Goal: Transaction & Acquisition: Book appointment/travel/reservation

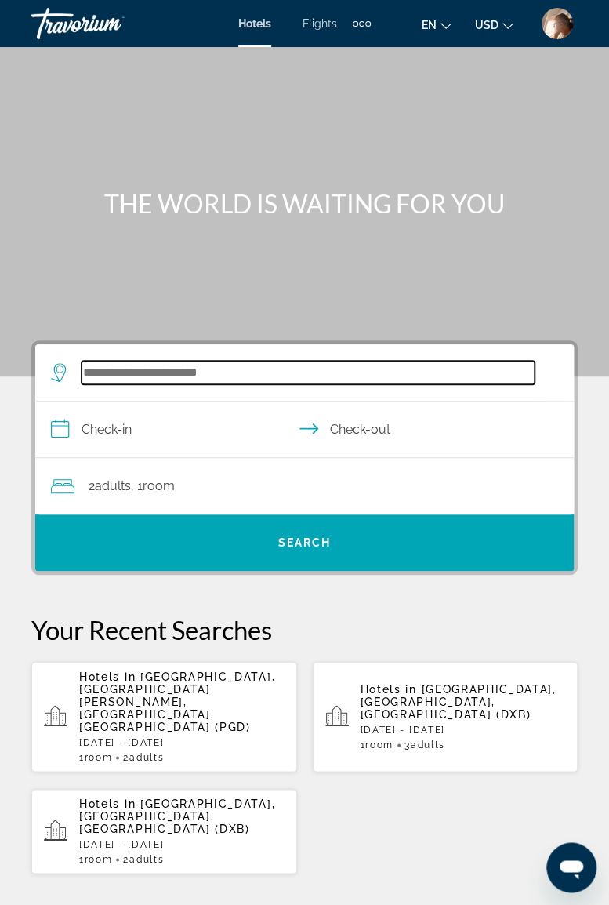
click at [234, 367] on input "Search hotel destination" at bounding box center [308, 373] width 453 height 24
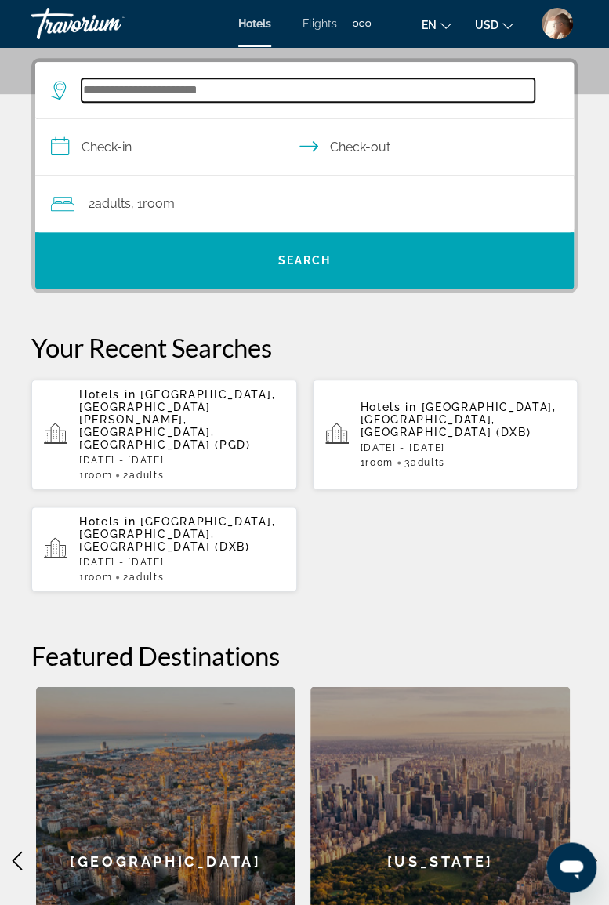
scroll to position [289, 0]
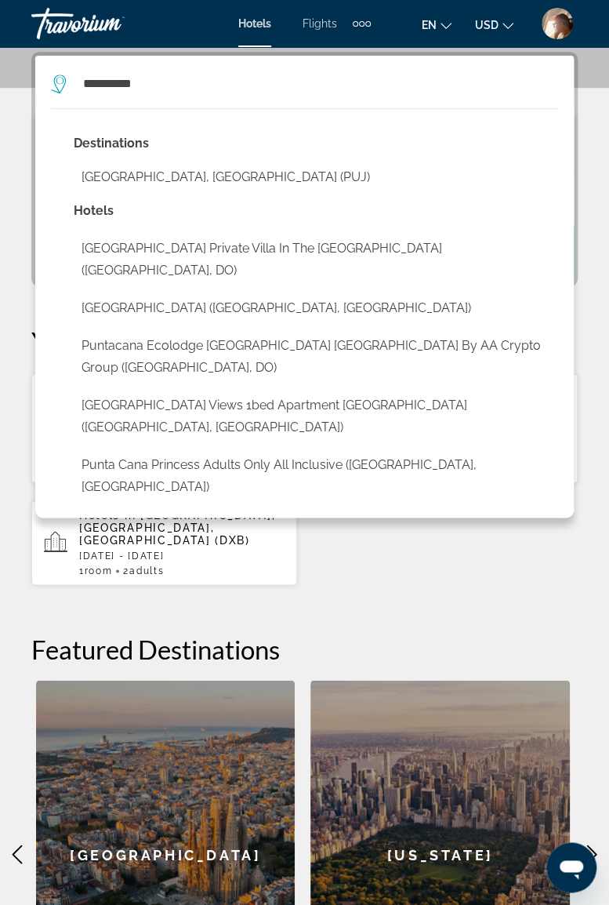
click at [191, 174] on button "[GEOGRAPHIC_DATA], [GEOGRAPHIC_DATA] (PUJ)" at bounding box center [316, 177] width 485 height 30
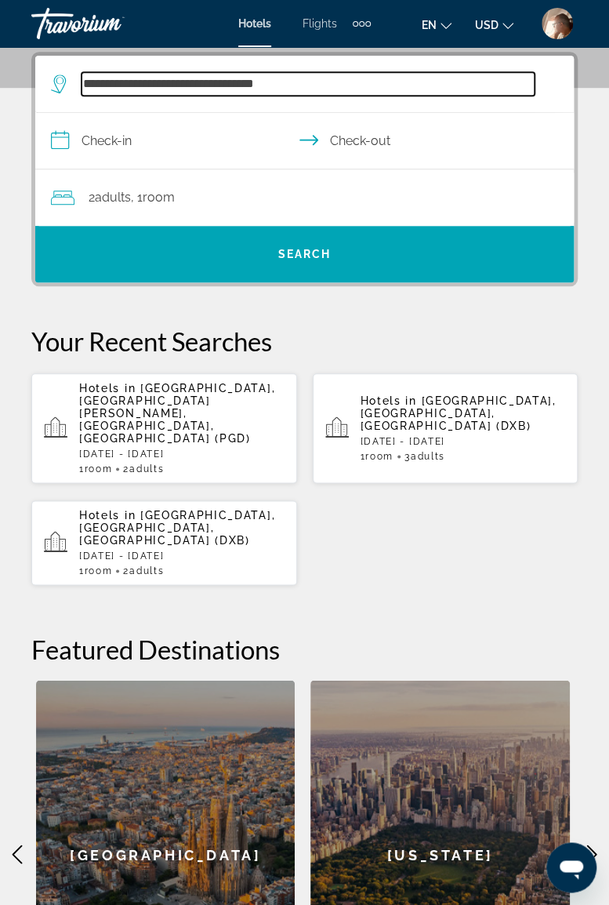
click at [342, 89] on input "**********" at bounding box center [308, 84] width 453 height 24
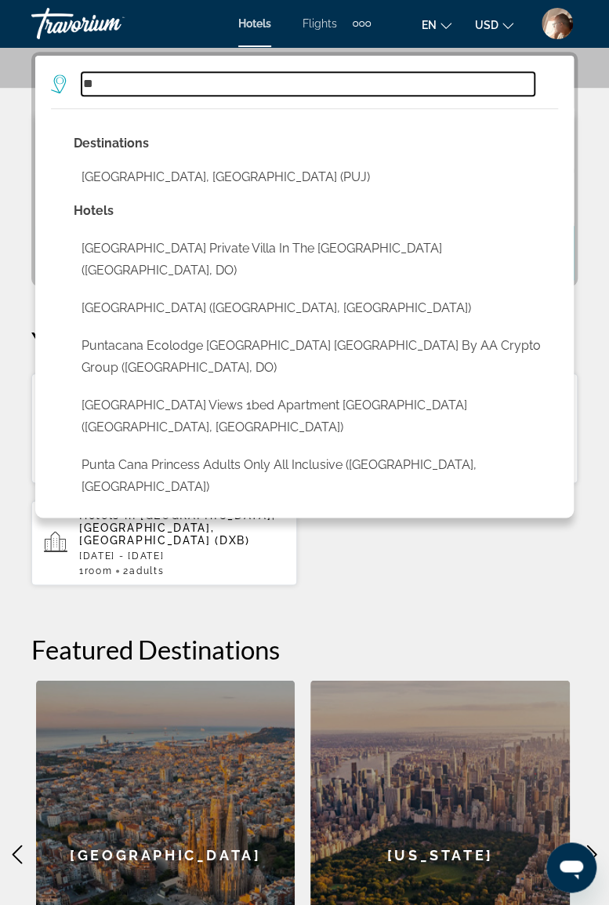
type input "*"
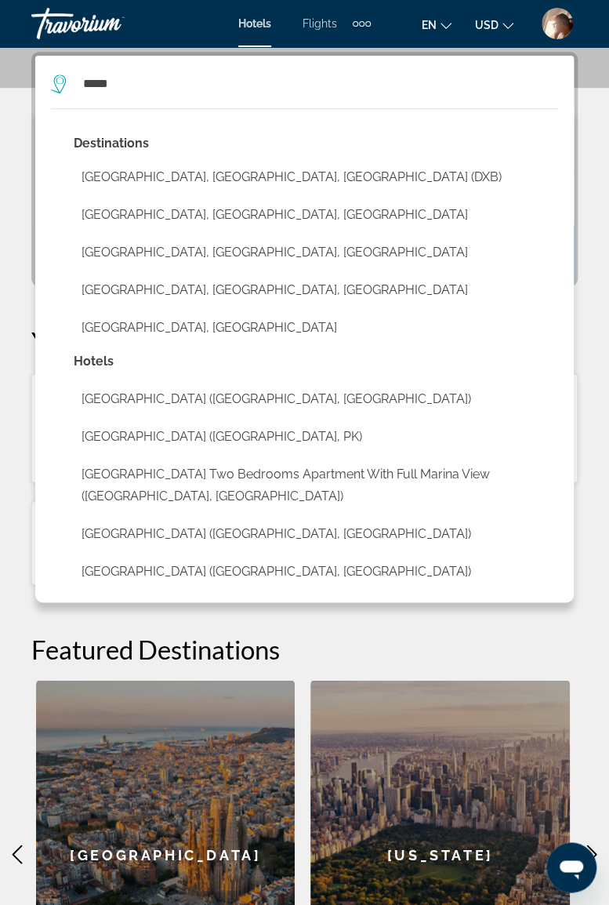
click at [210, 172] on button "[GEOGRAPHIC_DATA], [GEOGRAPHIC_DATA], [GEOGRAPHIC_DATA] (DXB)" at bounding box center [316, 177] width 485 height 30
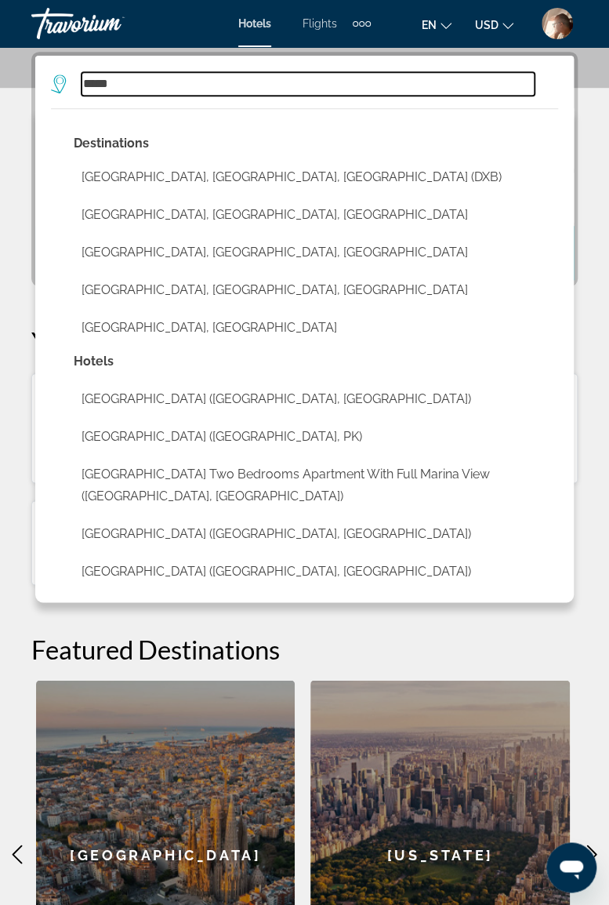
type input "**********"
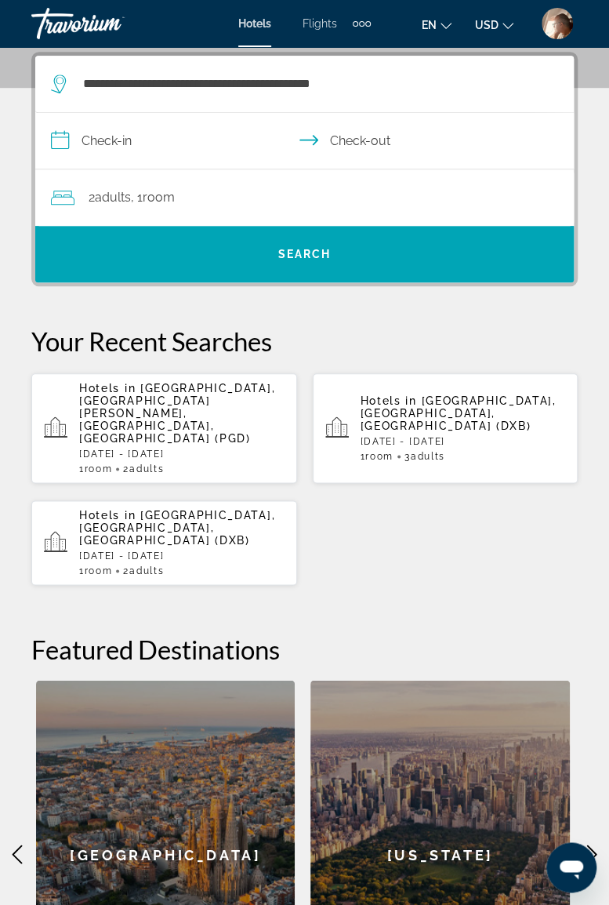
click at [198, 144] on input "**********" at bounding box center [307, 143] width 545 height 60
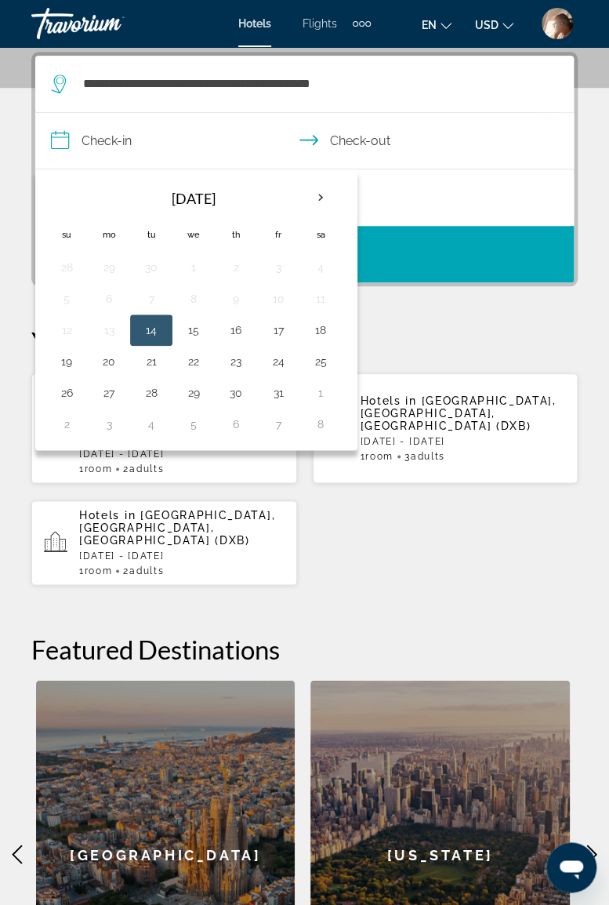
click at [314, 195] on th "Next month" at bounding box center [321, 197] width 42 height 34
click at [314, 194] on th "Next month" at bounding box center [321, 197] width 42 height 34
click at [156, 388] on button "30" at bounding box center [151, 393] width 25 height 22
click at [153, 356] on button "23" at bounding box center [151, 361] width 25 height 22
type input "**********"
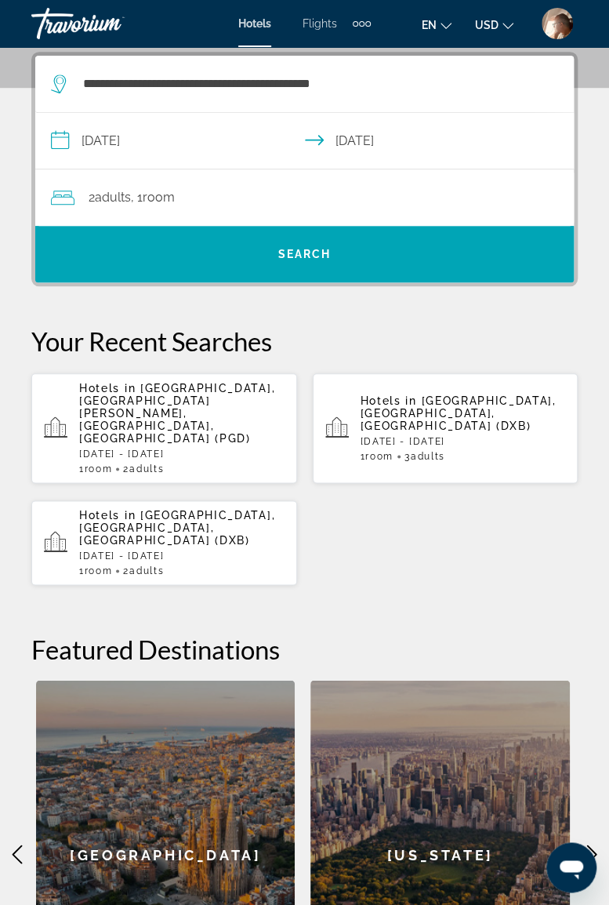
click at [284, 256] on span "Search" at bounding box center [304, 254] width 53 height 13
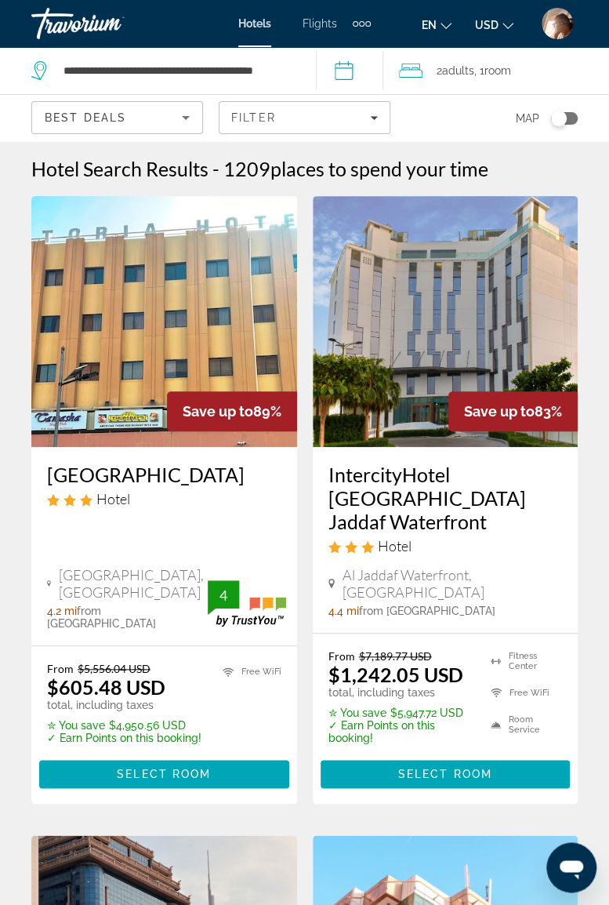
click at [358, 77] on input "**********" at bounding box center [353, 73] width 74 height 52
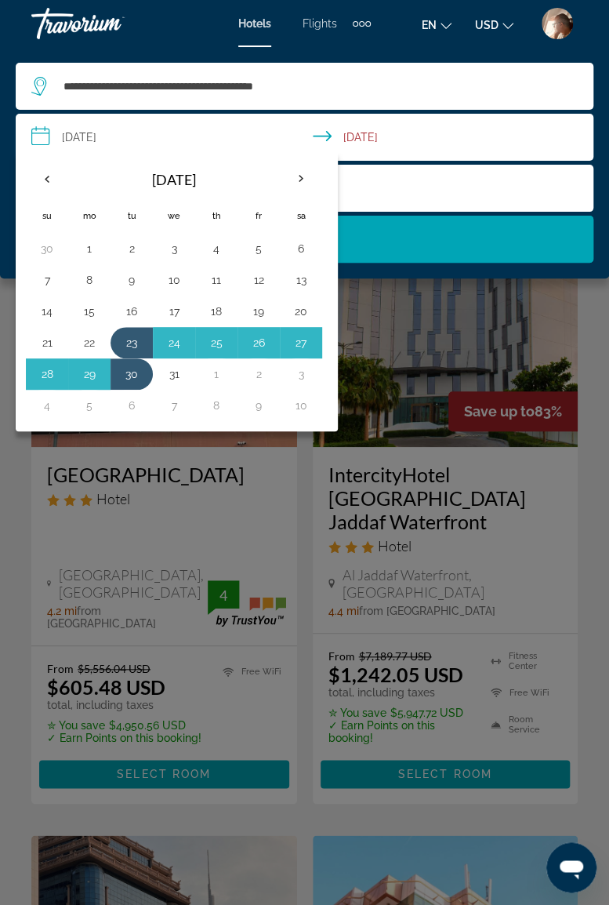
click at [165, 340] on button "24" at bounding box center [174, 343] width 25 height 22
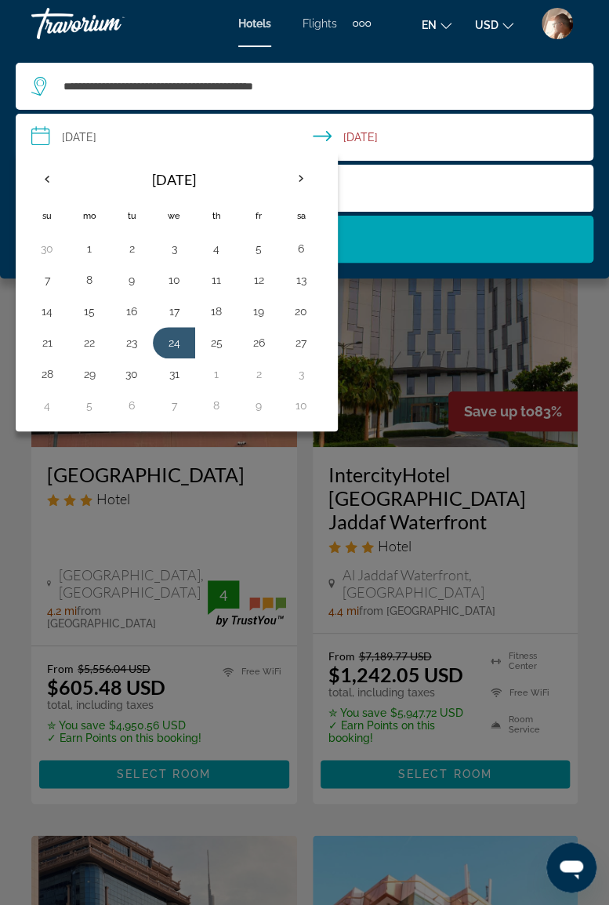
click at [138, 370] on button "30" at bounding box center [131, 374] width 25 height 22
type input "**********"
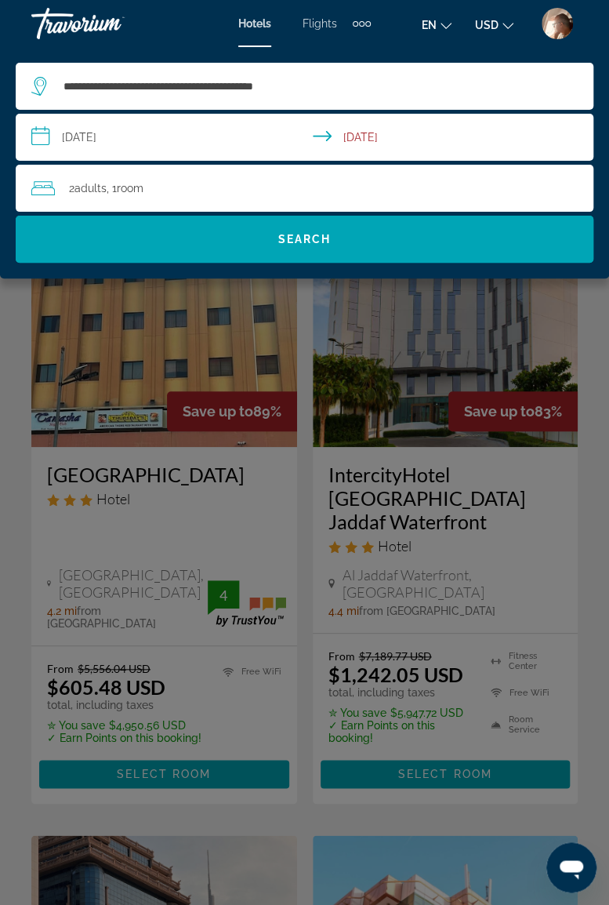
click at [324, 235] on span "Search" at bounding box center [304, 239] width 53 height 13
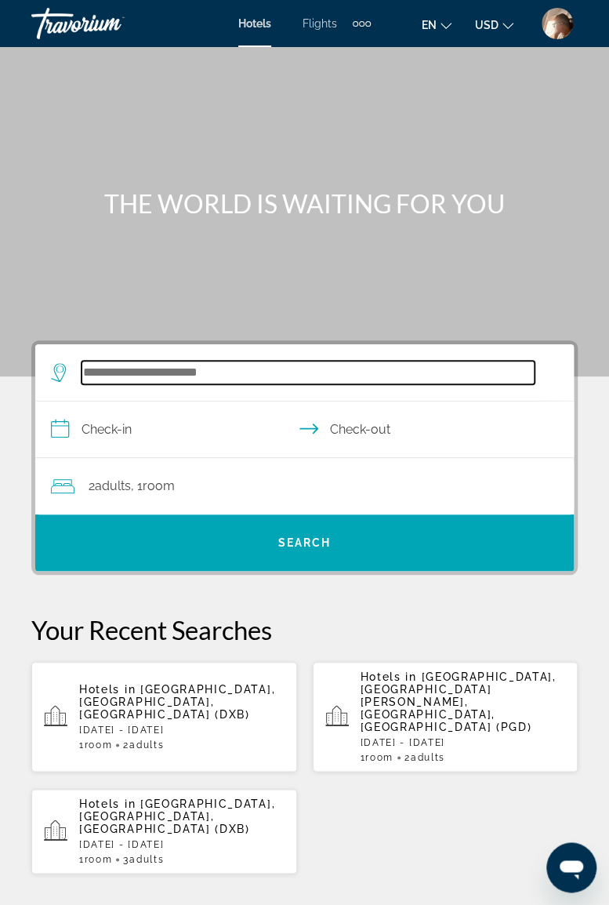
click at [230, 363] on input "Search hotel destination" at bounding box center [308, 373] width 453 height 24
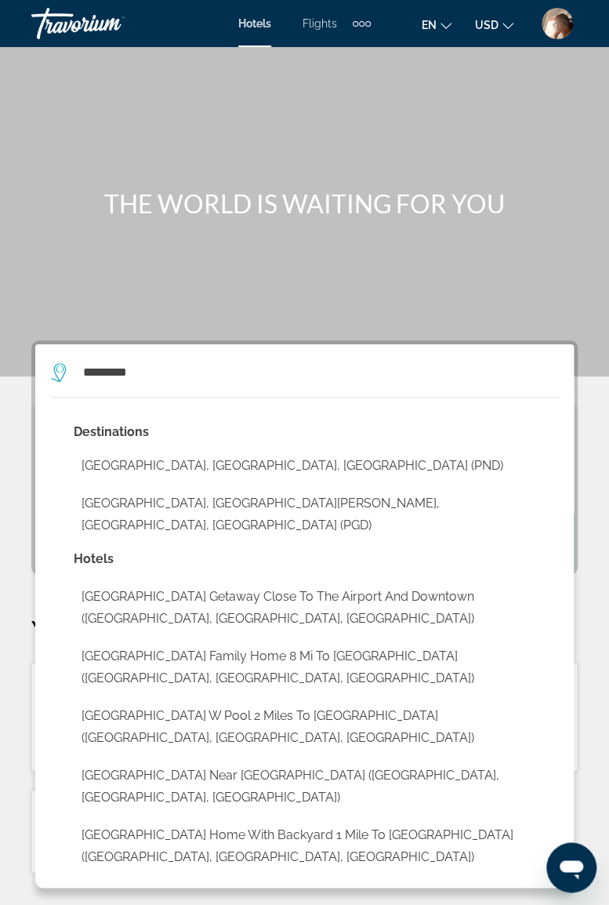
click at [262, 505] on button "[GEOGRAPHIC_DATA], [GEOGRAPHIC_DATA][PERSON_NAME], [GEOGRAPHIC_DATA], [GEOGRAPH…" at bounding box center [316, 514] width 485 height 52
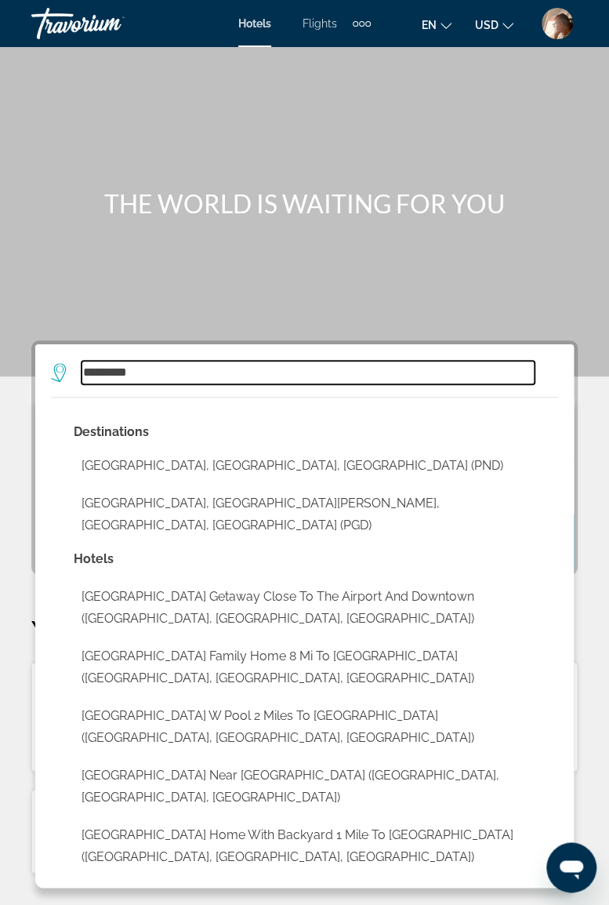
type input "**********"
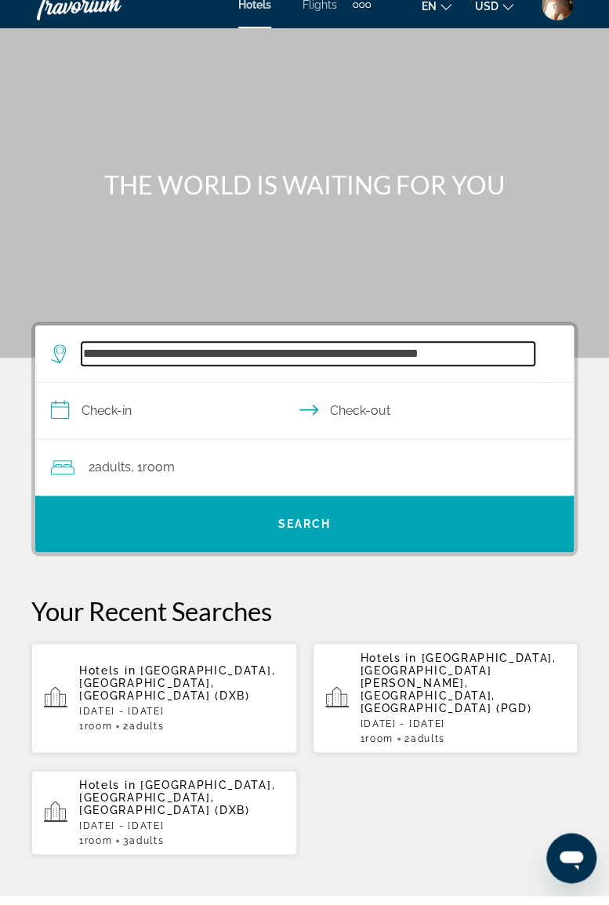
scroll to position [32, 0]
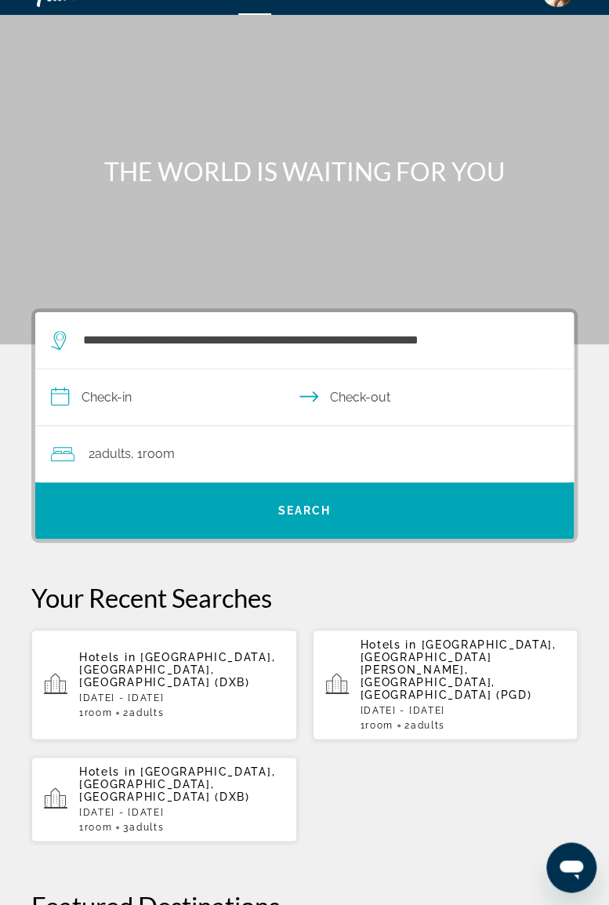
click at [165, 400] on input "**********" at bounding box center [307, 399] width 545 height 60
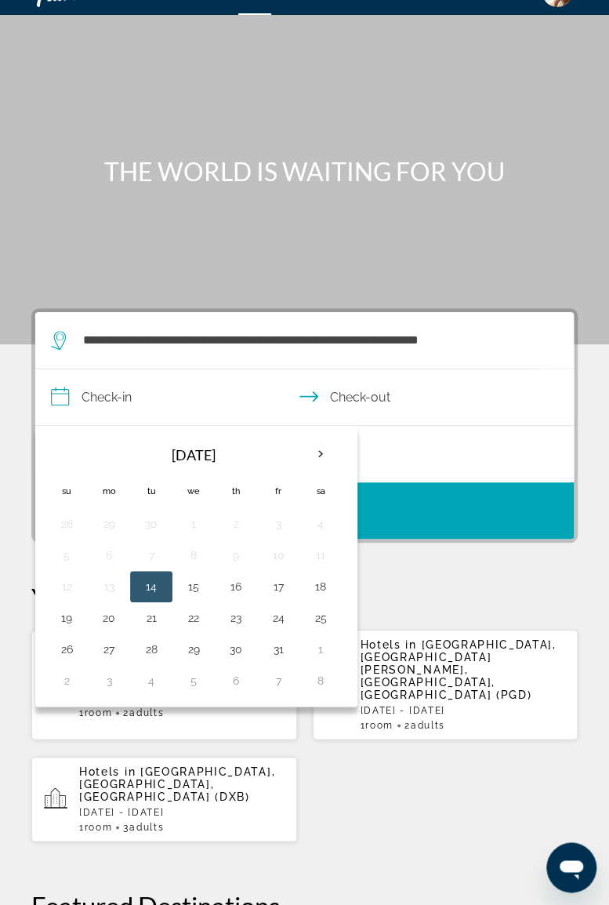
click at [322, 450] on th "Next month" at bounding box center [321, 454] width 42 height 34
click at [314, 455] on th "Next month" at bounding box center [321, 454] width 42 height 34
click at [314, 456] on th "Next month" at bounding box center [321, 454] width 42 height 34
click at [311, 438] on th "Next month" at bounding box center [321, 454] width 42 height 34
click at [311, 451] on th "Next month" at bounding box center [321, 454] width 42 height 34
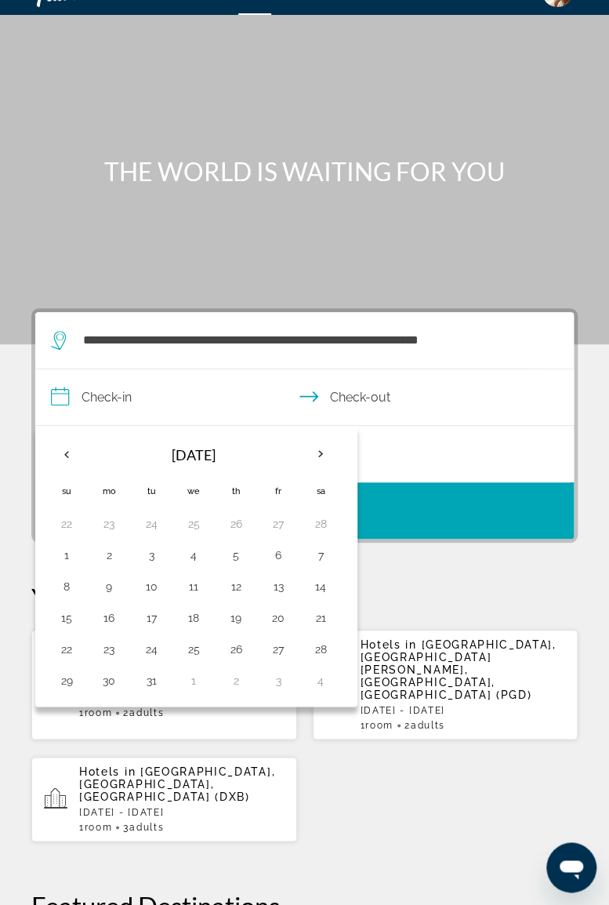
click at [71, 455] on th "Previous month" at bounding box center [66, 454] width 42 height 34
click at [60, 447] on th "Previous month" at bounding box center [66, 454] width 42 height 34
click at [64, 452] on th "Previous month" at bounding box center [66, 454] width 42 height 34
click at [64, 450] on th "Previous month" at bounding box center [66, 454] width 42 height 34
click at [64, 451] on th "Previous month" at bounding box center [66, 454] width 42 height 34
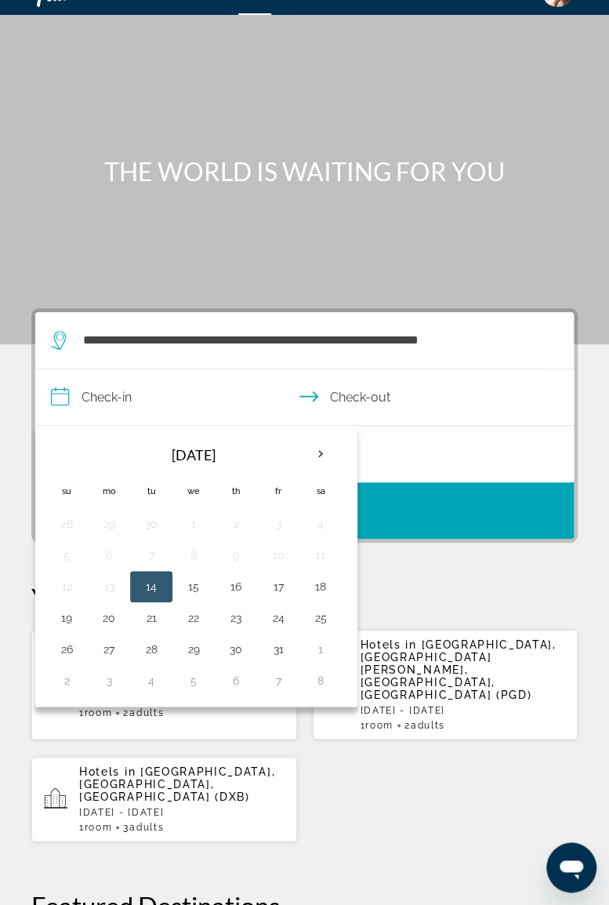
click at [233, 648] on button "30" at bounding box center [235, 649] width 25 height 22
click at [69, 678] on button "2" at bounding box center [66, 681] width 25 height 22
type input "**********"
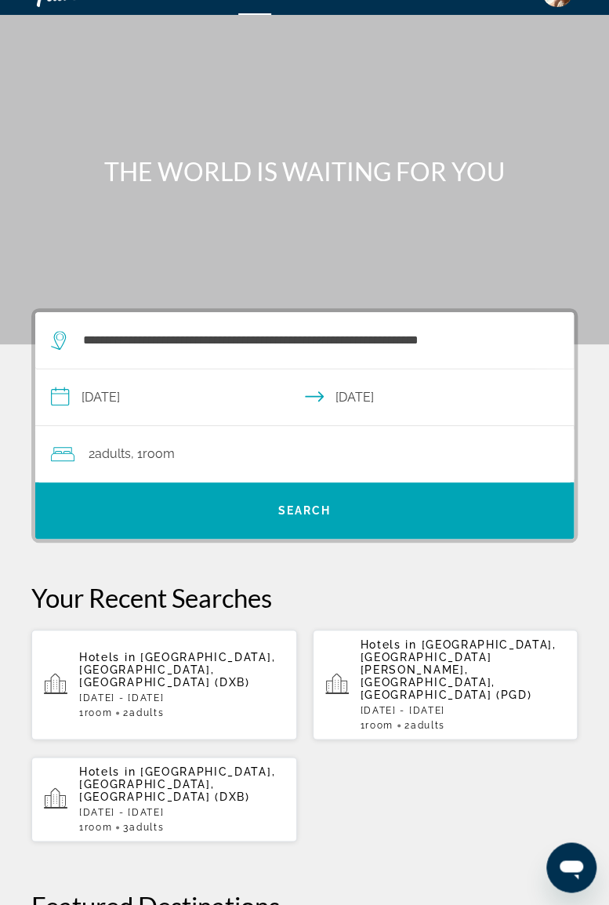
click at [216, 441] on div "2 Adult Adults , 1 Room rooms" at bounding box center [312, 454] width 523 height 56
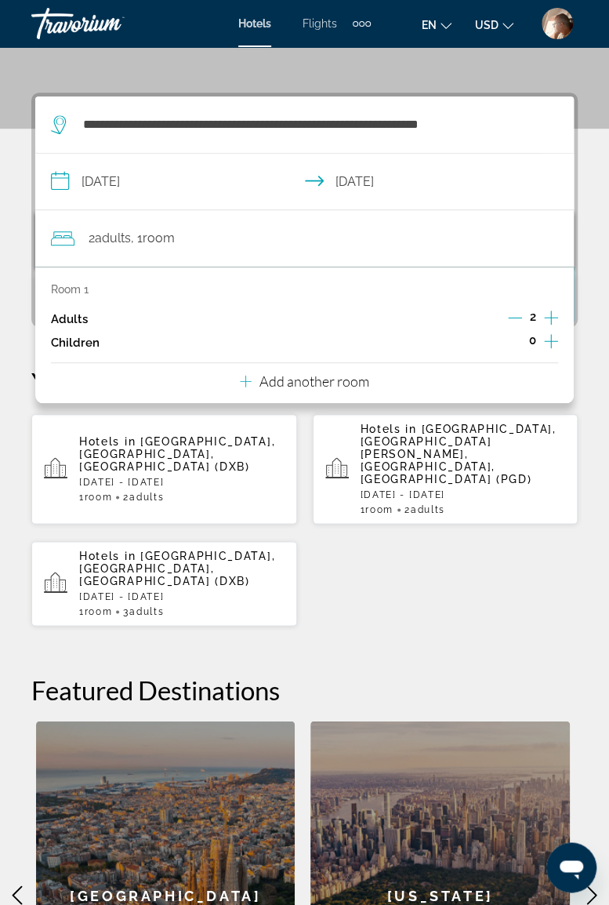
scroll to position [289, 0]
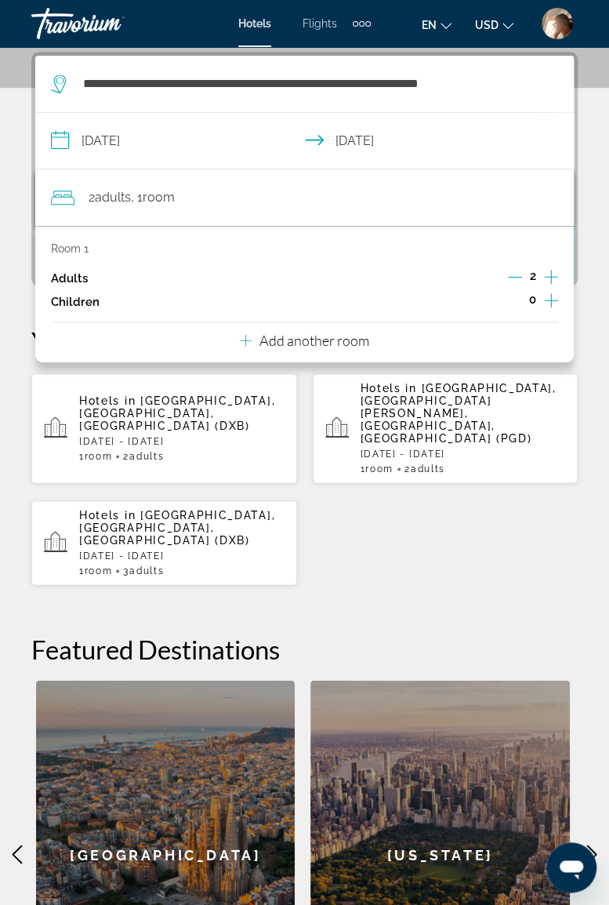
click at [298, 336] on p "Add another room" at bounding box center [315, 340] width 110 height 17
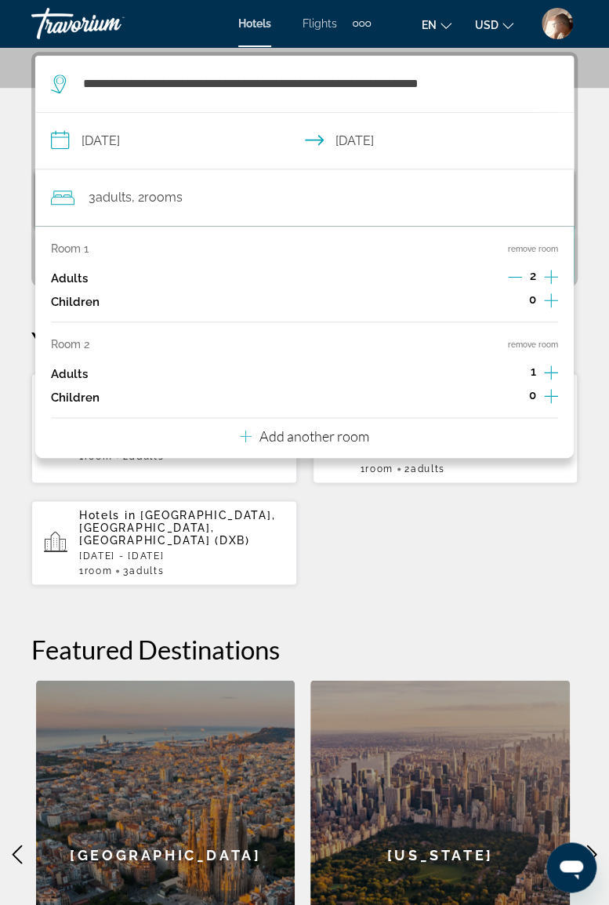
click at [310, 435] on p "Add another room" at bounding box center [315, 435] width 110 height 17
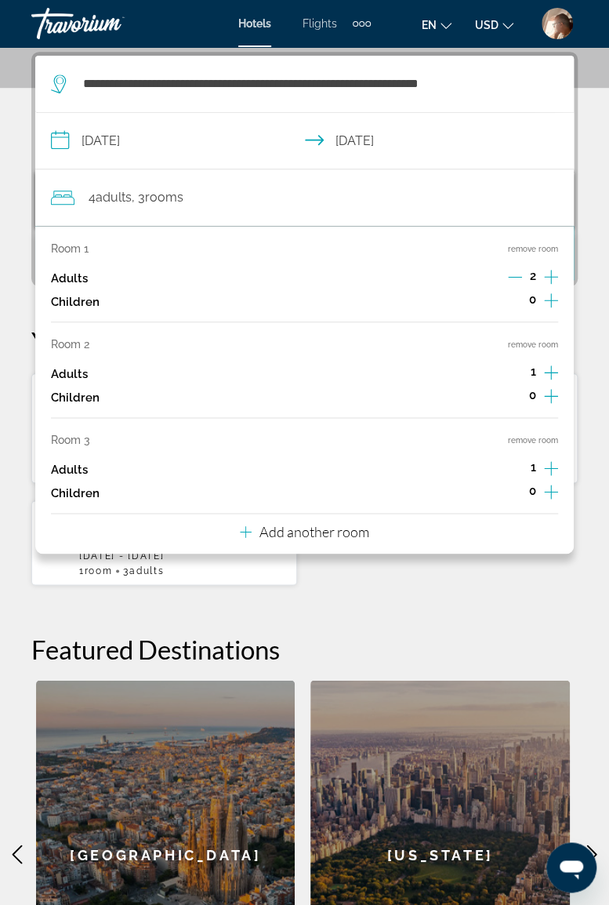
click at [318, 527] on p "Add another room" at bounding box center [315, 531] width 110 height 17
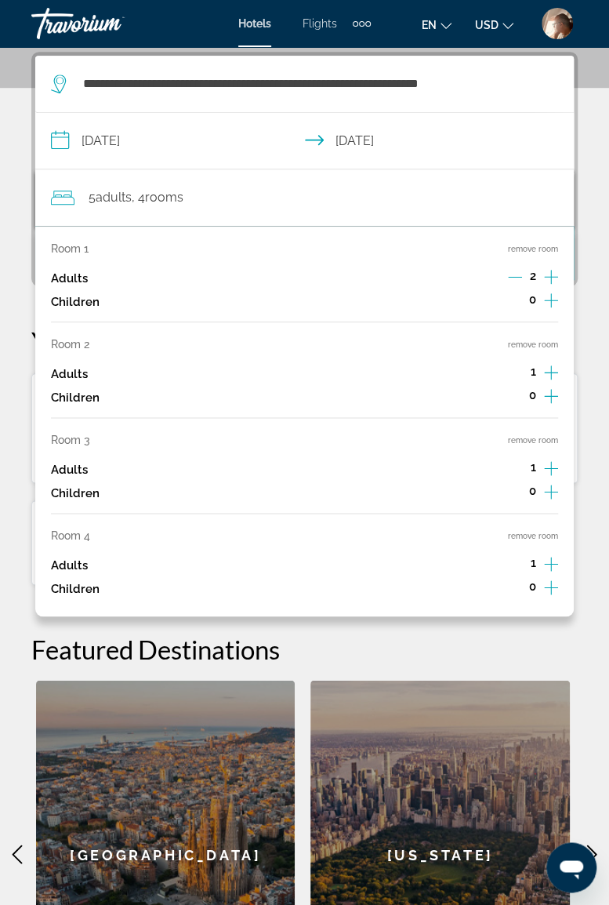
click at [549, 536] on button "remove room" at bounding box center [533, 536] width 50 height 10
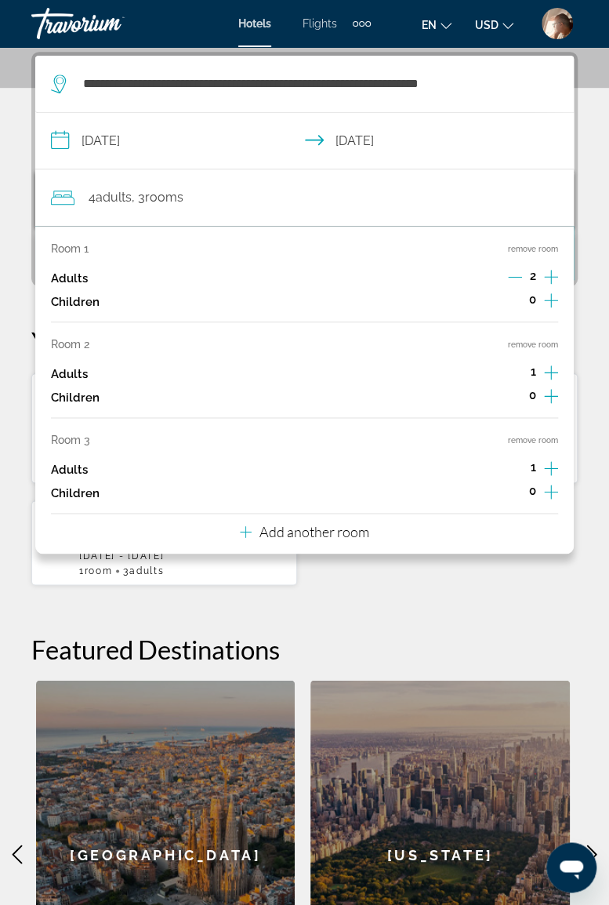
click at [544, 435] on button "remove room" at bounding box center [533, 440] width 50 height 10
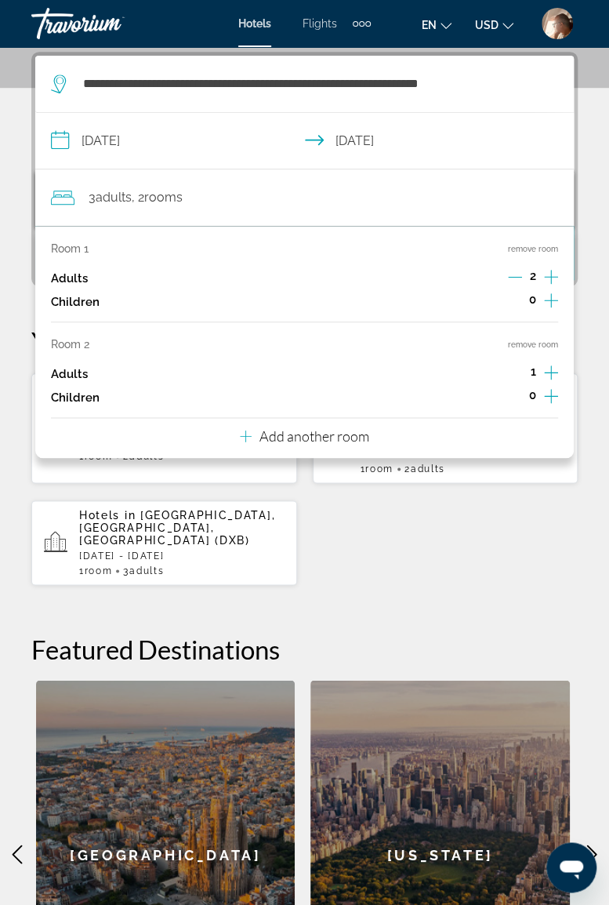
click at [544, 343] on button "remove room" at bounding box center [533, 345] width 50 height 10
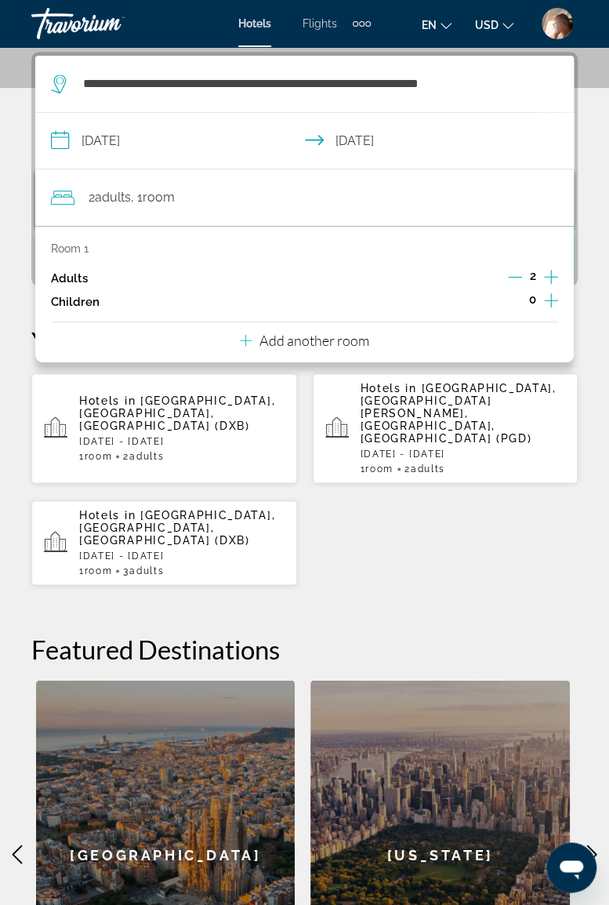
click at [535, 530] on div "Hotels in Dubai, Dubai Emirate, United Arab Emirates (DXB) Wed, 24 Dec - Tue, 3…" at bounding box center [304, 478] width 546 height 213
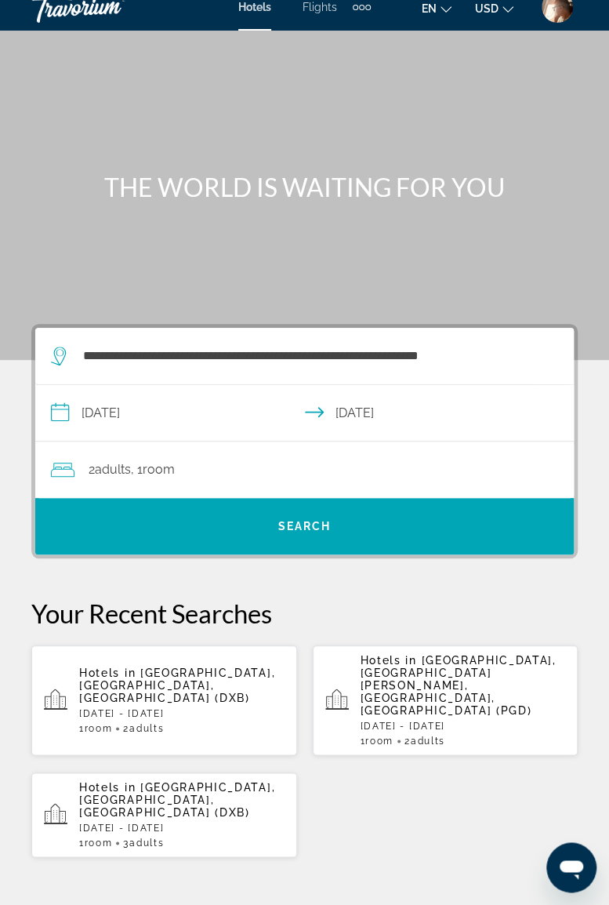
scroll to position [15, 0]
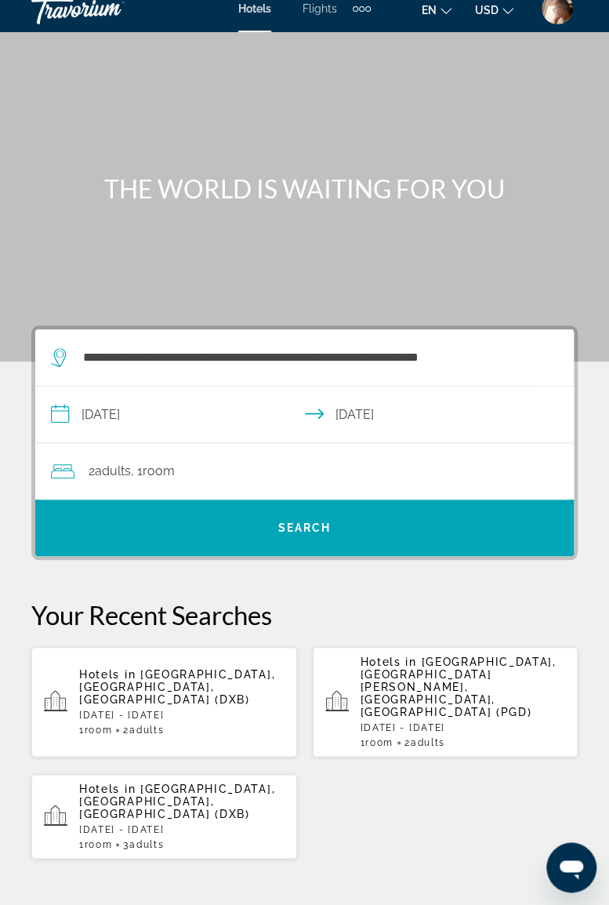
click at [322, 535] on span "Search" at bounding box center [304, 528] width 539 height 38
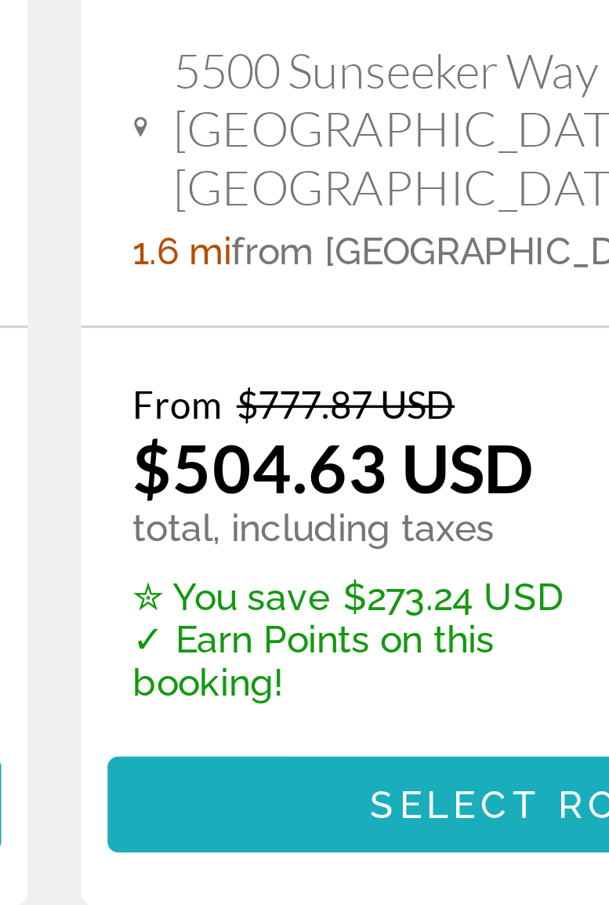
click at [412, 763] on span "Select Room" at bounding box center [445, 767] width 94 height 13
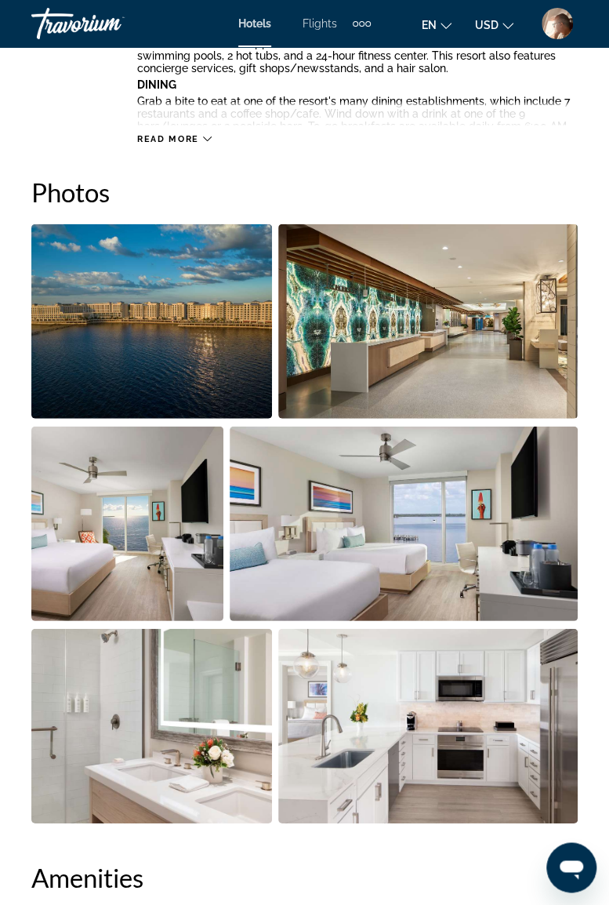
scroll to position [953, 0]
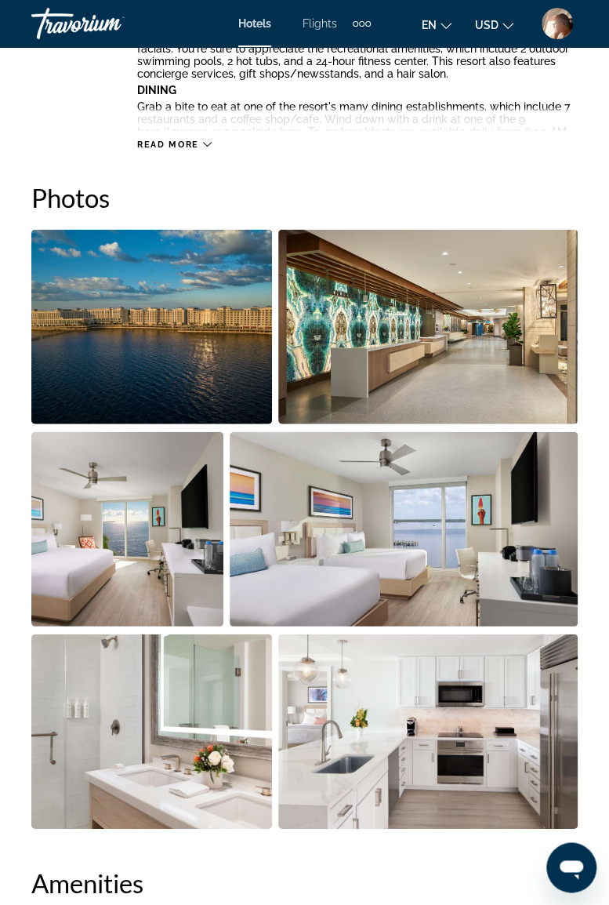
click at [223, 306] on img "Open full-screen image slider" at bounding box center [151, 327] width 241 height 194
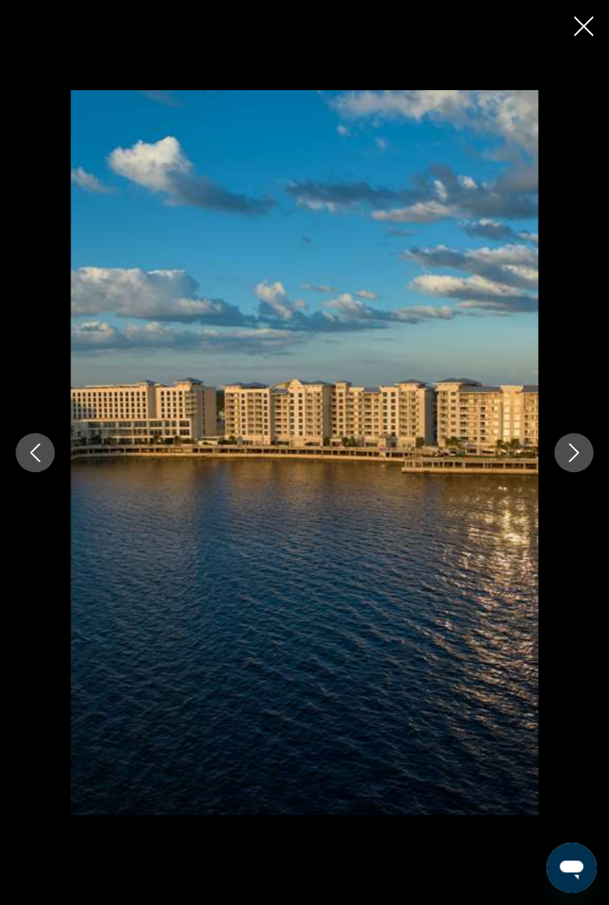
click at [564, 463] on button "Next image" at bounding box center [573, 452] width 39 height 39
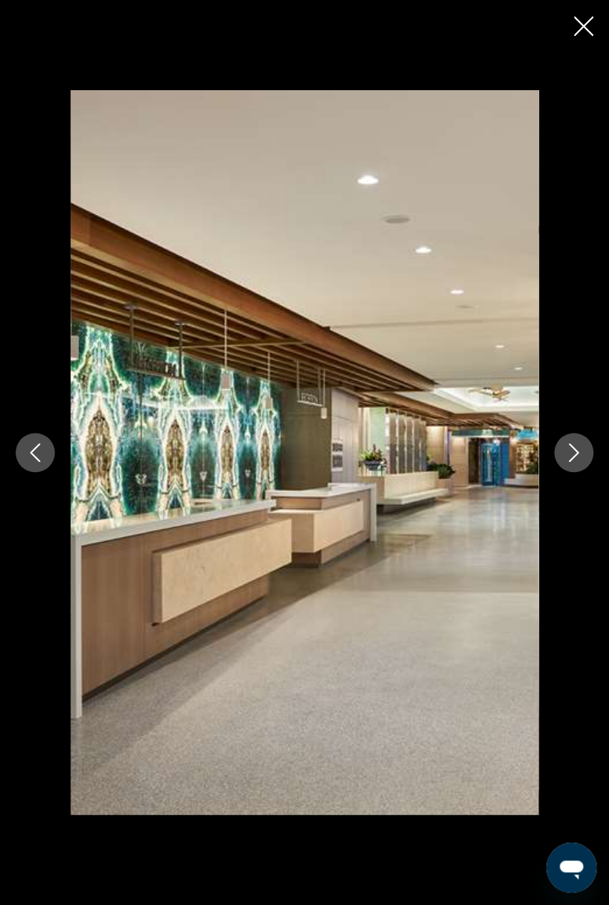
click at [580, 457] on icon "Next image" at bounding box center [574, 452] width 19 height 19
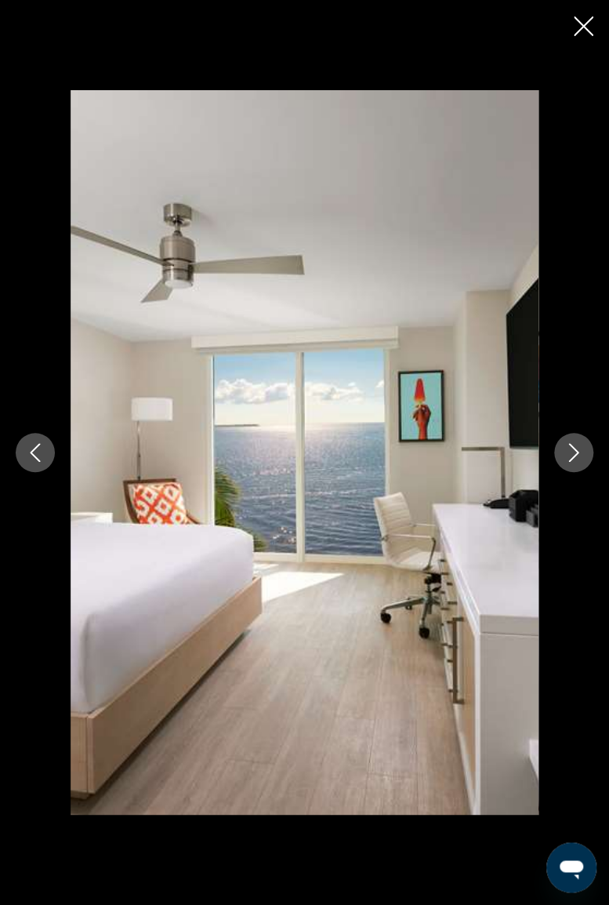
click at [577, 461] on icon "Next image" at bounding box center [574, 452] width 19 height 19
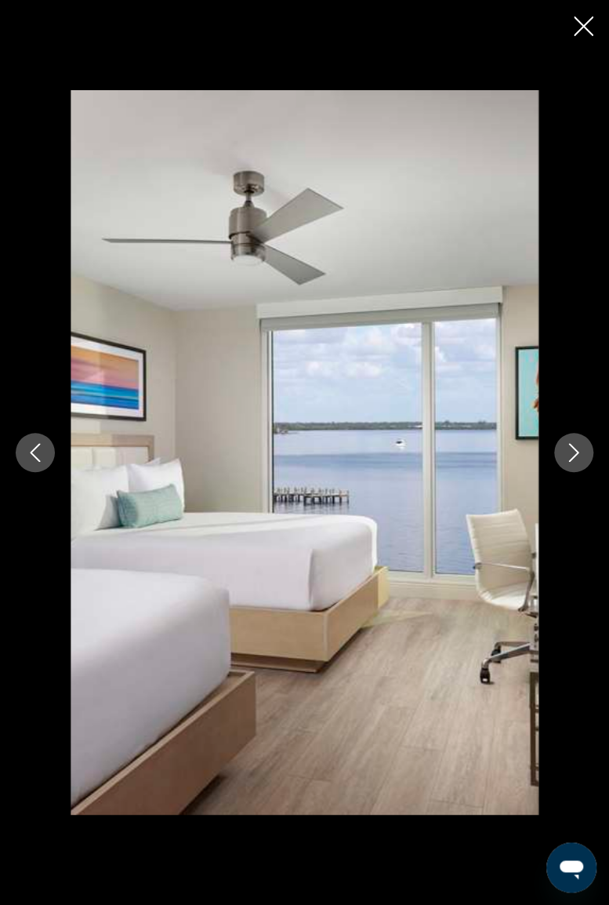
click at [577, 457] on icon "Next image" at bounding box center [574, 452] width 19 height 19
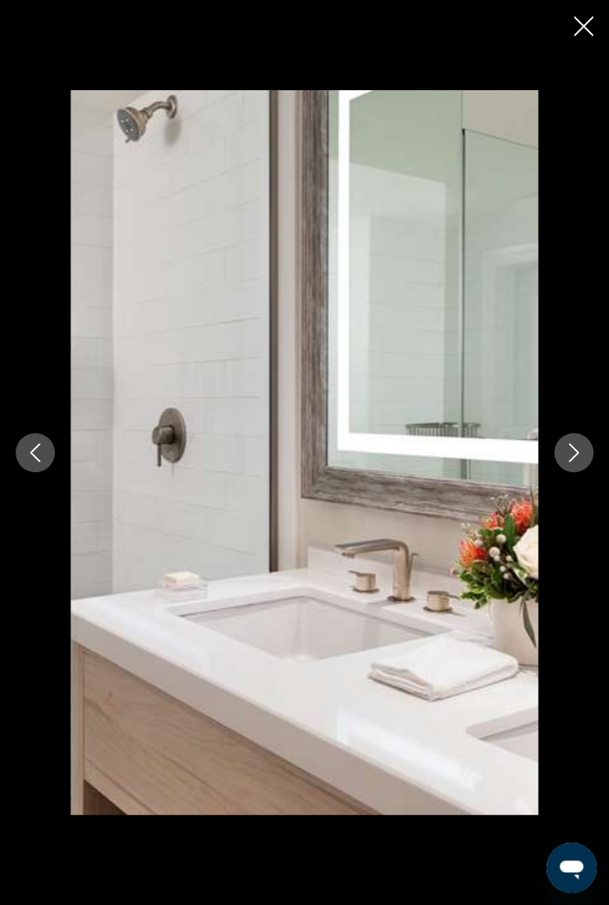
click at [580, 463] on button "Next image" at bounding box center [573, 452] width 39 height 39
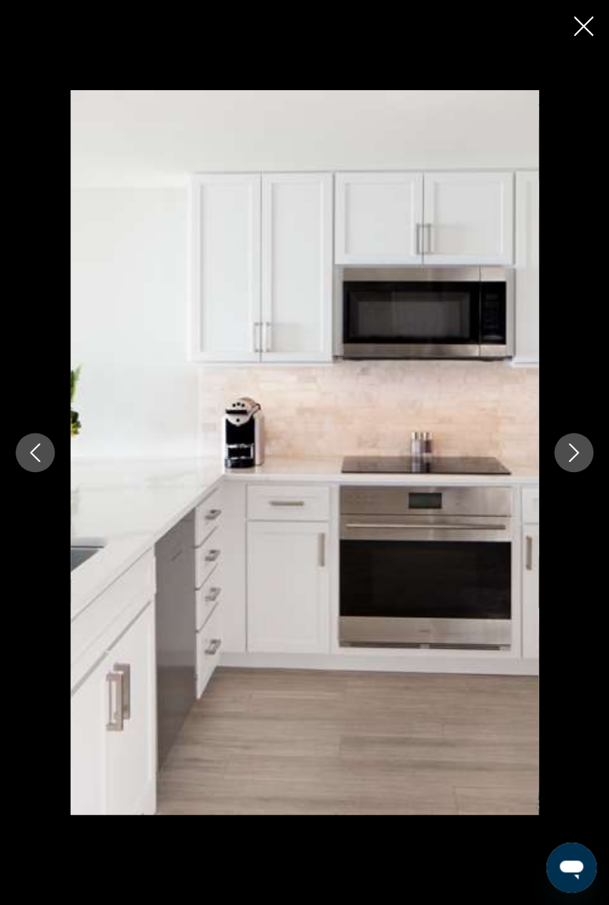
click at [581, 457] on icon "Next image" at bounding box center [574, 452] width 19 height 19
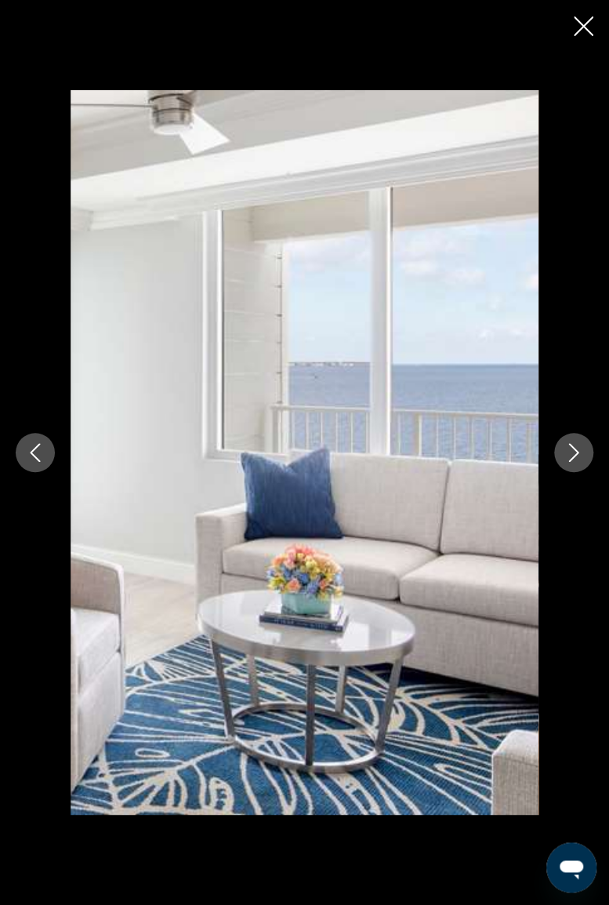
click at [575, 459] on icon "Next image" at bounding box center [574, 452] width 19 height 19
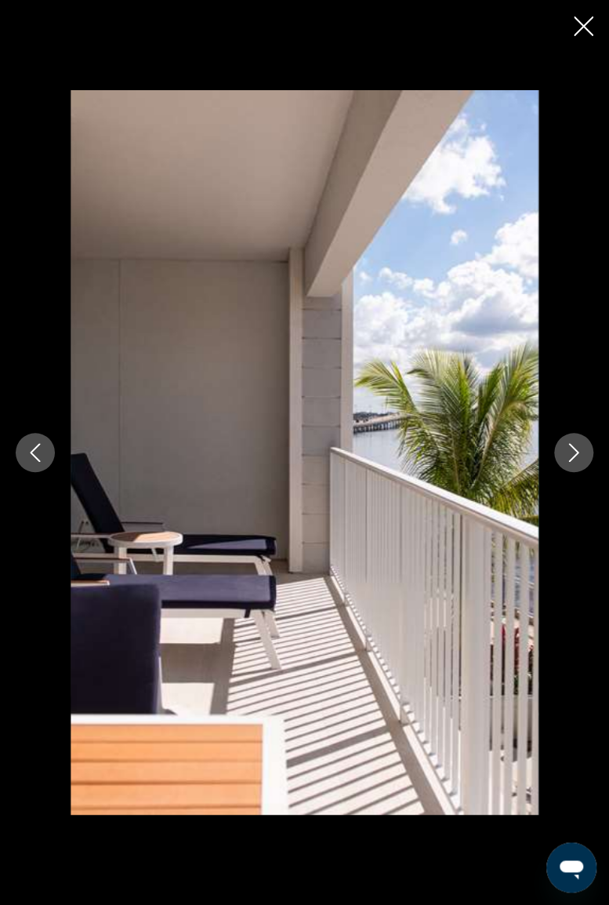
click at [582, 461] on icon "Next image" at bounding box center [574, 452] width 19 height 19
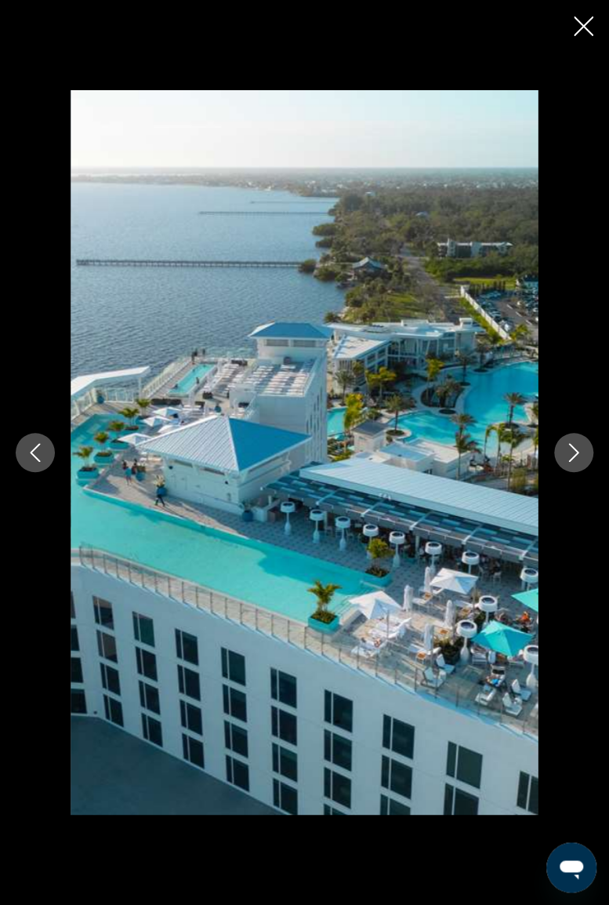
click at [582, 459] on icon "Next image" at bounding box center [574, 452] width 19 height 19
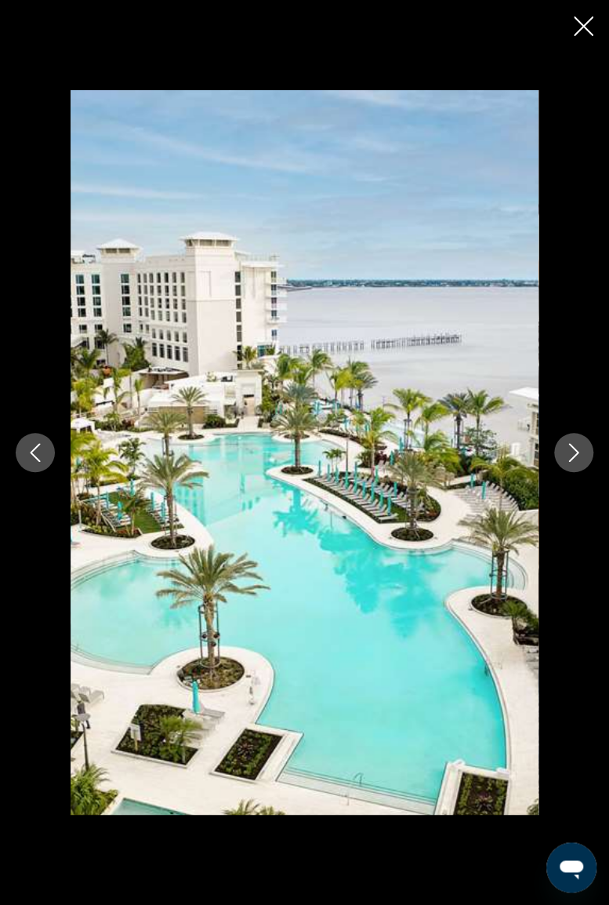
click at [581, 459] on icon "Next image" at bounding box center [574, 452] width 19 height 19
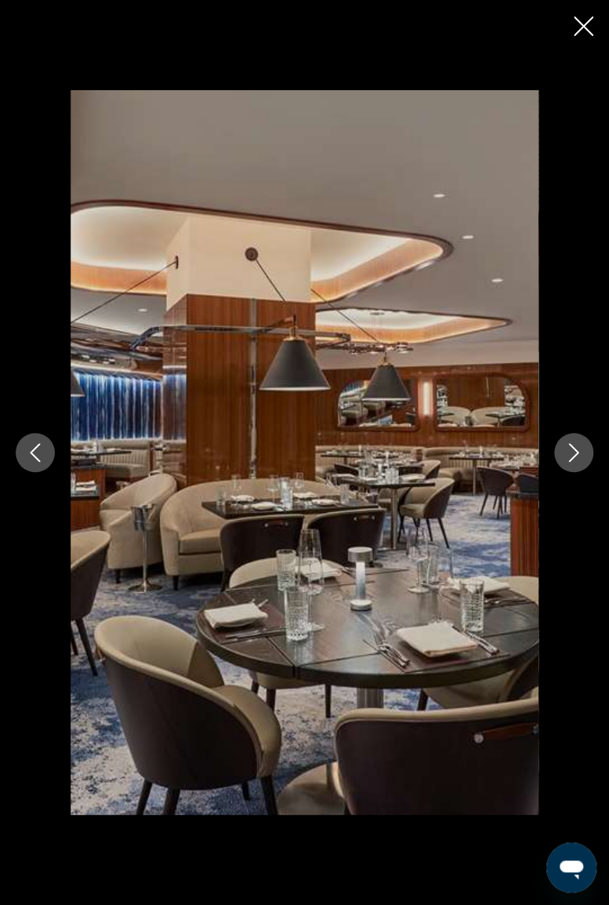
click at [579, 463] on button "Next image" at bounding box center [573, 452] width 39 height 39
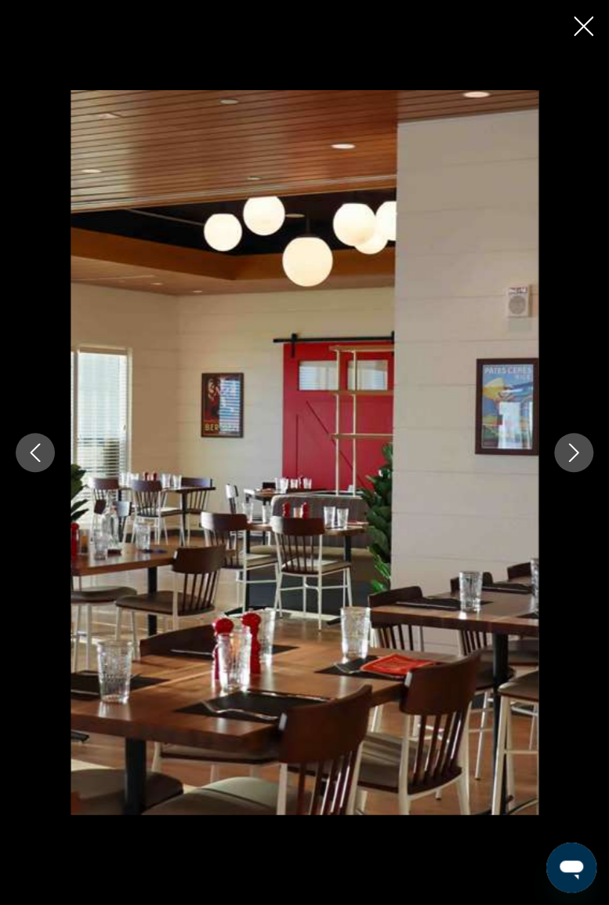
click at [580, 463] on button "Next image" at bounding box center [573, 452] width 39 height 39
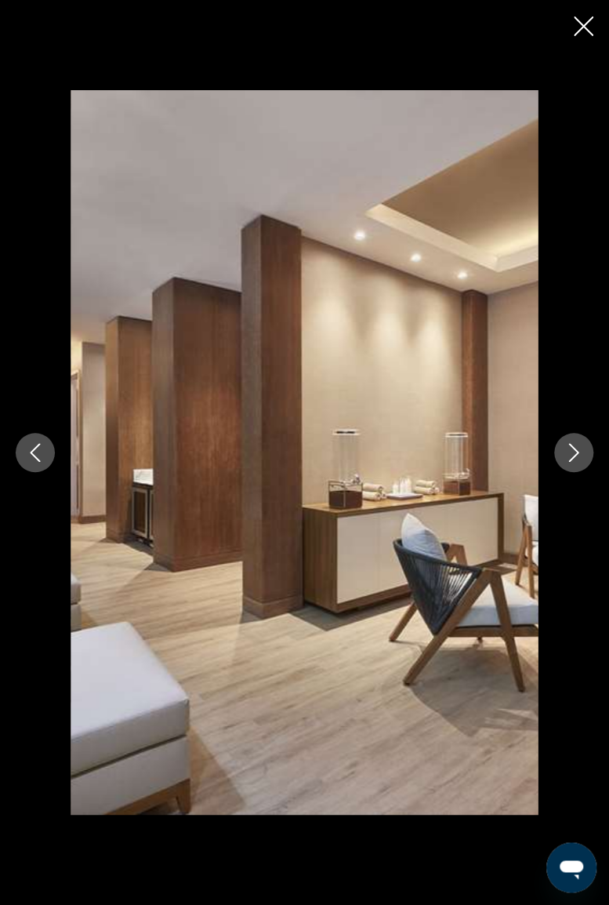
click at [585, 22] on icon "Close slideshow" at bounding box center [584, 26] width 20 height 20
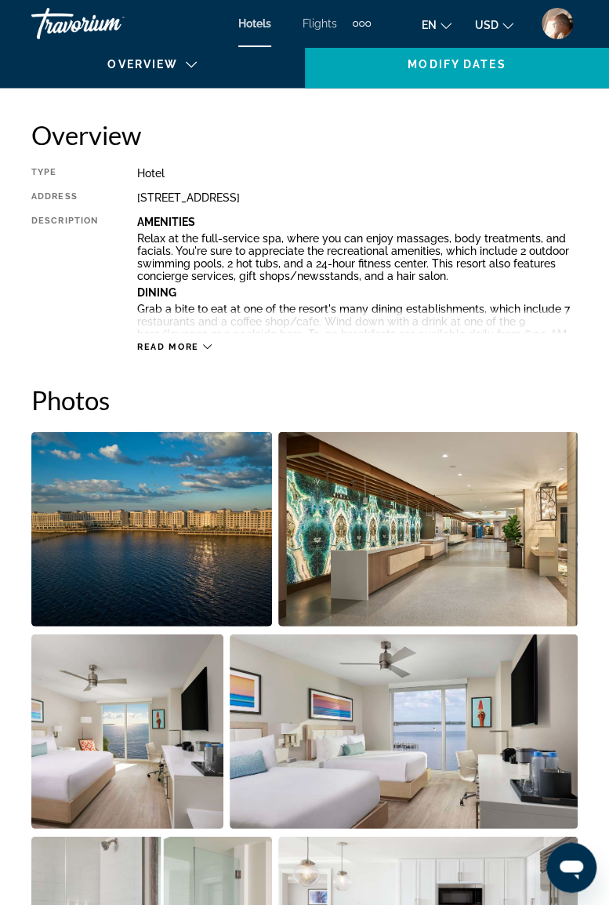
scroll to position [0, 0]
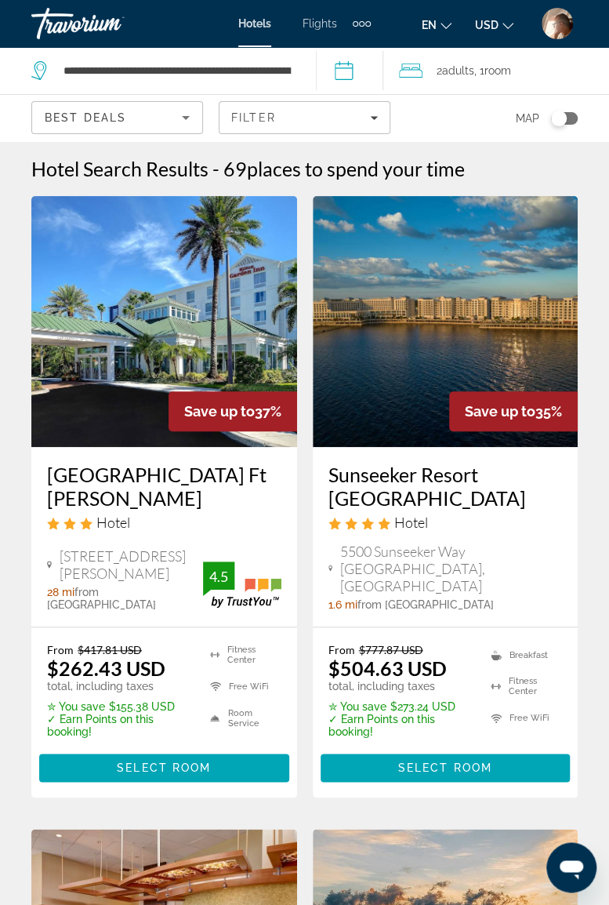
click at [86, 16] on div "Travorium" at bounding box center [109, 23] width 157 height 41
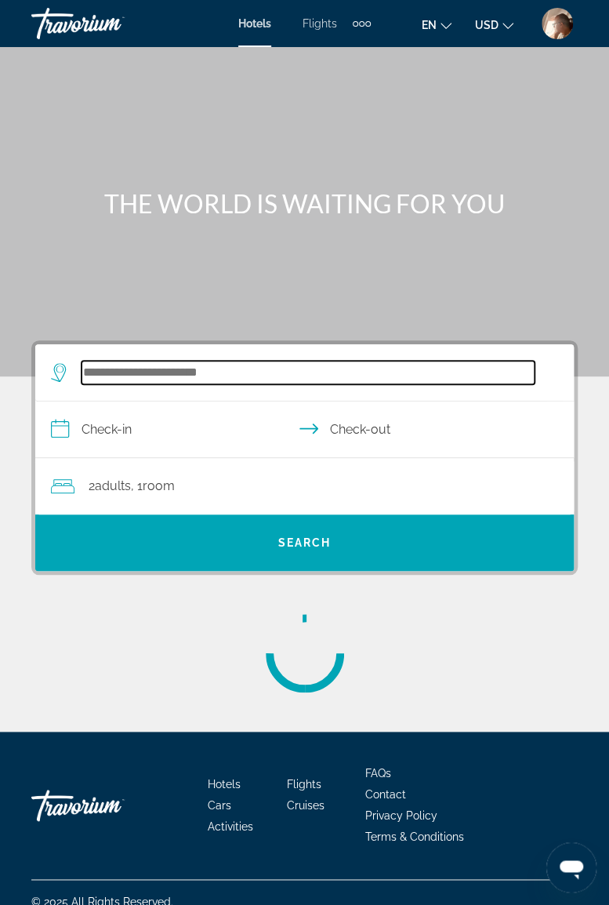
click at [242, 364] on input "Search hotel destination" at bounding box center [308, 373] width 453 height 24
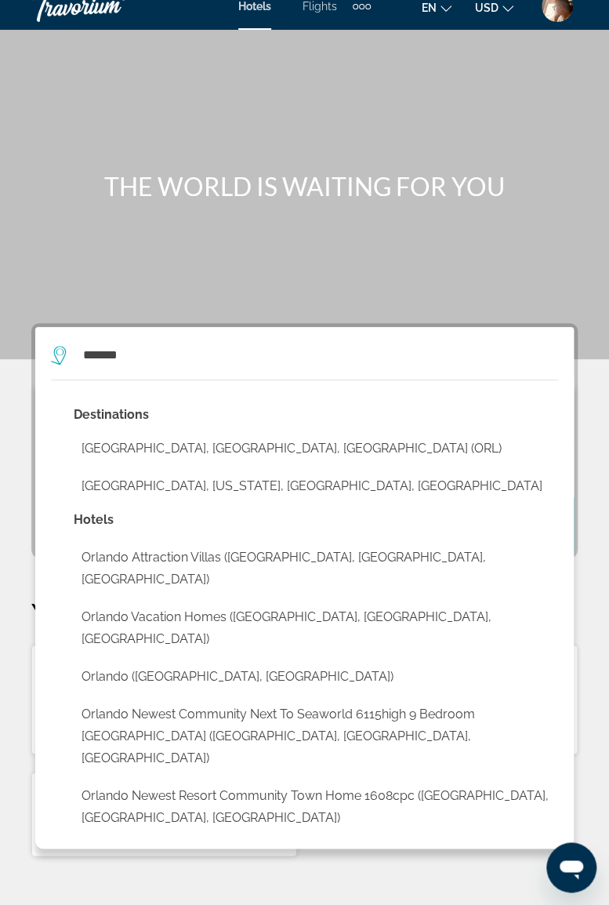
click at [191, 442] on button "Orlando, FL, United States (ORL)" at bounding box center [316, 449] width 485 height 30
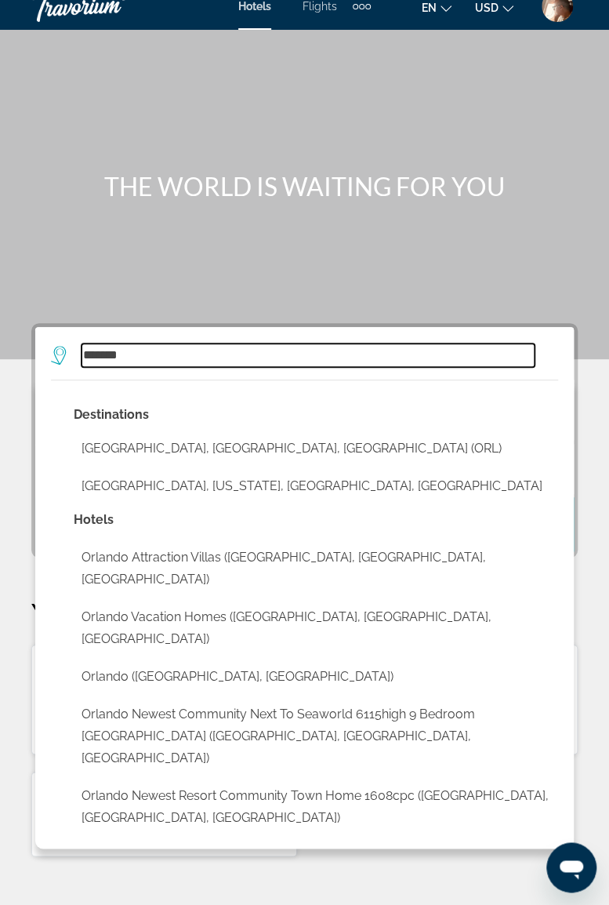
type input "**********"
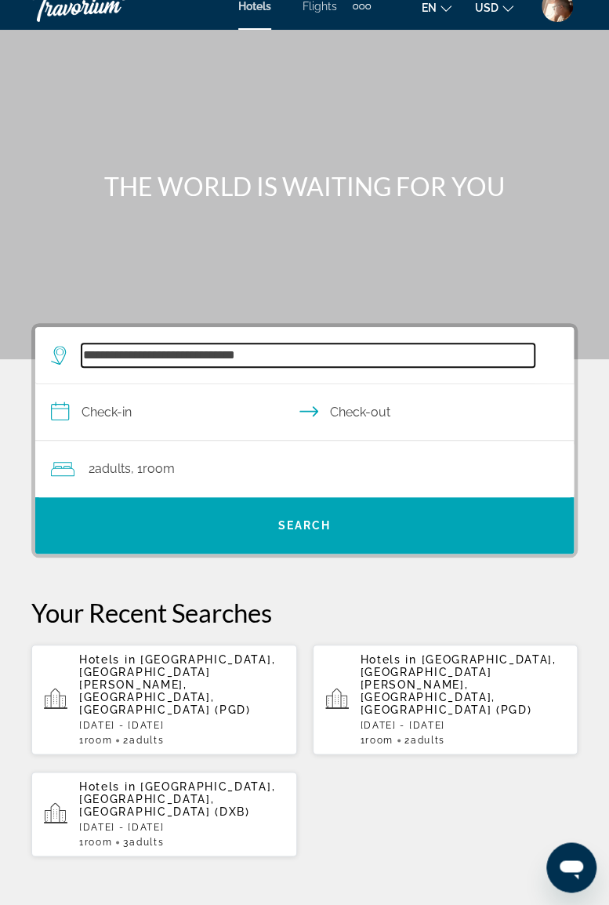
scroll to position [32, 0]
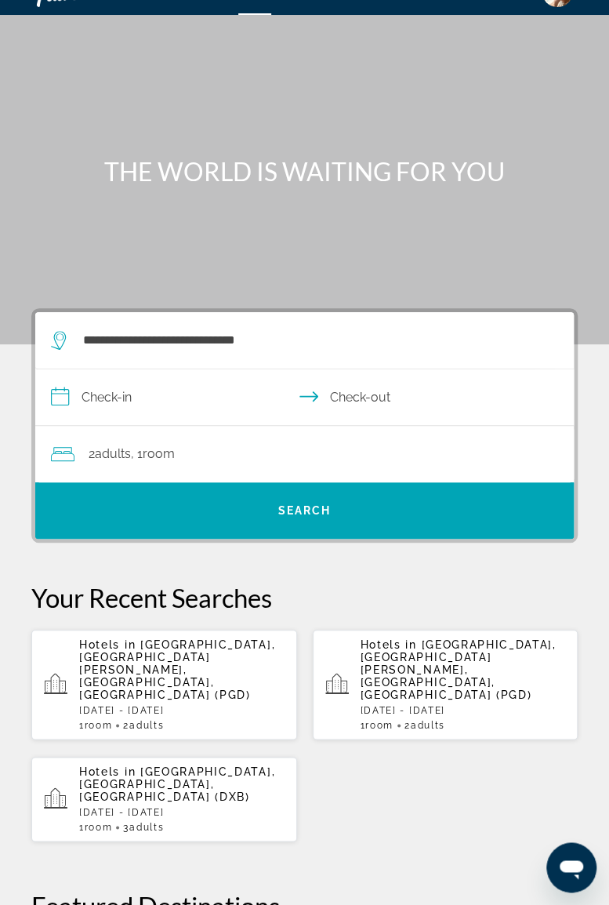
click at [183, 392] on input "**********" at bounding box center [307, 399] width 545 height 60
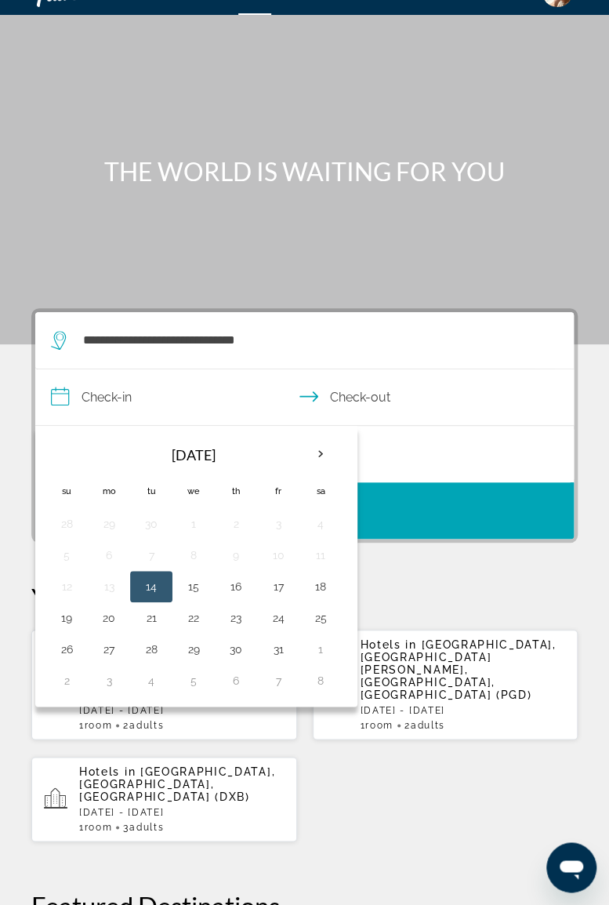
click at [234, 648] on button "30" at bounding box center [235, 649] width 25 height 22
click at [68, 680] on button "2" at bounding box center [66, 681] width 25 height 22
type input "**********"
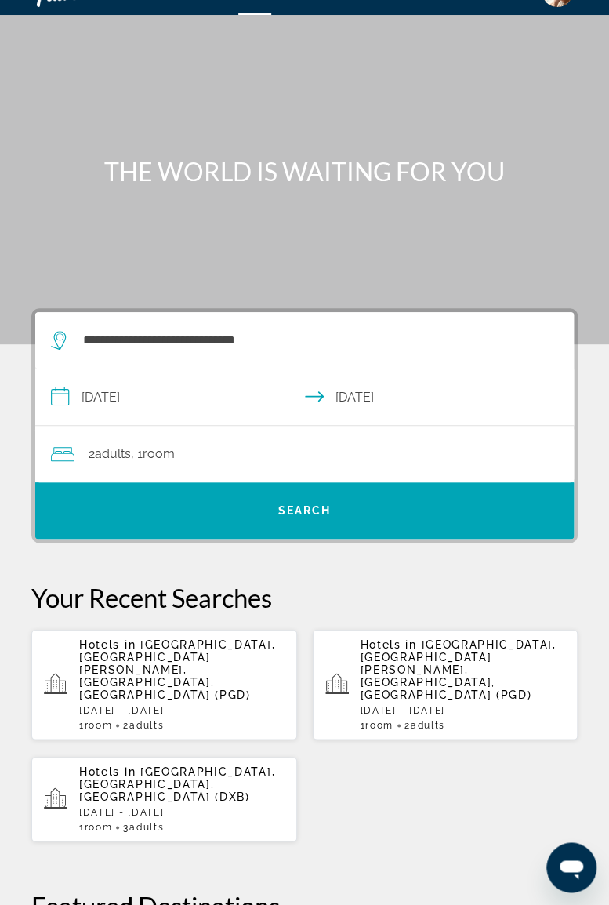
click at [277, 448] on div "2 Adult Adults , 1 Room rooms" at bounding box center [312, 454] width 523 height 22
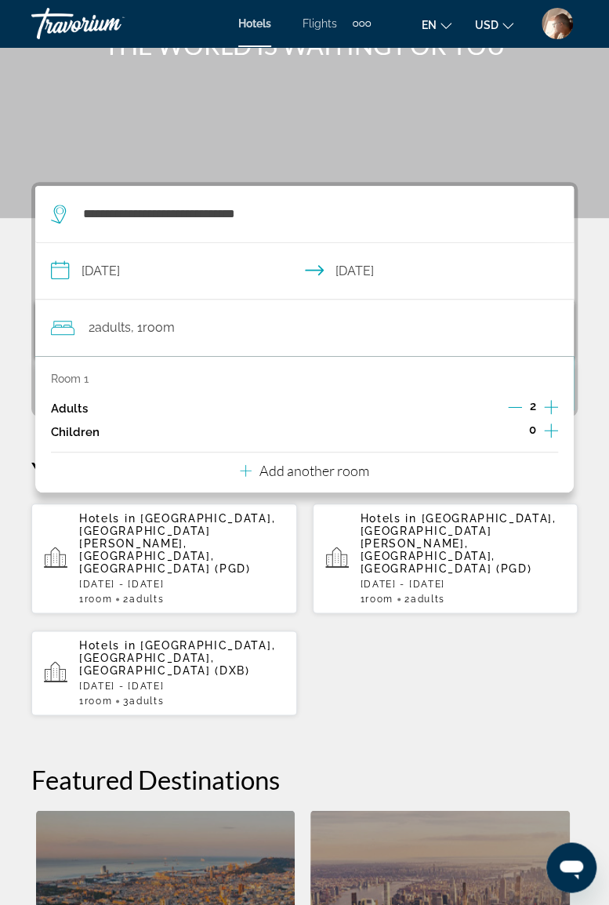
click at [553, 425] on icon "Increment children" at bounding box center [551, 430] width 14 height 19
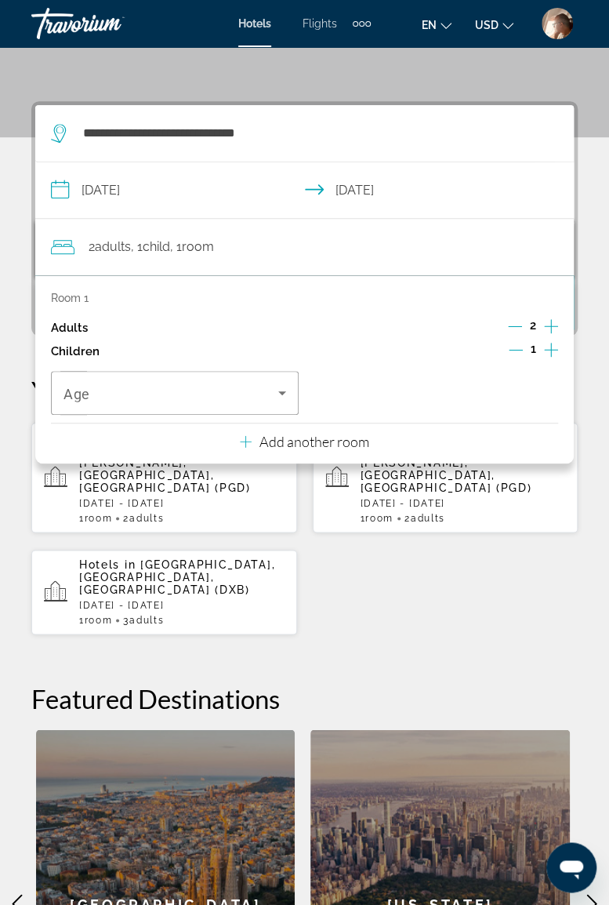
scroll to position [289, 0]
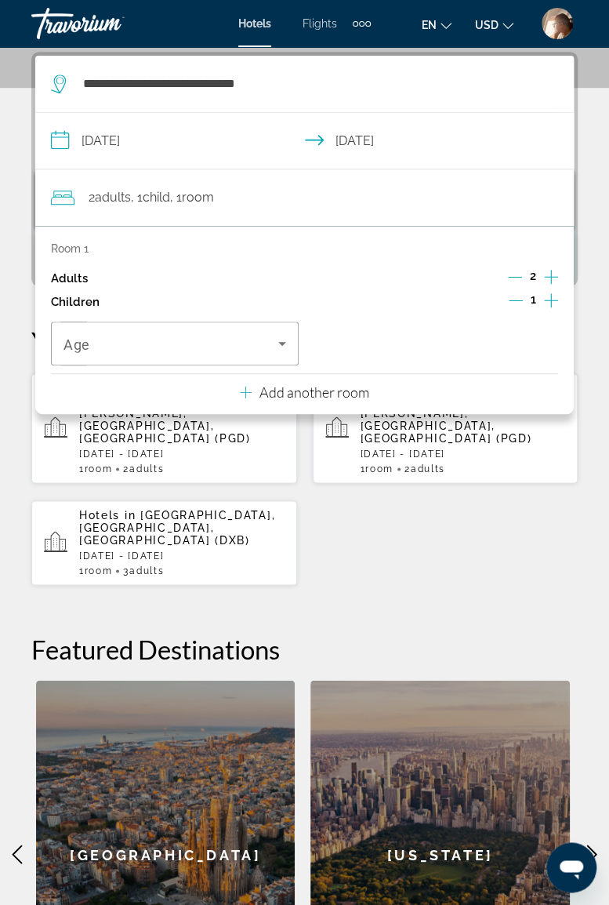
click at [285, 343] on icon "Travelers: 2 adults, 1 child" at bounding box center [282, 343] width 19 height 19
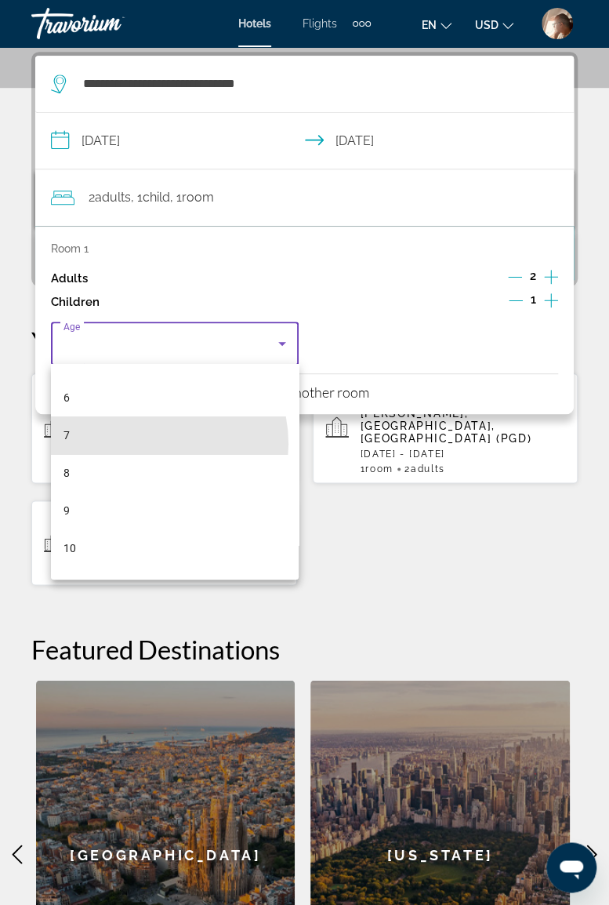
scroll to position [231, 0]
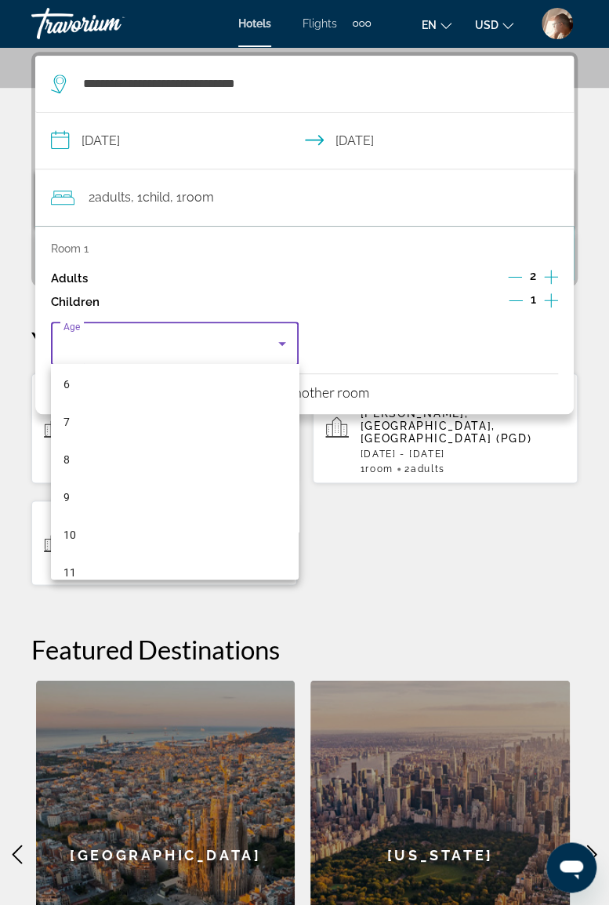
click at [135, 463] on mat-option "8" at bounding box center [175, 460] width 248 height 38
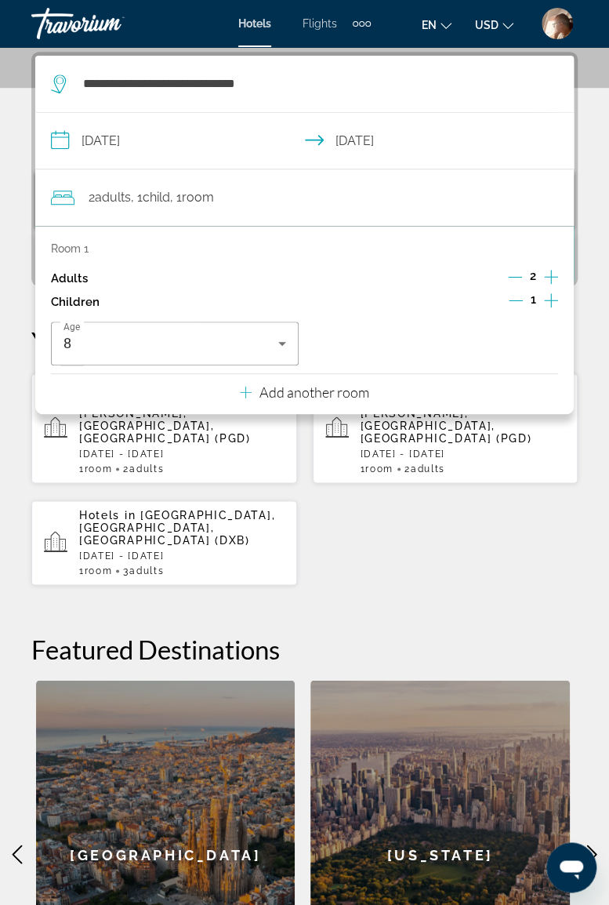
click at [405, 528] on div "Hotels in Punta Gorda, Port Charlotte - Charlotte Harbor, FL, United States (PG…" at bounding box center [304, 478] width 546 height 213
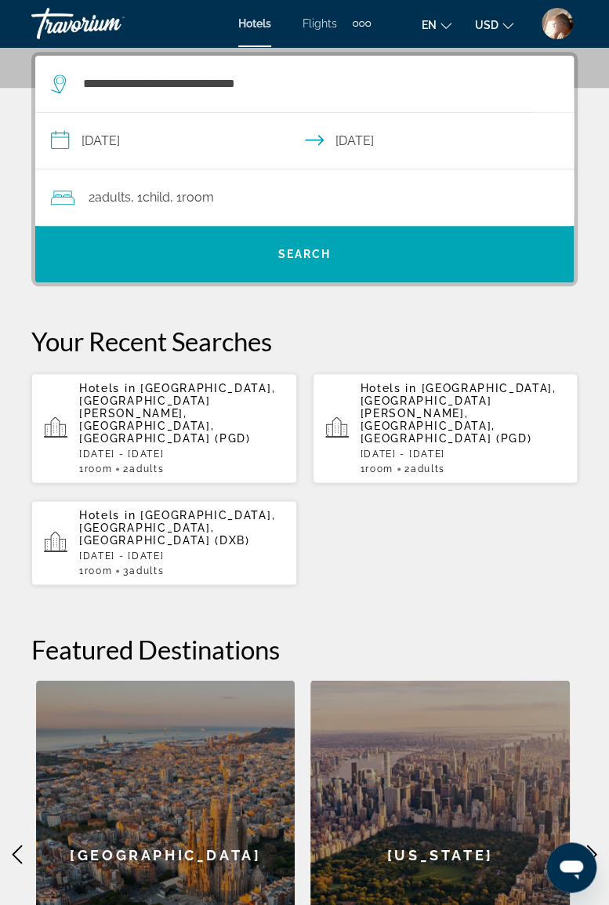
click at [314, 241] on span "Search" at bounding box center [304, 254] width 539 height 38
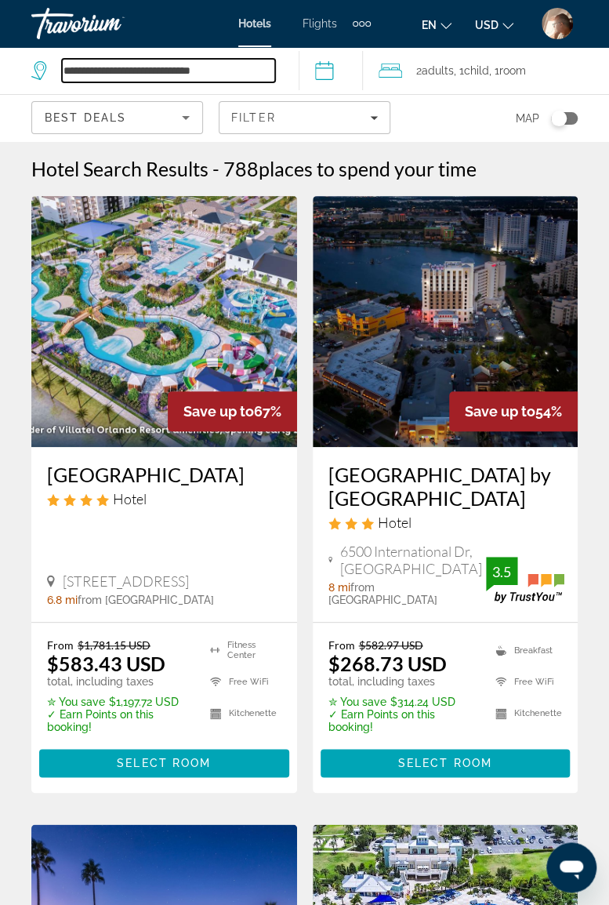
click at [252, 65] on input "**********" at bounding box center [168, 71] width 213 height 24
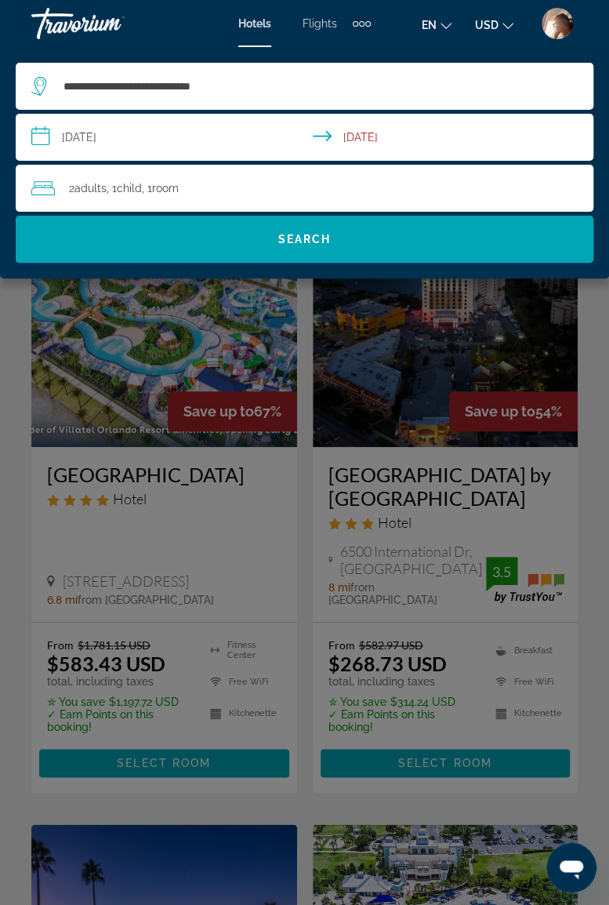
click at [585, 531] on div "Main content" at bounding box center [304, 452] width 609 height 905
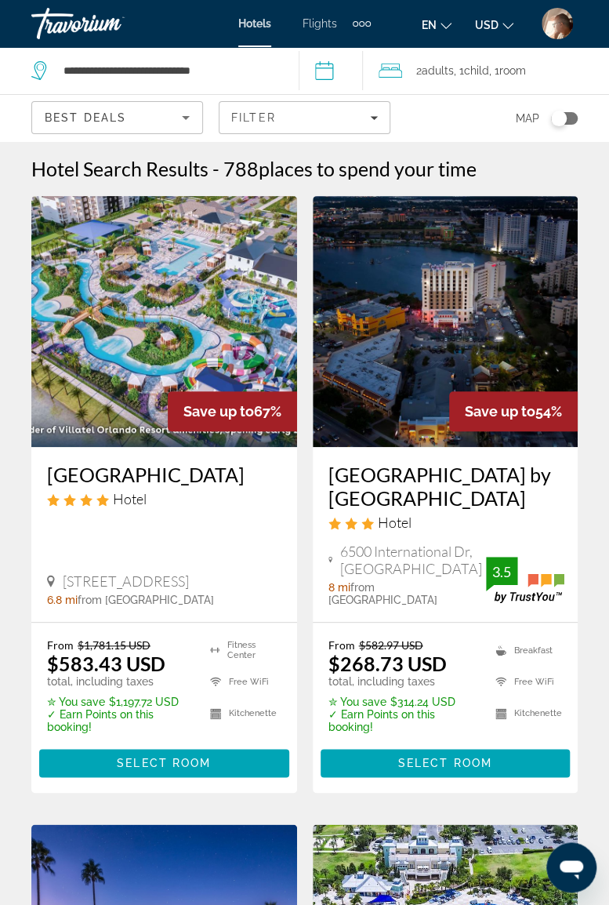
click at [85, 16] on div "Travorium" at bounding box center [109, 23] width 157 height 41
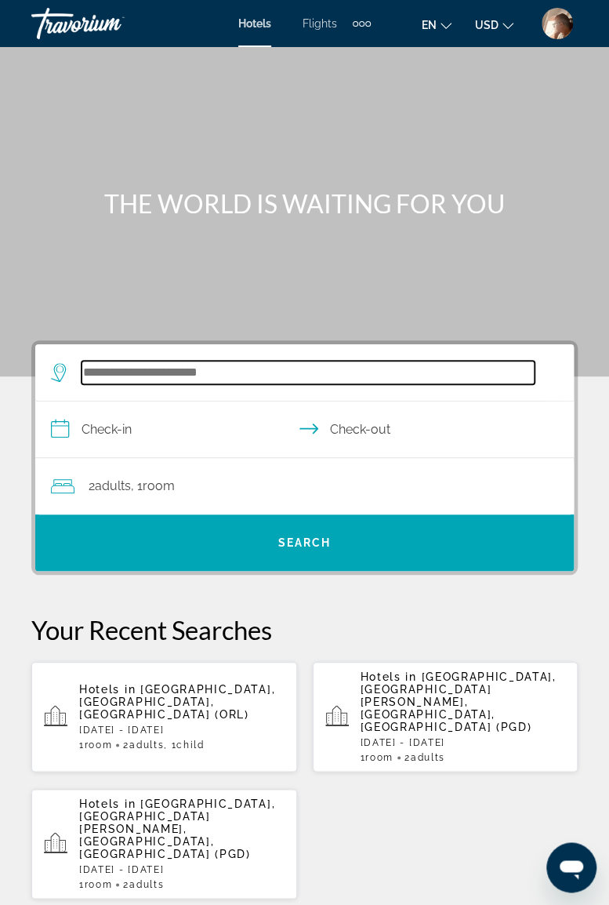
click at [176, 364] on input "Search hotel destination" at bounding box center [308, 373] width 453 height 24
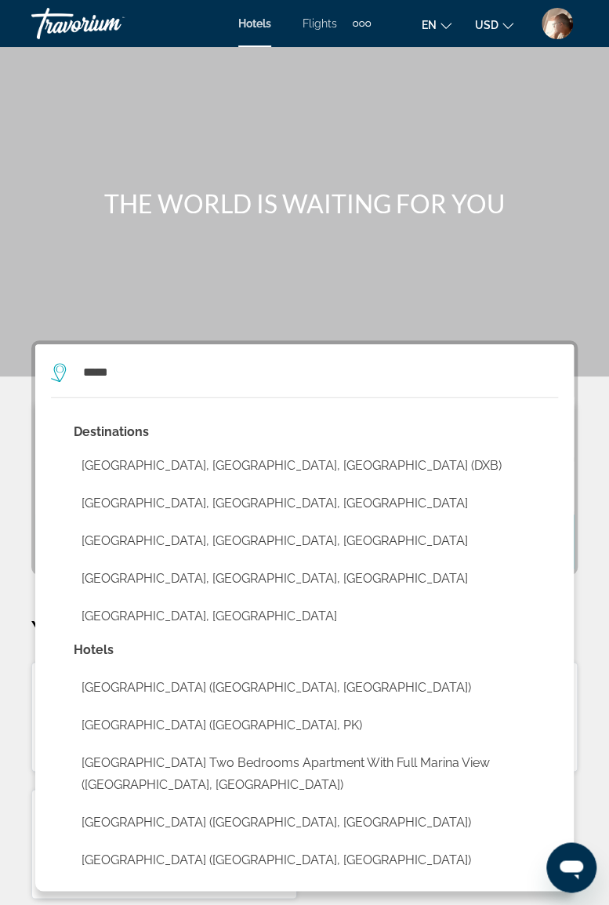
click at [213, 454] on button "[GEOGRAPHIC_DATA], [GEOGRAPHIC_DATA], [GEOGRAPHIC_DATA] (DXB)" at bounding box center [316, 466] width 485 height 30
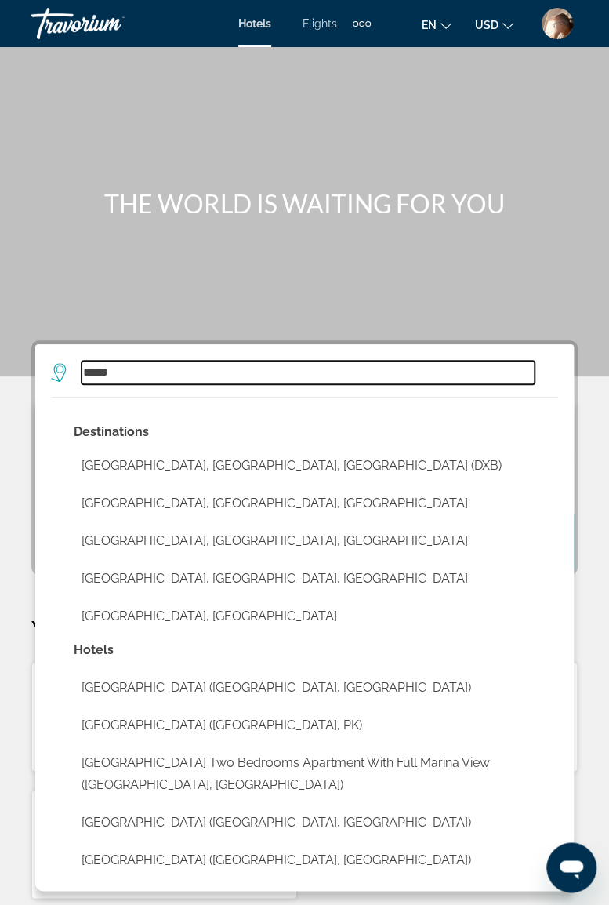
type input "**********"
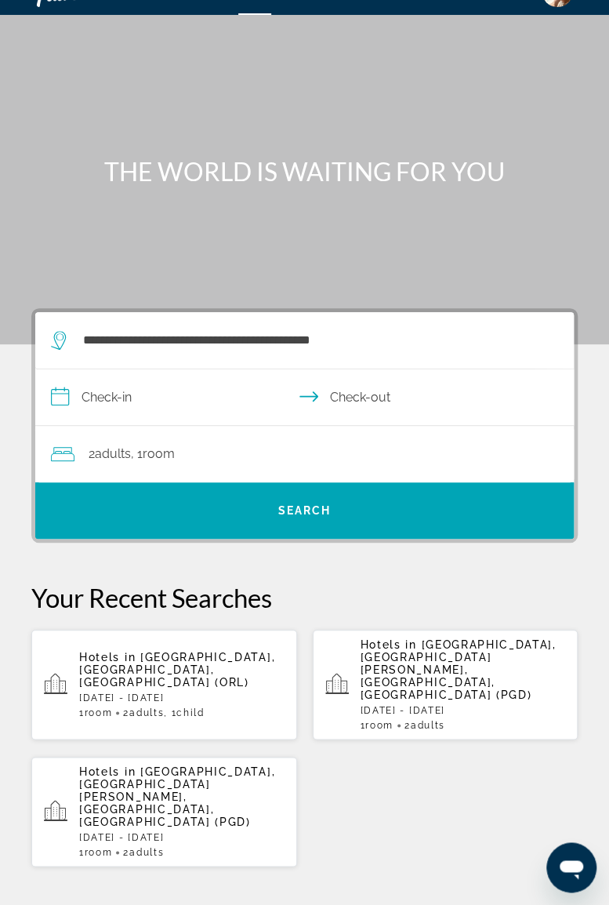
click at [193, 389] on input "**********" at bounding box center [307, 399] width 545 height 60
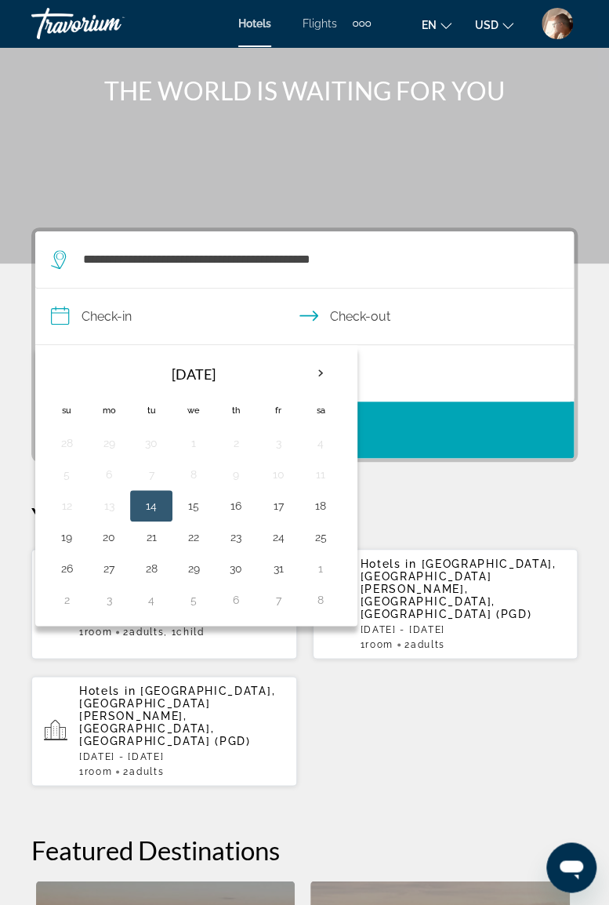
scroll to position [57, 0]
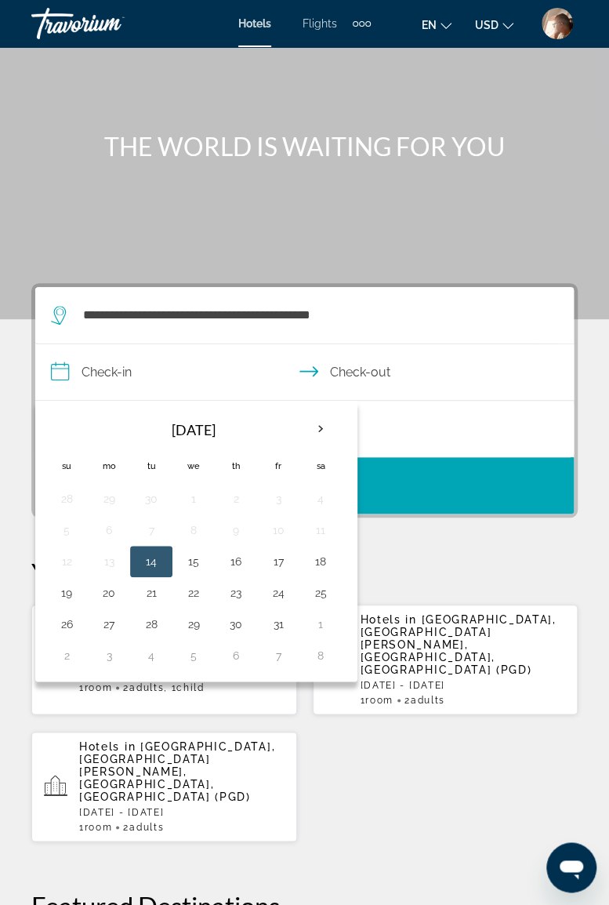
click at [320, 422] on th "Next month" at bounding box center [321, 429] width 42 height 34
click at [318, 417] on th "Next month" at bounding box center [321, 429] width 42 height 34
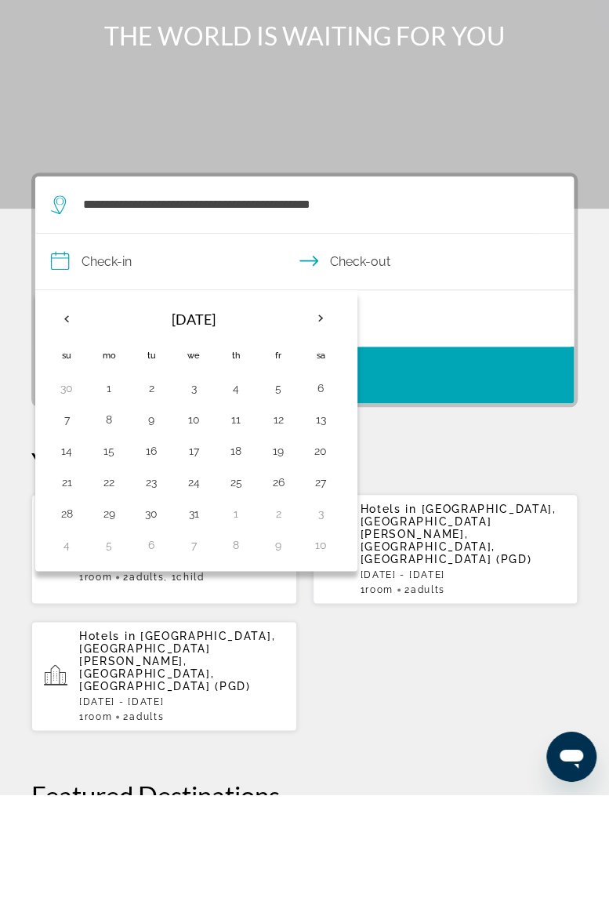
click at [74, 622] on button "28" at bounding box center [66, 624] width 25 height 22
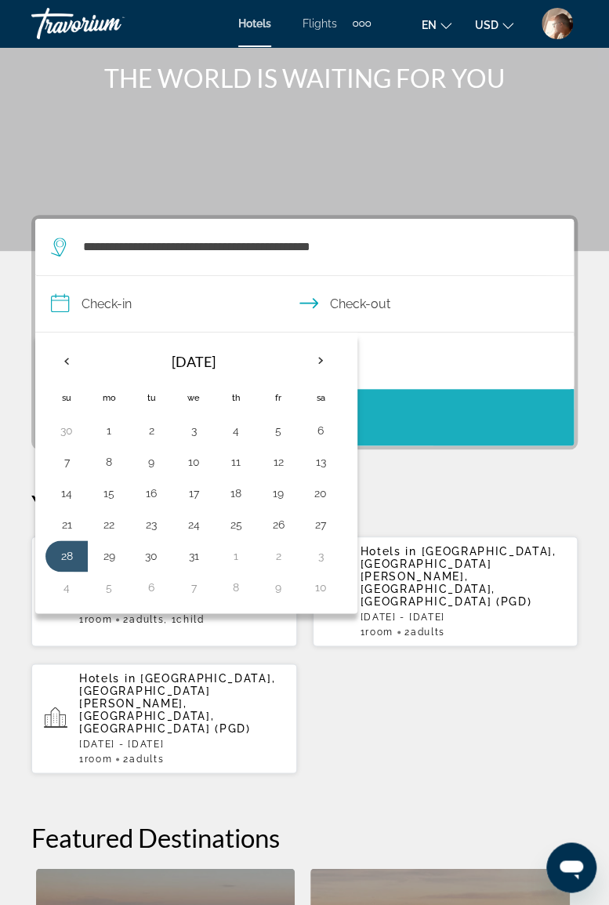
scroll to position [133, 0]
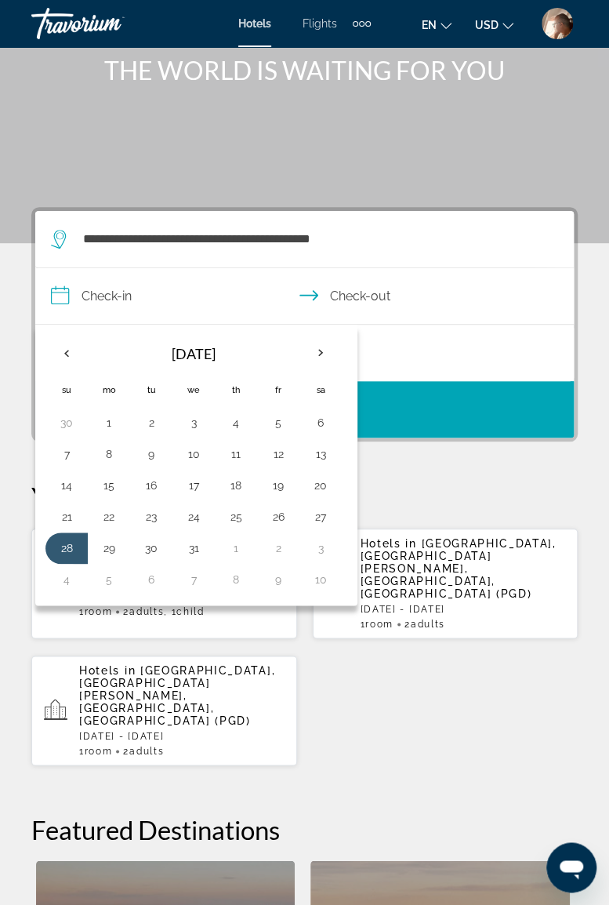
click at [275, 548] on button "2" at bounding box center [278, 548] width 25 height 22
type input "**********"
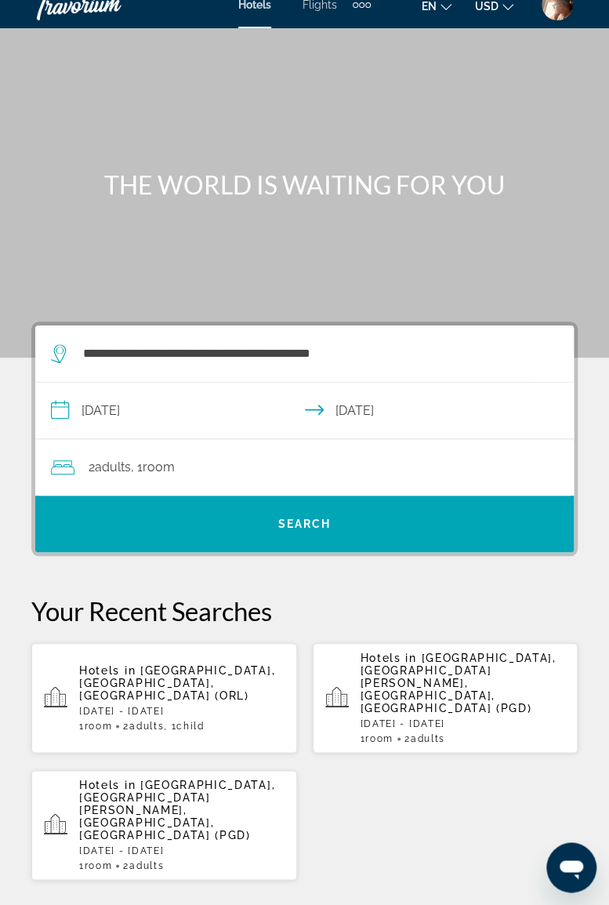
scroll to position [18, 0]
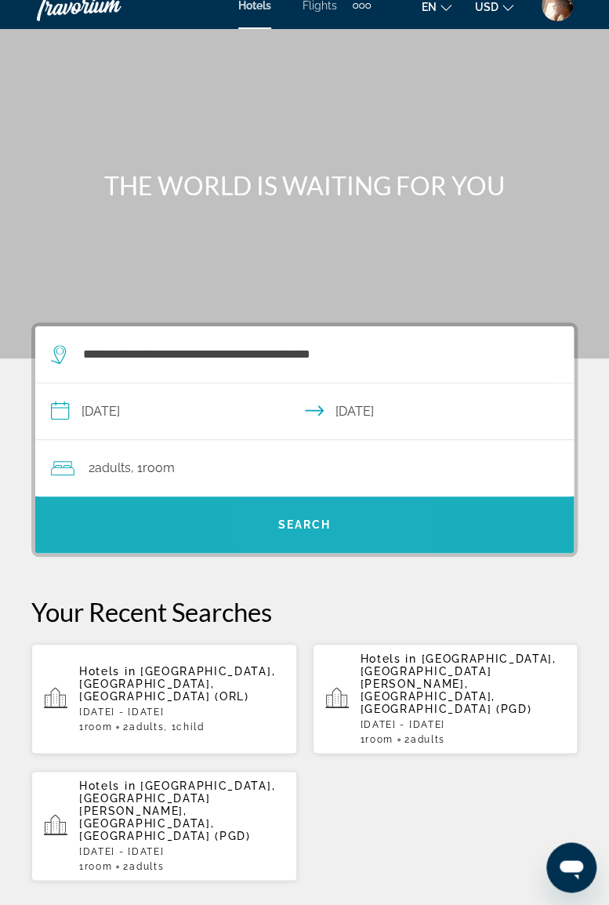
click at [332, 520] on span "Search" at bounding box center [304, 525] width 539 height 38
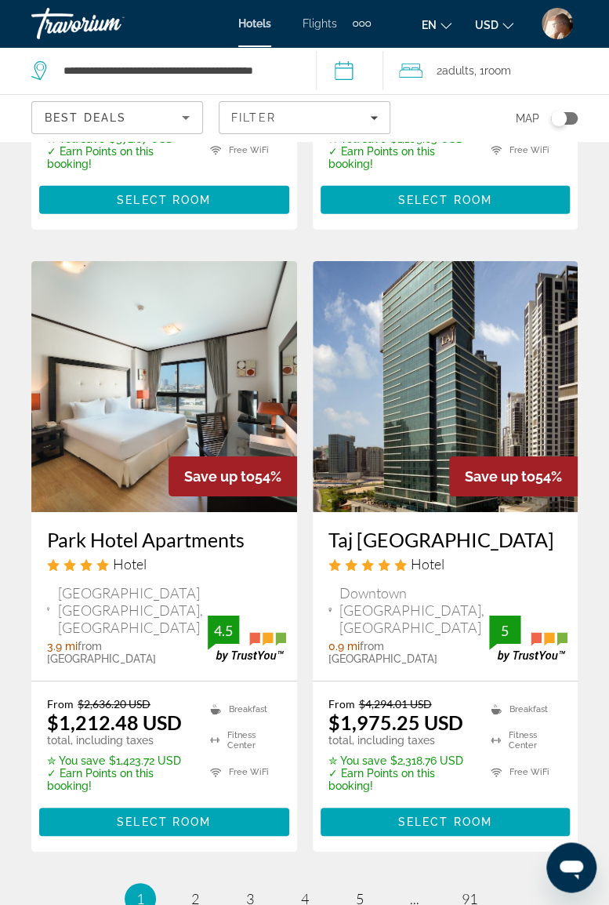
scroll to position [3224, 0]
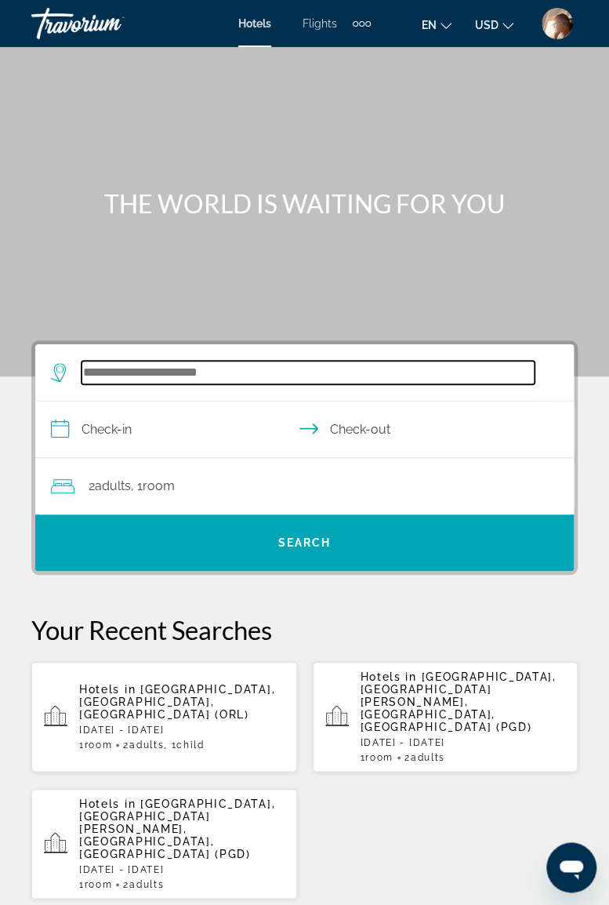
click at [252, 373] on input "Search hotel destination" at bounding box center [308, 373] width 453 height 24
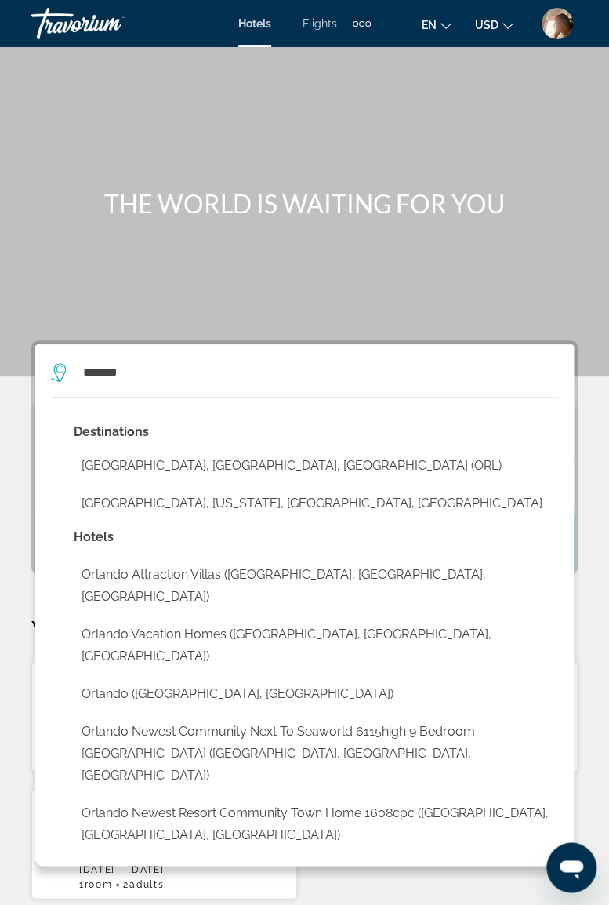
click at [210, 466] on button "Orlando, FL, United States (ORL)" at bounding box center [316, 466] width 485 height 30
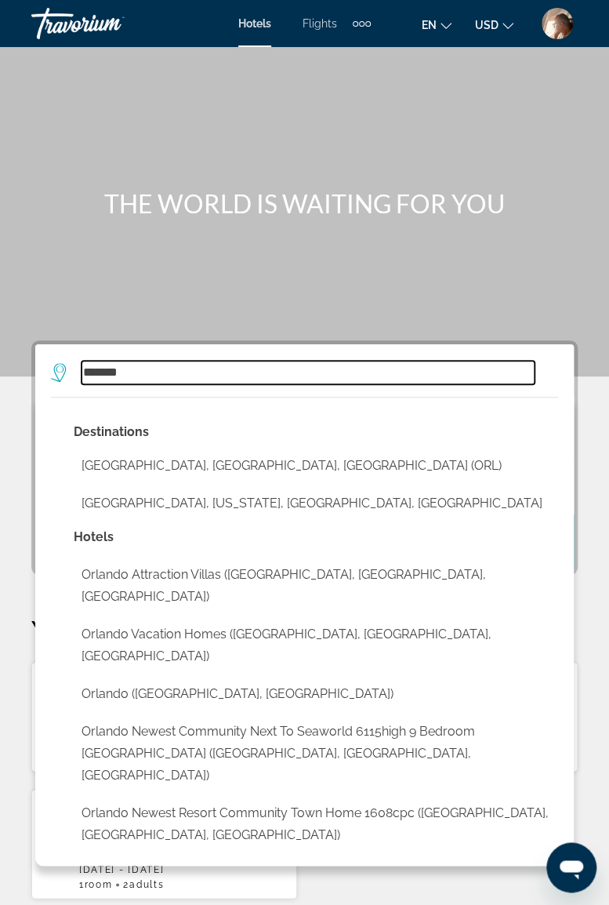
type input "**********"
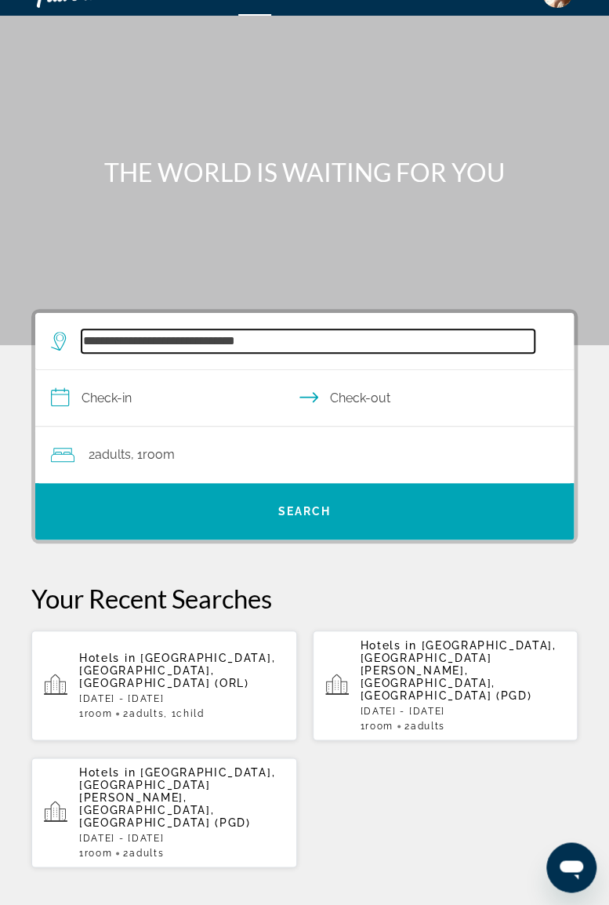
scroll to position [32, 0]
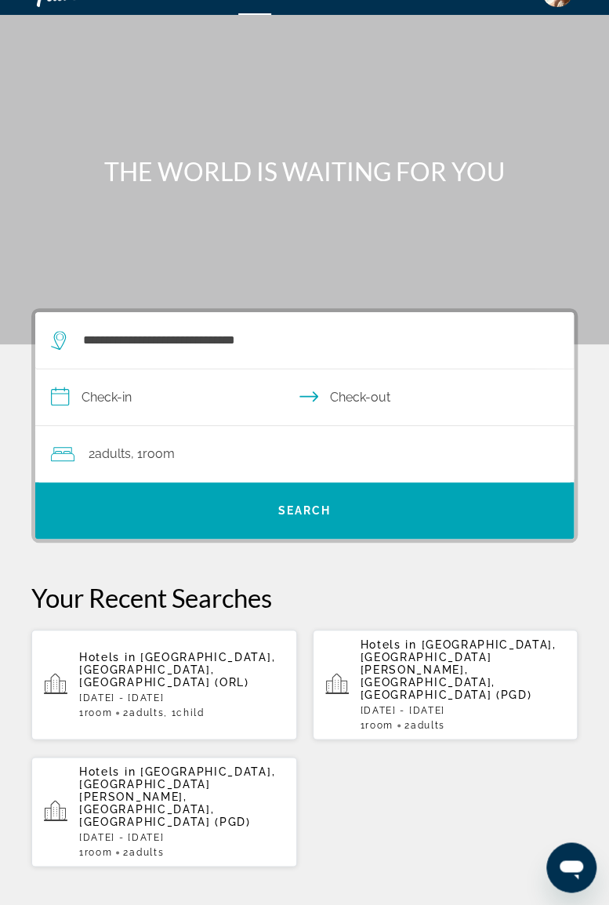
click at [193, 401] on input "**********" at bounding box center [307, 399] width 545 height 60
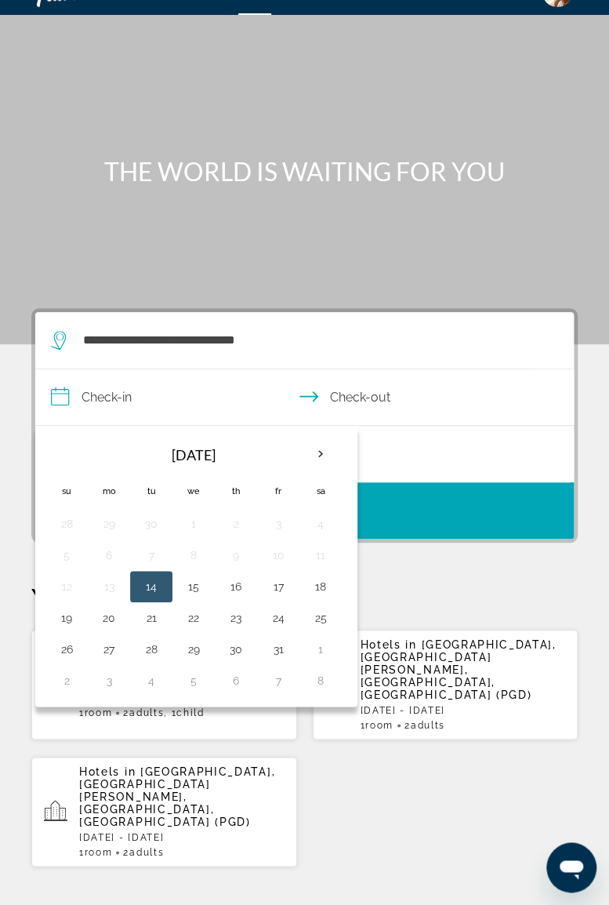
click at [234, 644] on button "30" at bounding box center [235, 649] width 25 height 22
click at [69, 680] on button "2" at bounding box center [66, 681] width 25 height 22
type input "**********"
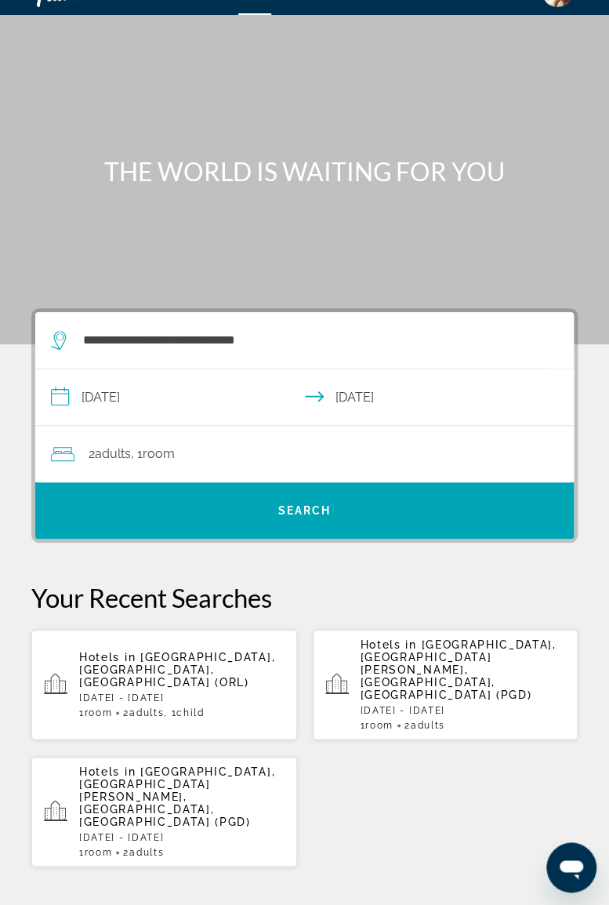
click at [260, 445] on div "2 Adult Adults , 1 Room rooms" at bounding box center [312, 454] width 523 height 22
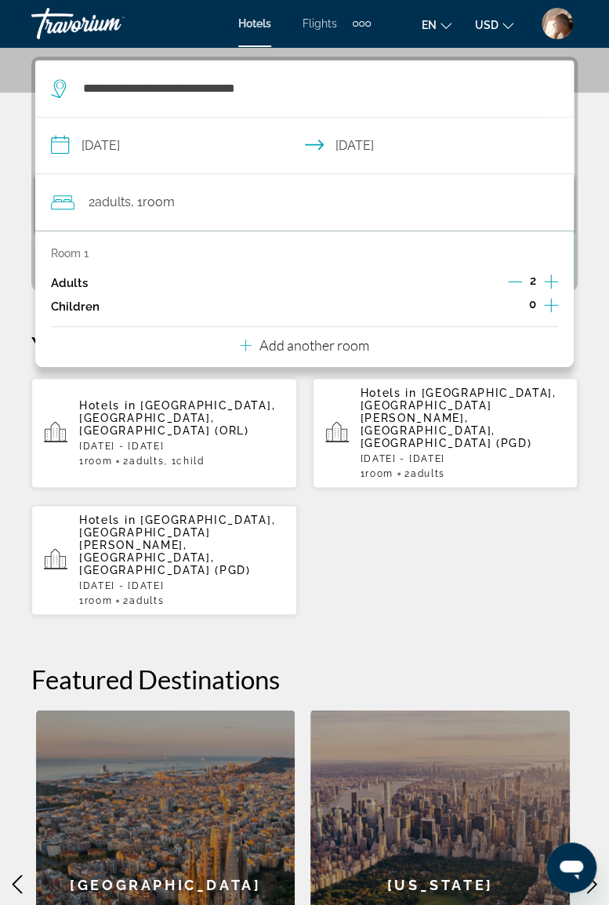
scroll to position [289, 0]
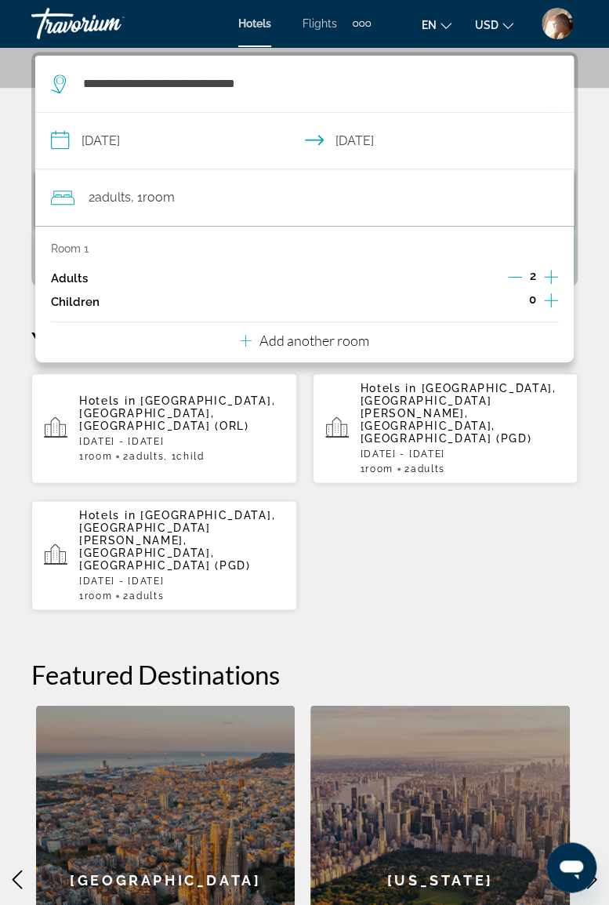
click at [549, 299] on icon "Increment children" at bounding box center [551, 300] width 14 height 14
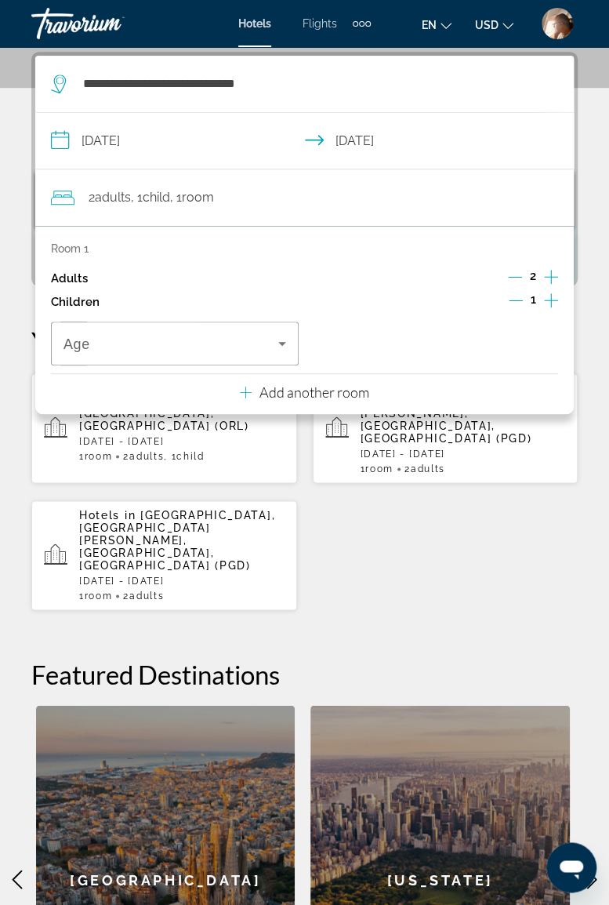
click at [282, 342] on icon "Travelers: 2 adults, 1 child" at bounding box center [282, 344] width 8 height 4
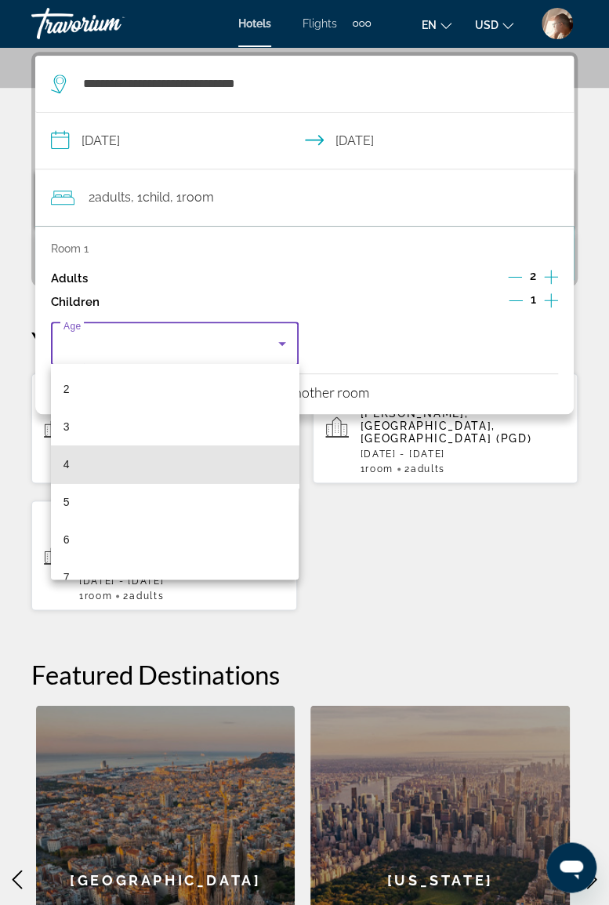
scroll to position [158, 0]
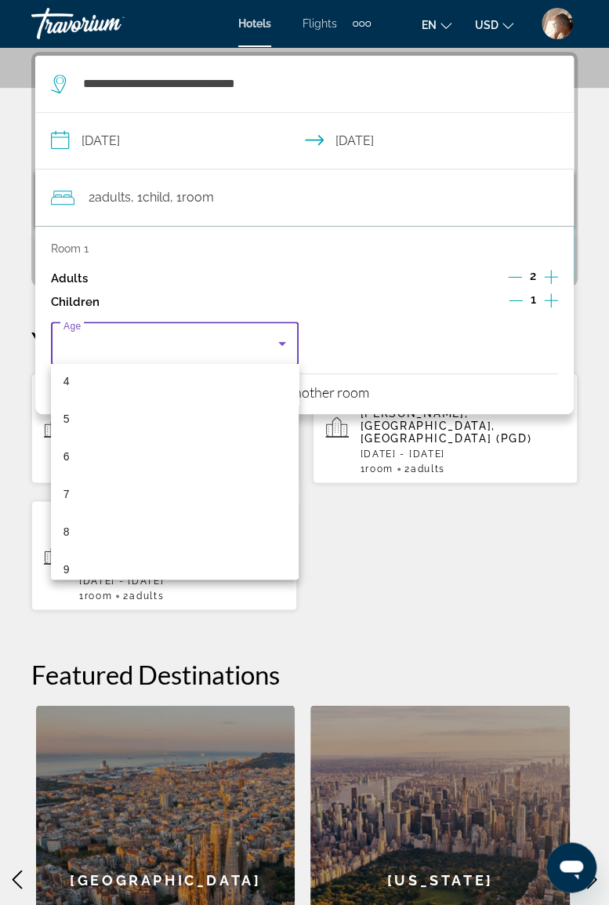
click at [118, 530] on mat-option "8" at bounding box center [175, 532] width 248 height 38
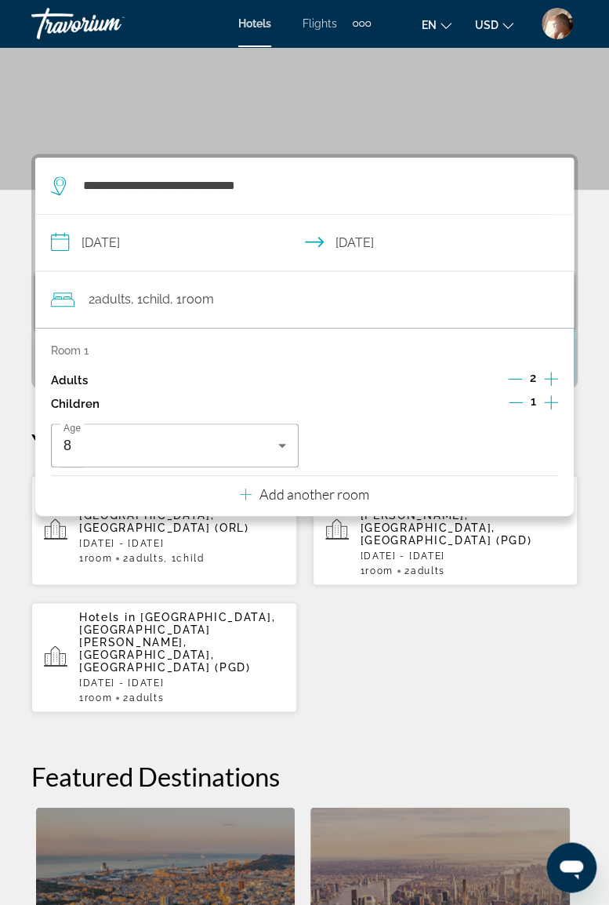
scroll to position [186, 0]
click at [416, 638] on div "Hotels in Orlando, FL, United States (ORL) Thu, 30 Oct - Sun, 02 Nov 1 Room roo…" at bounding box center [304, 594] width 546 height 238
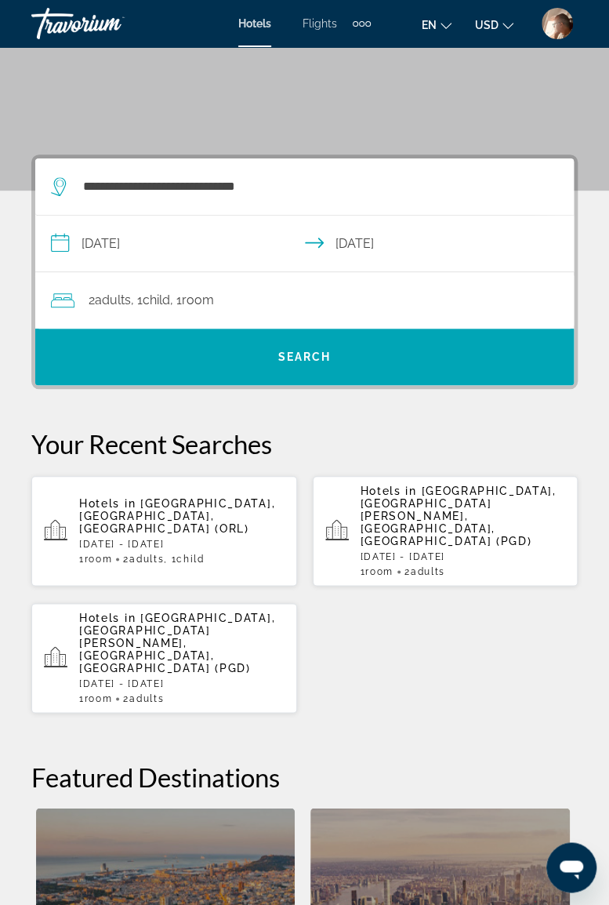
click at [292, 350] on span "Search" at bounding box center [304, 356] width 53 height 13
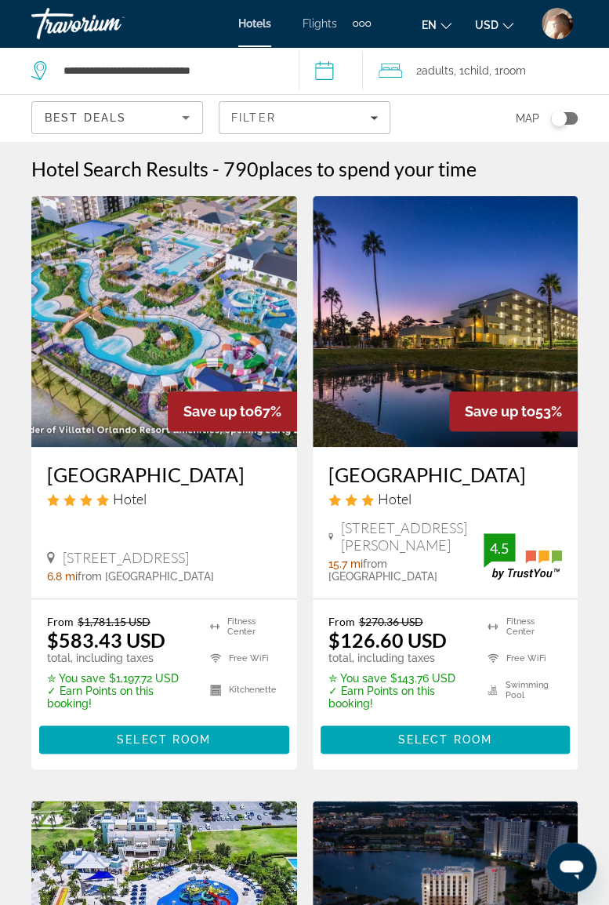
click at [332, 71] on input "**********" at bounding box center [334, 73] width 71 height 52
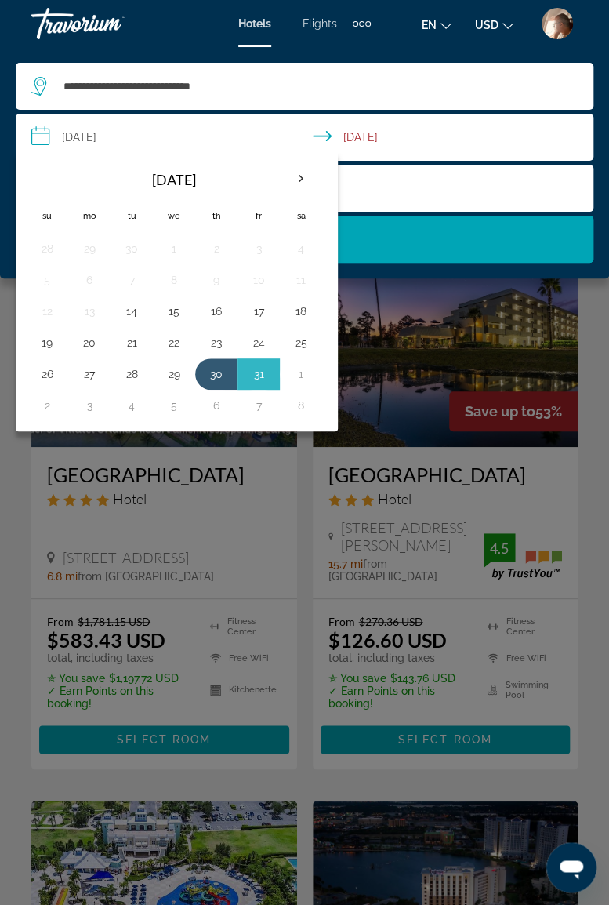
click at [590, 511] on div "Main content" at bounding box center [304, 452] width 609 height 905
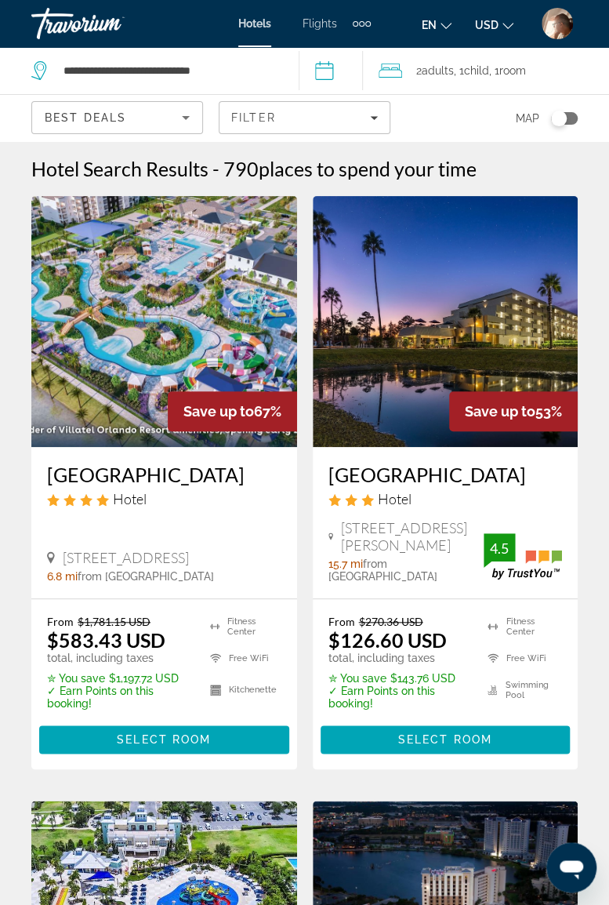
click at [80, 27] on div "Travorium" at bounding box center [109, 23] width 157 height 41
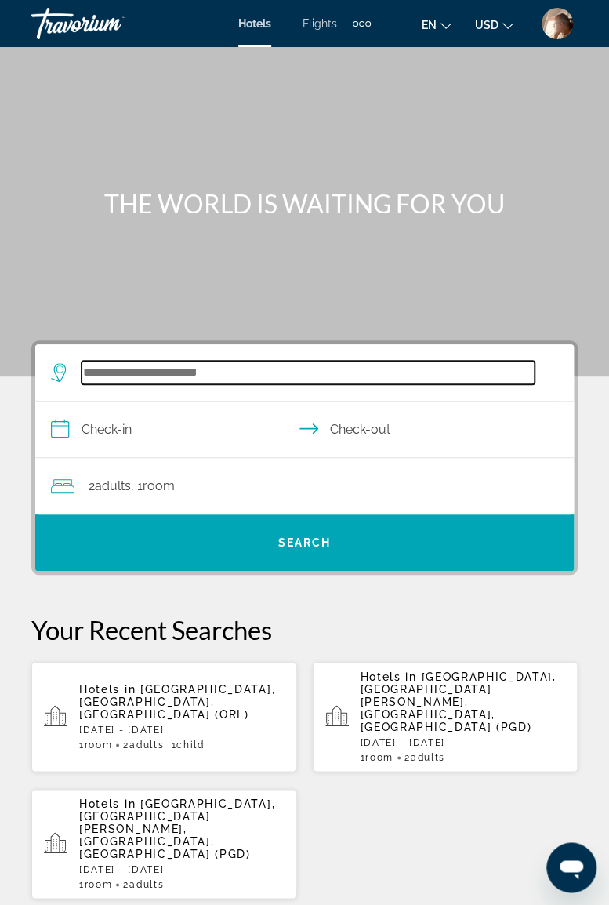
click at [232, 372] on input "Search hotel destination" at bounding box center [308, 373] width 453 height 24
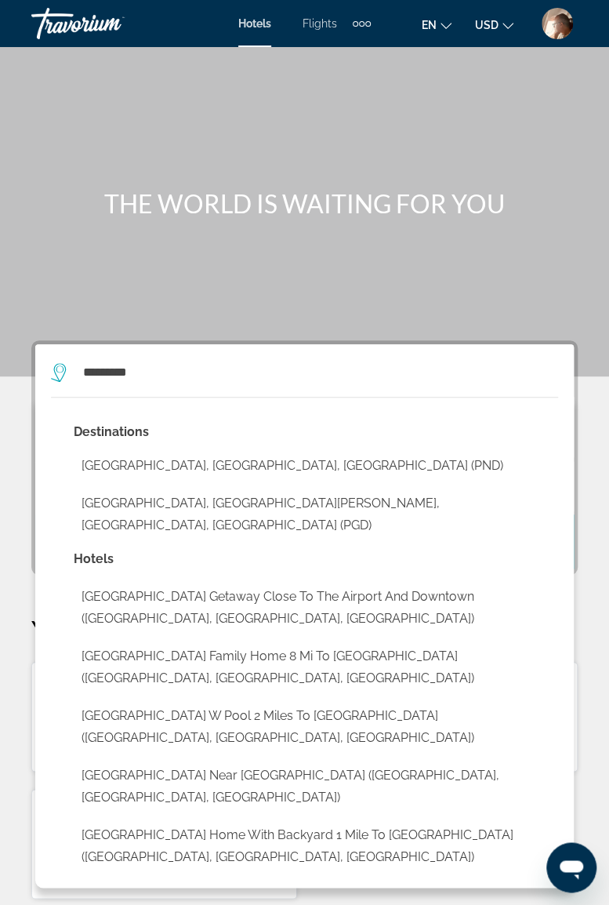
click at [257, 505] on button "[GEOGRAPHIC_DATA], [GEOGRAPHIC_DATA][PERSON_NAME], [GEOGRAPHIC_DATA], [GEOGRAPH…" at bounding box center [316, 514] width 485 height 52
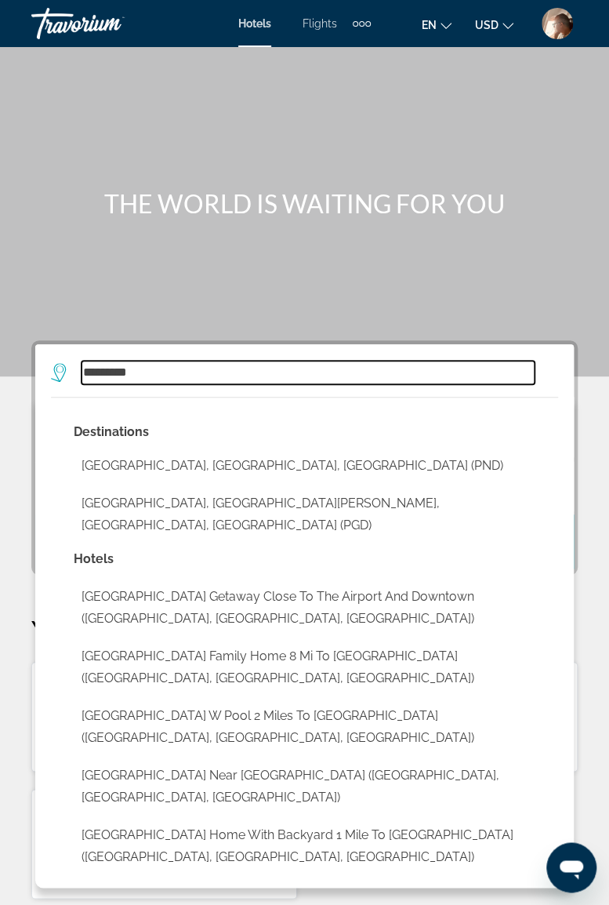
type input "**********"
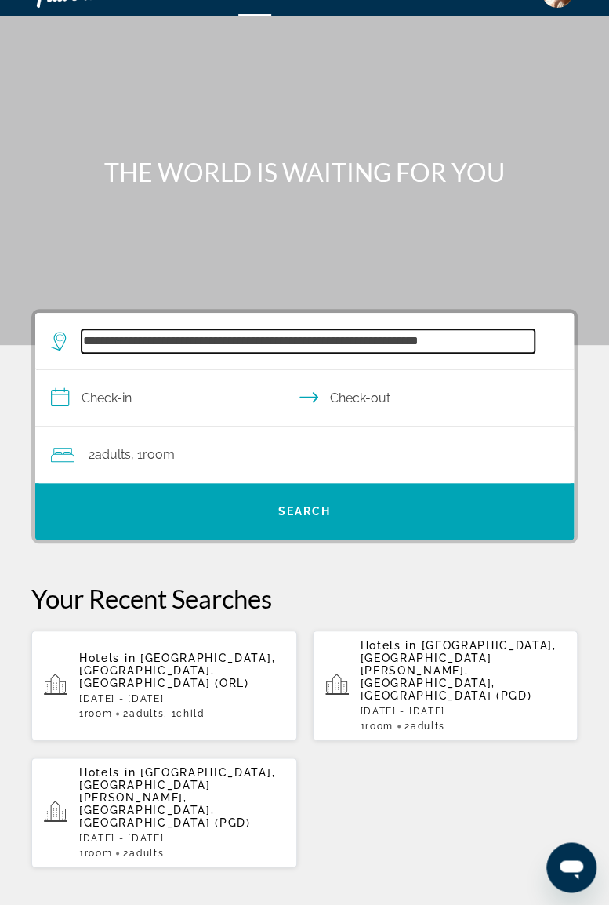
scroll to position [32, 0]
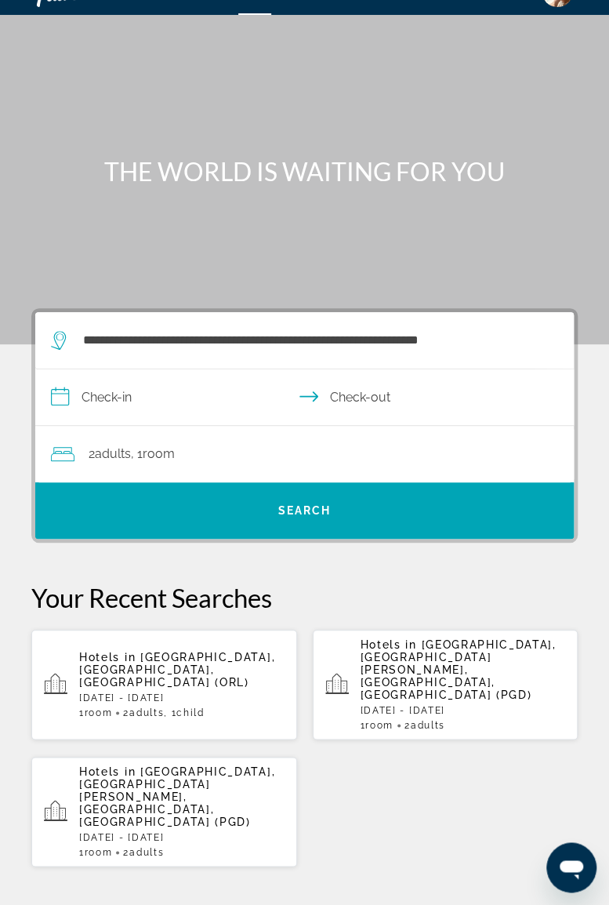
click at [232, 405] on input "**********" at bounding box center [307, 399] width 545 height 60
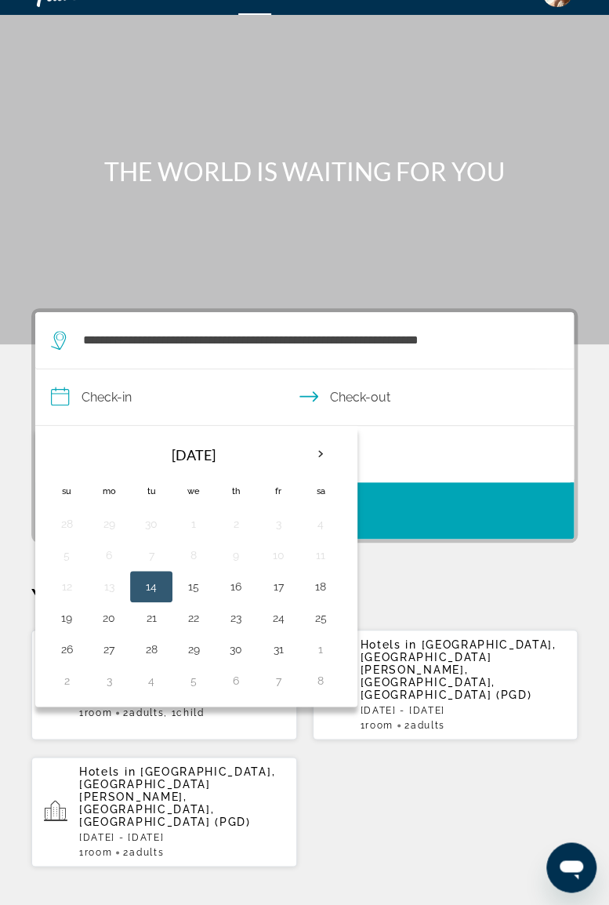
click at [235, 646] on button "30" at bounding box center [235, 649] width 25 height 22
click at [75, 679] on button "2" at bounding box center [66, 681] width 25 height 22
type input "**********"
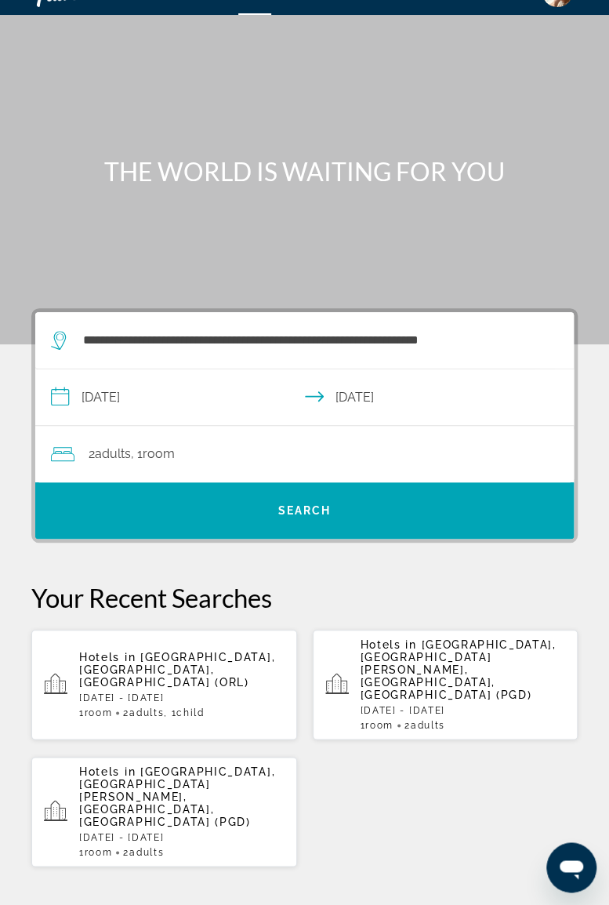
click at [209, 451] on div "2 Adult Adults , 1 Room rooms" at bounding box center [312, 454] width 523 height 22
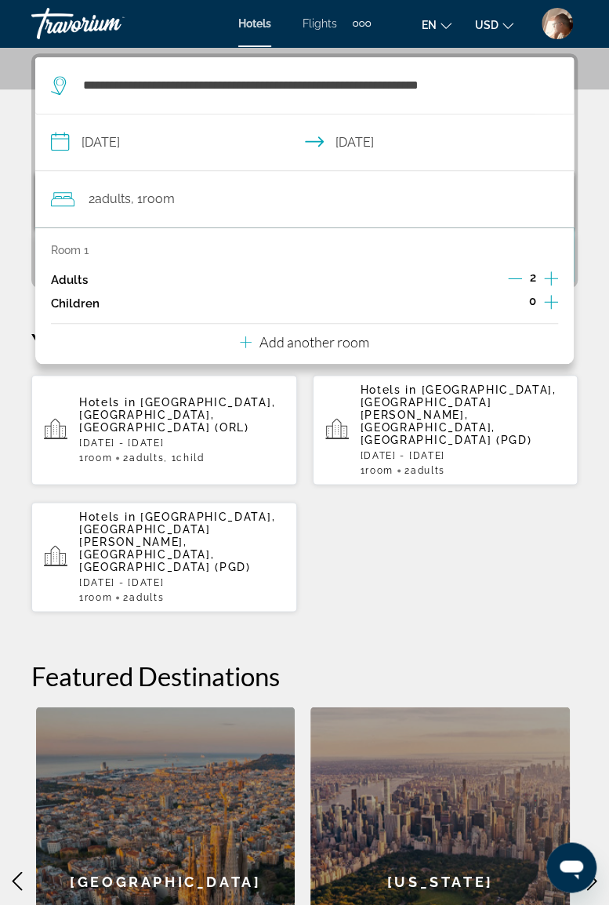
scroll to position [289, 0]
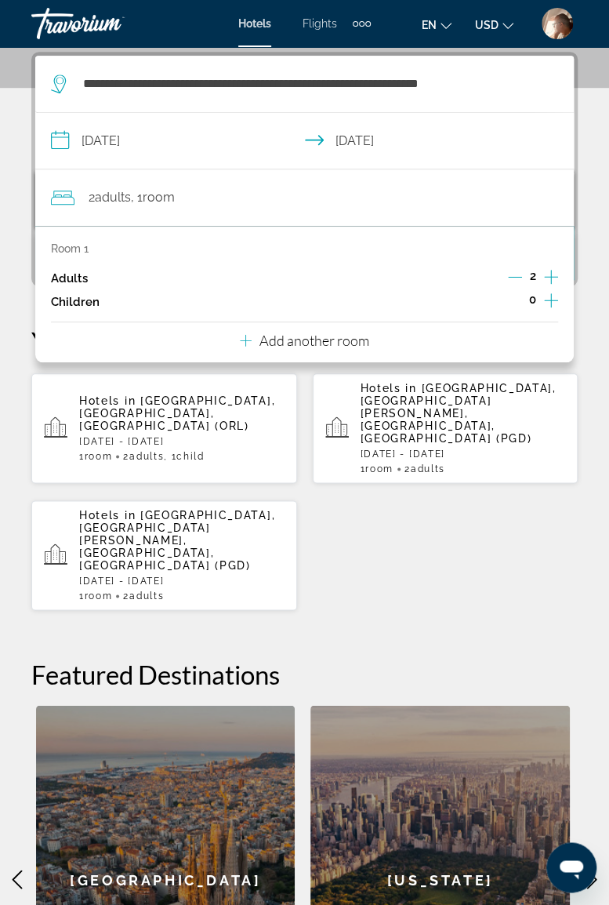
click at [500, 537] on div "Hotels in Orlando, FL, United States (ORL) Thu, 30 Oct - Sun, 02 Nov 1 Room roo…" at bounding box center [304, 491] width 546 height 238
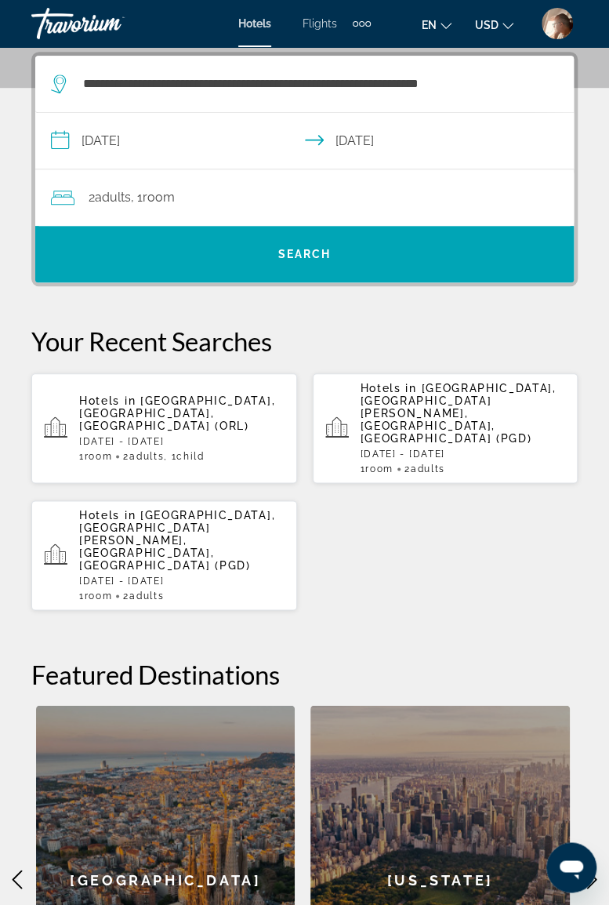
click at [351, 256] on span "Search" at bounding box center [304, 254] width 539 height 38
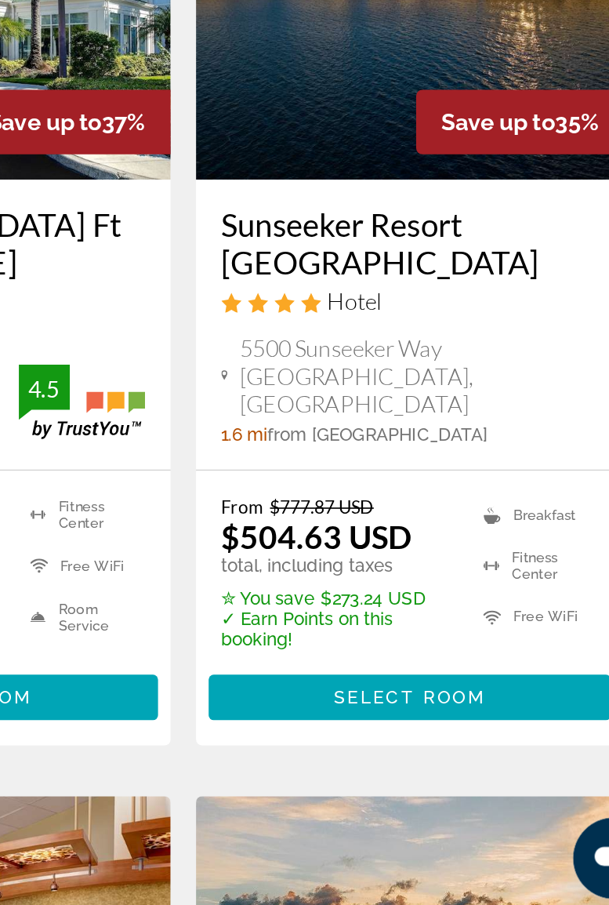
click at [457, 765] on span "Select Room" at bounding box center [445, 767] width 94 height 13
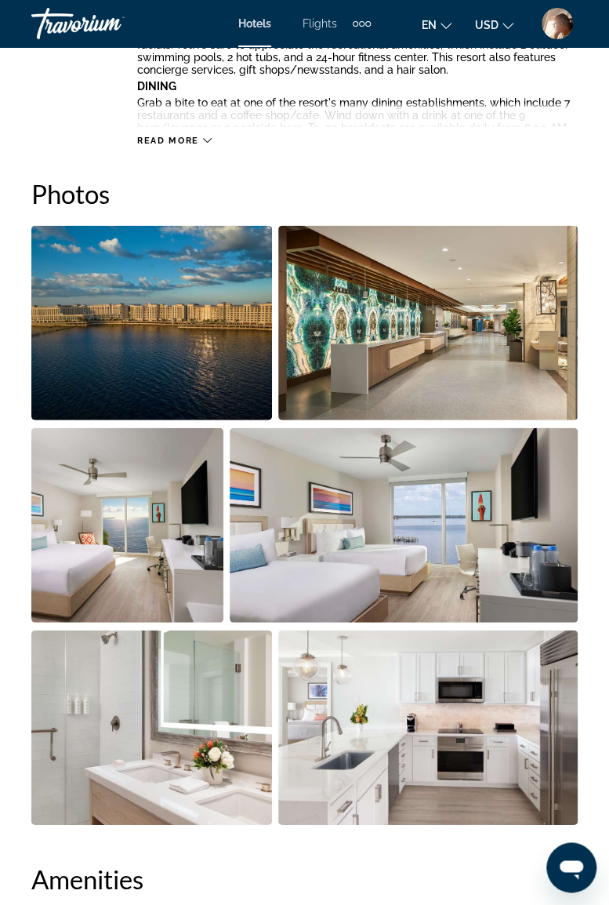
scroll to position [958, 0]
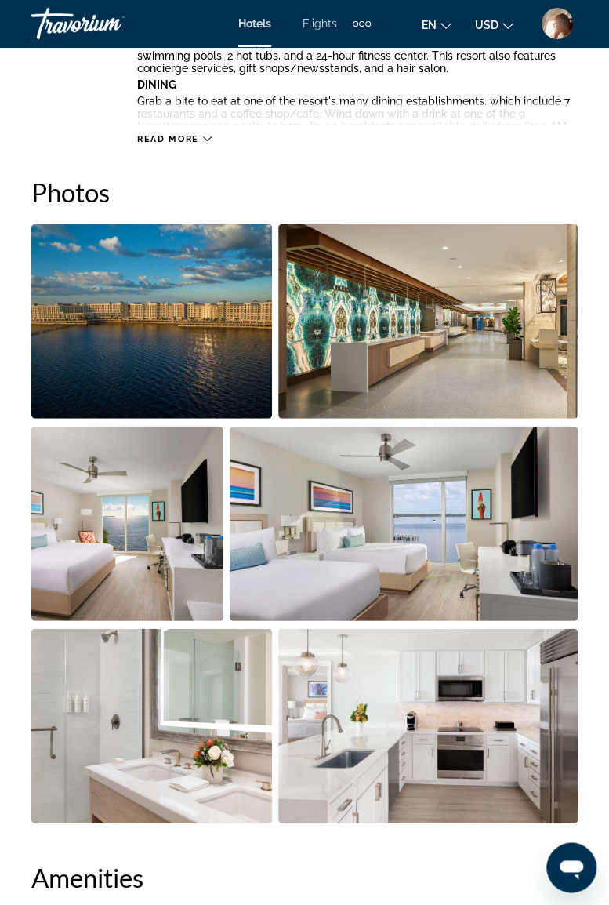
click at [232, 353] on img "Open full-screen image slider" at bounding box center [151, 321] width 241 height 194
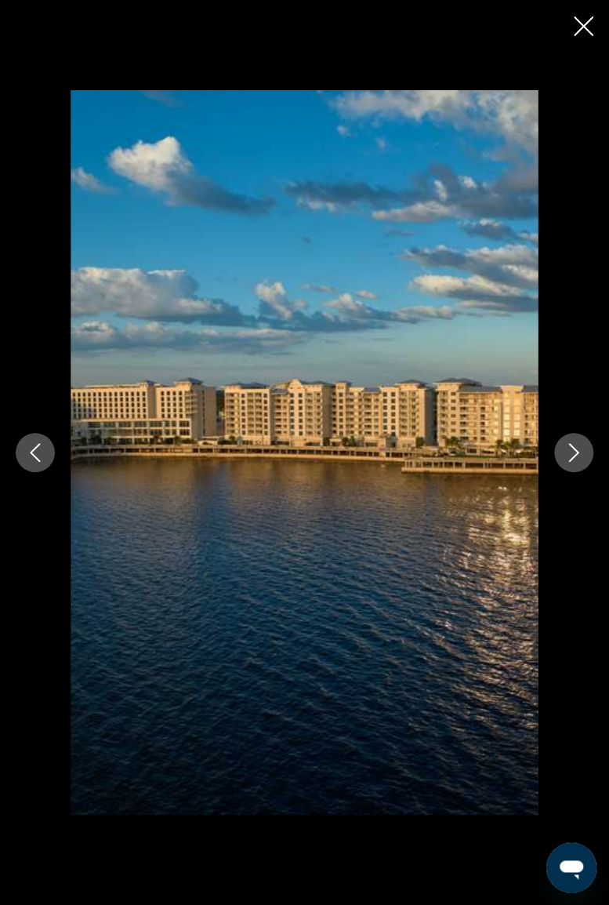
click at [570, 452] on icon "Next image" at bounding box center [574, 452] width 19 height 19
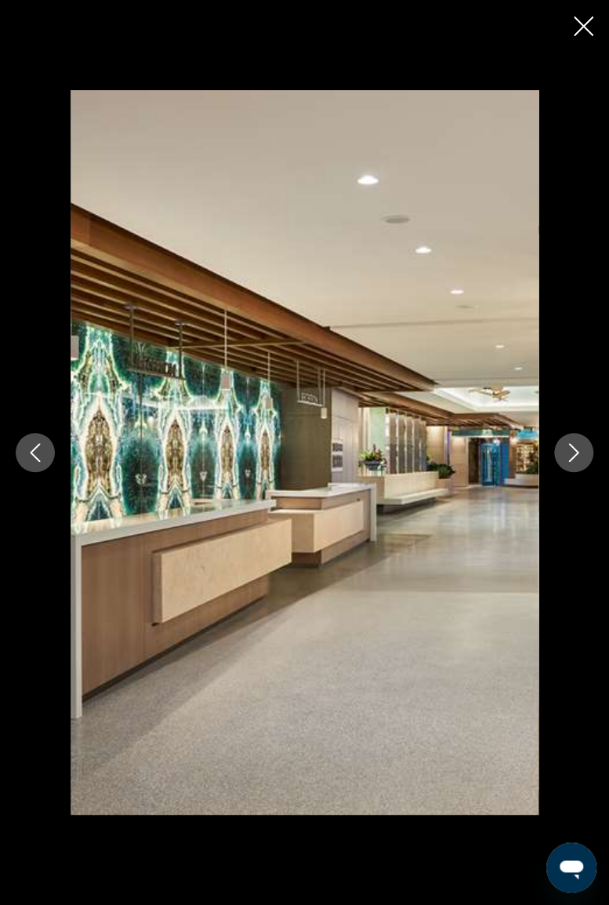
click at [579, 456] on icon "Next image" at bounding box center [574, 452] width 19 height 19
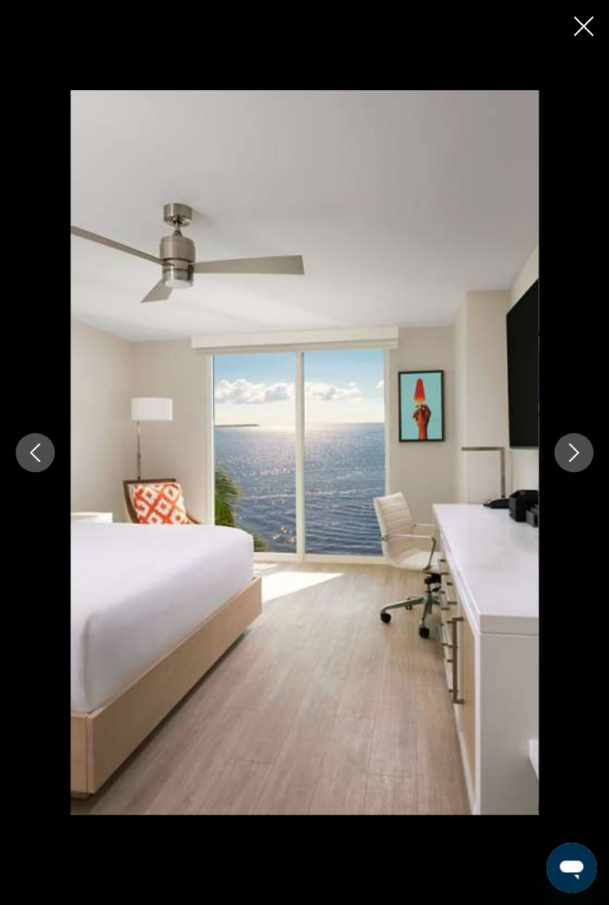
click at [572, 467] on button "Next image" at bounding box center [573, 452] width 39 height 39
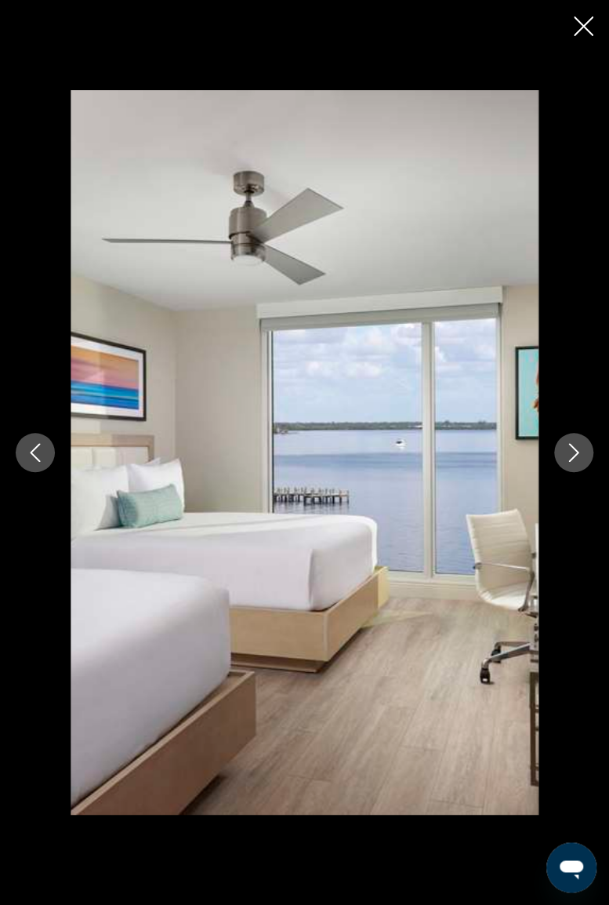
click at [574, 448] on icon "Next image" at bounding box center [574, 452] width 10 height 19
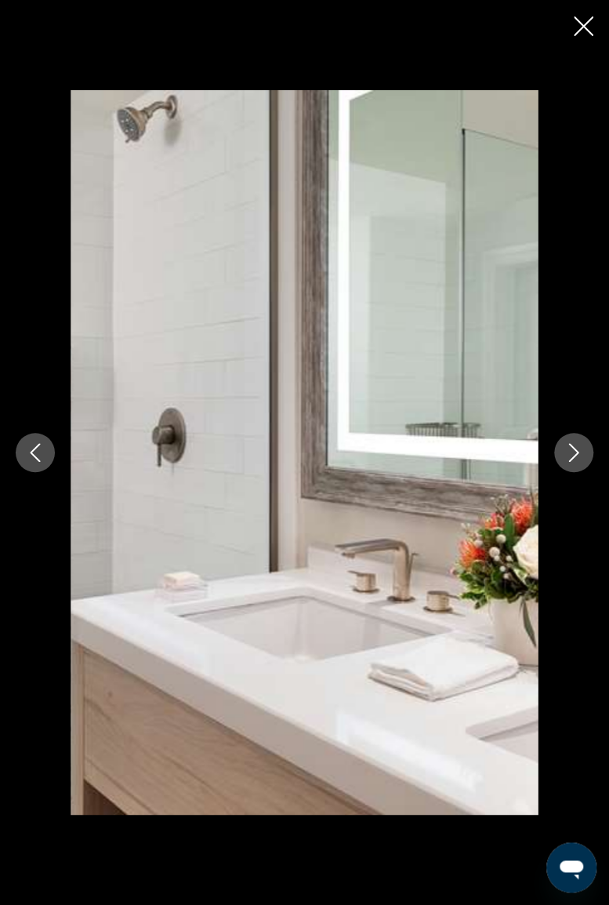
click at [574, 466] on button "Next image" at bounding box center [573, 452] width 39 height 39
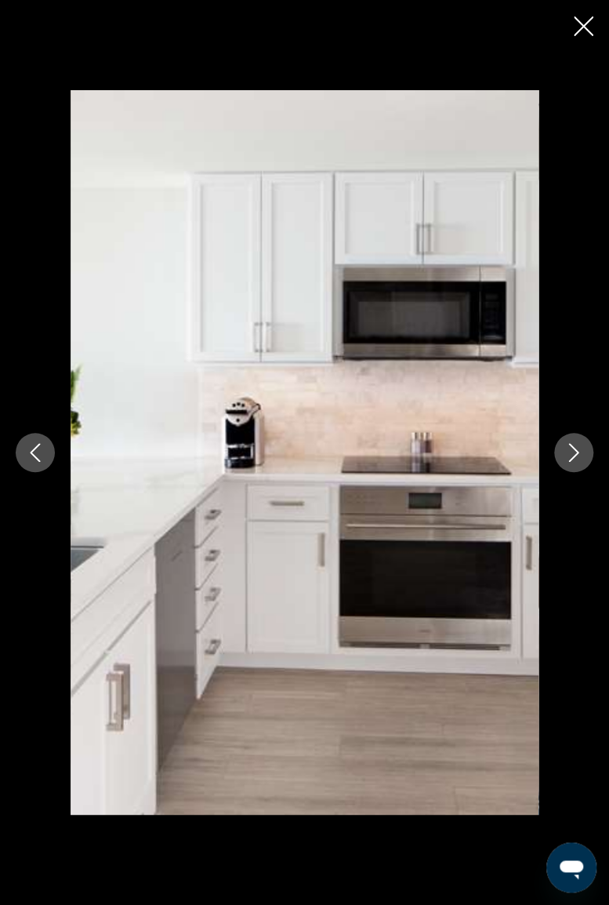
click at [569, 453] on icon "Next image" at bounding box center [574, 452] width 19 height 19
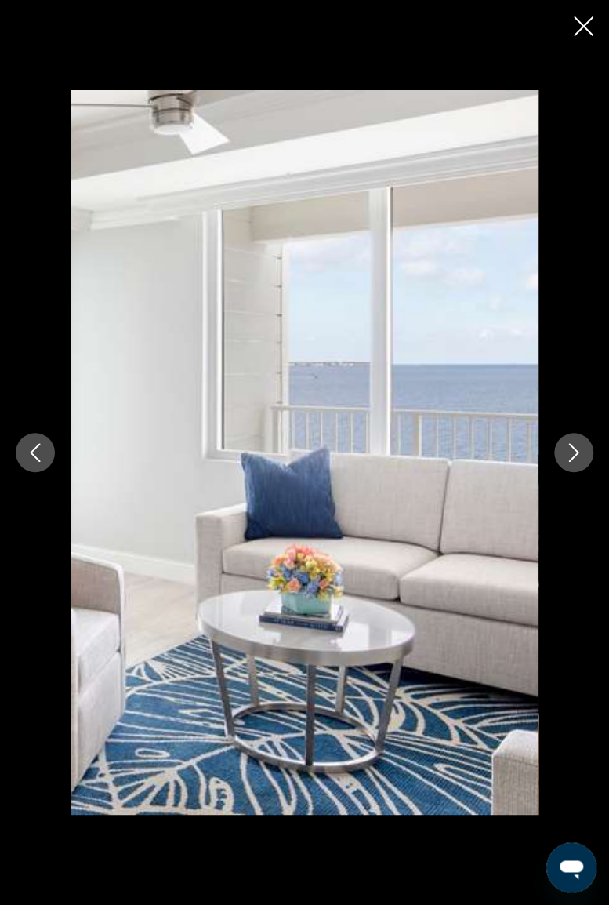
click at [578, 461] on icon "Next image" at bounding box center [574, 452] width 19 height 19
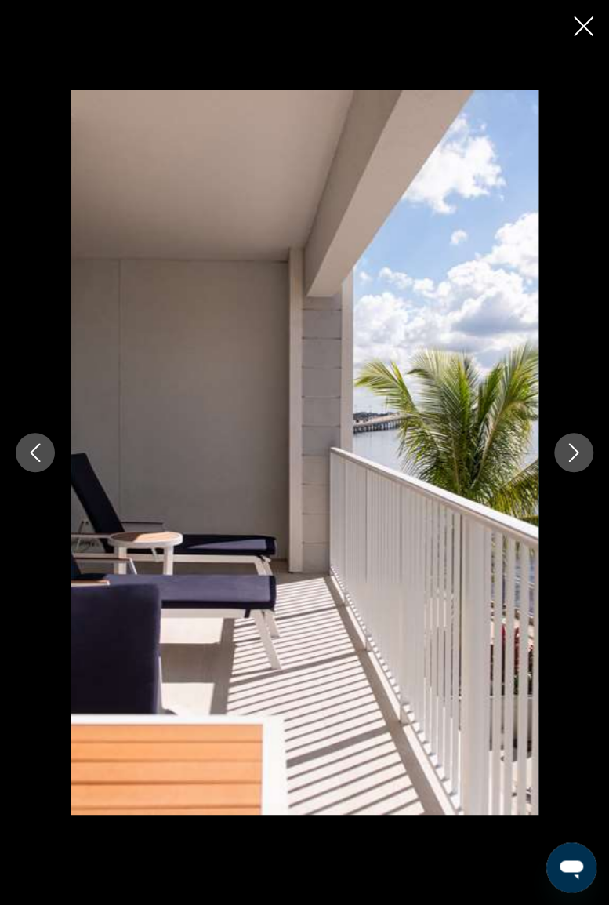
click at [580, 452] on icon "Next image" at bounding box center [574, 452] width 19 height 19
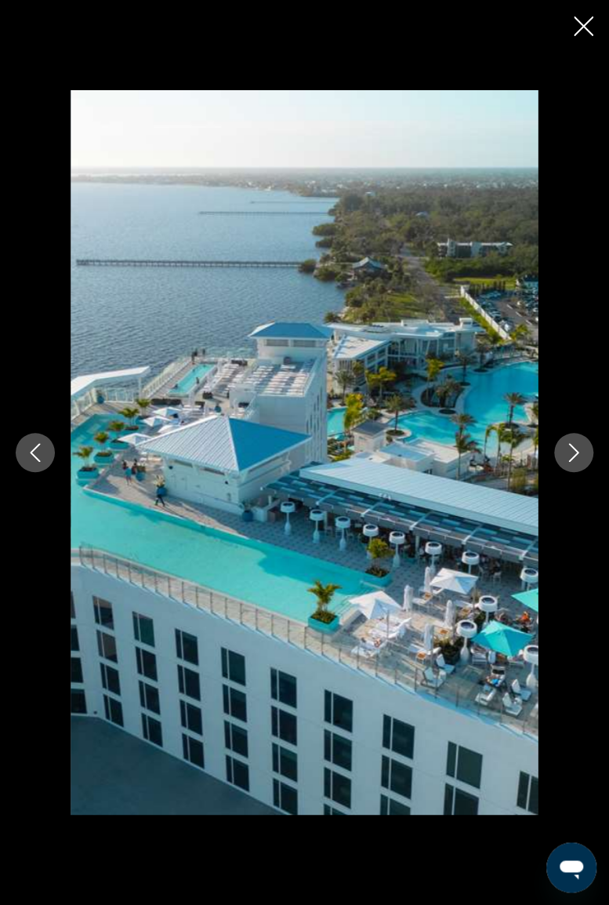
click at [561, 451] on button "Next image" at bounding box center [573, 452] width 39 height 39
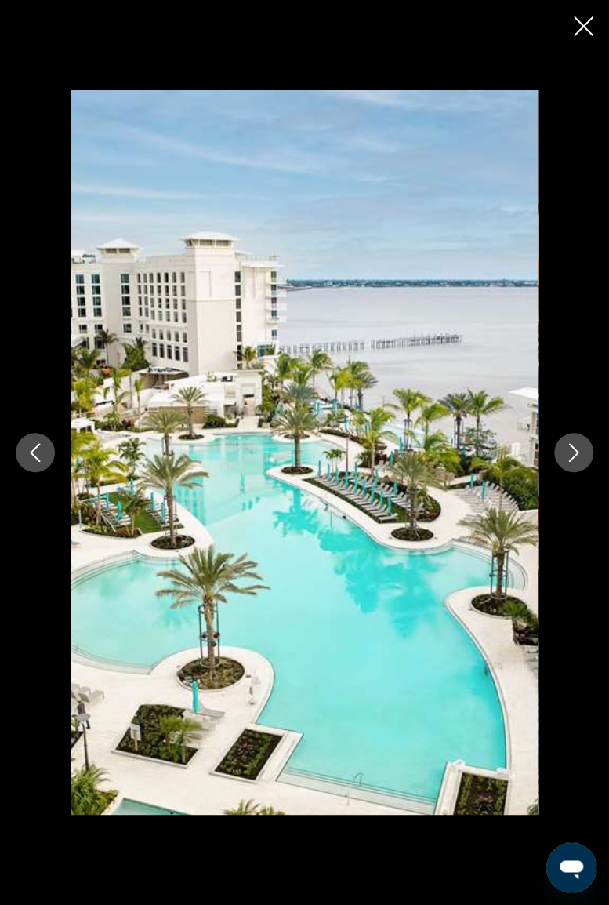
click at [566, 451] on icon "Next image" at bounding box center [574, 452] width 19 height 19
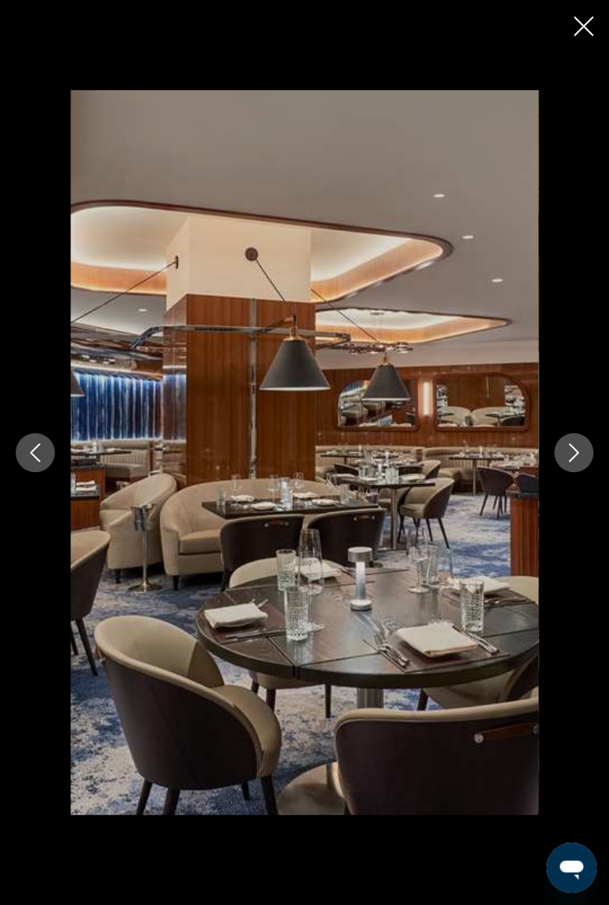
click at [565, 453] on icon "Next image" at bounding box center [574, 452] width 19 height 19
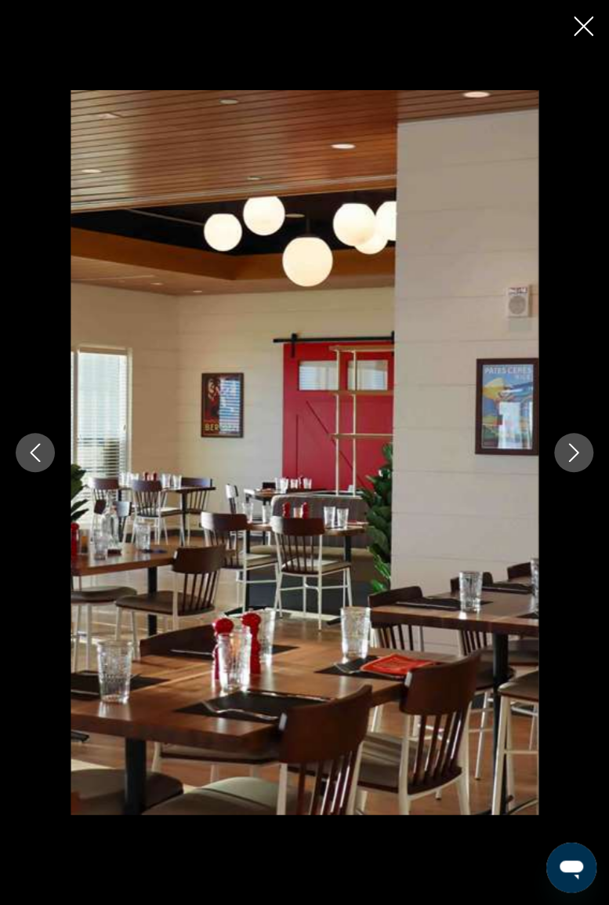
click at [569, 456] on icon "Next image" at bounding box center [574, 452] width 19 height 19
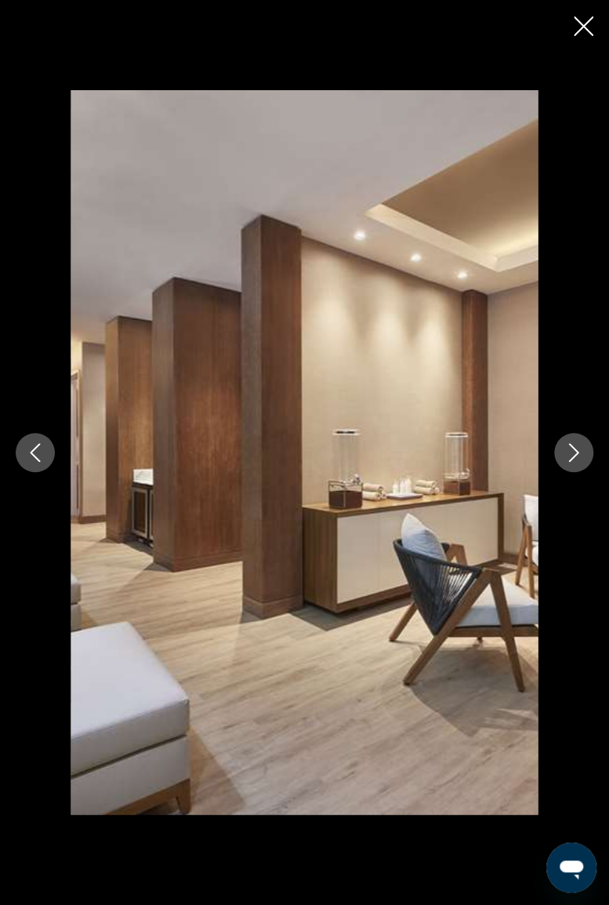
click at [578, 21] on icon "Close slideshow" at bounding box center [584, 26] width 20 height 20
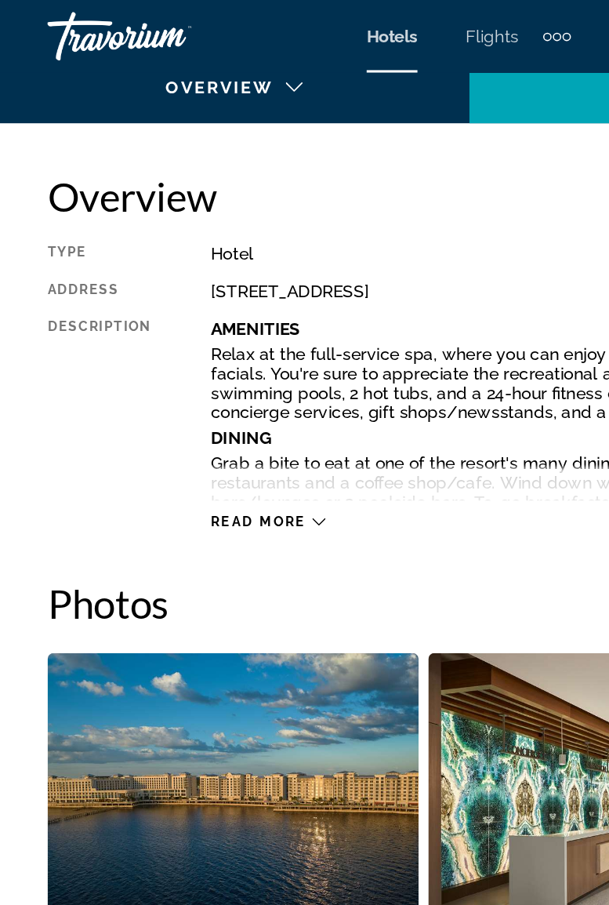
scroll to position [0, 0]
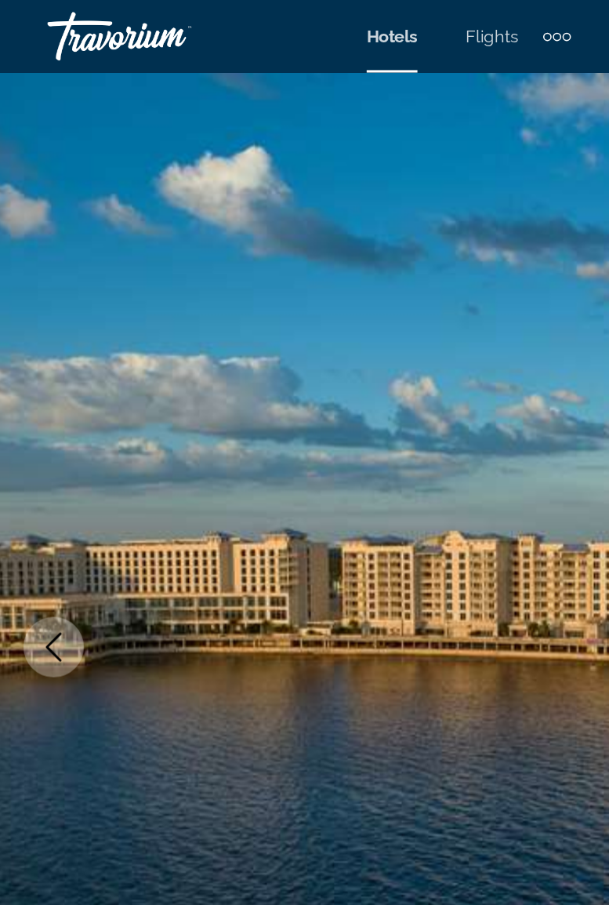
click at [74, 25] on div "Travorium" at bounding box center [109, 23] width 157 height 41
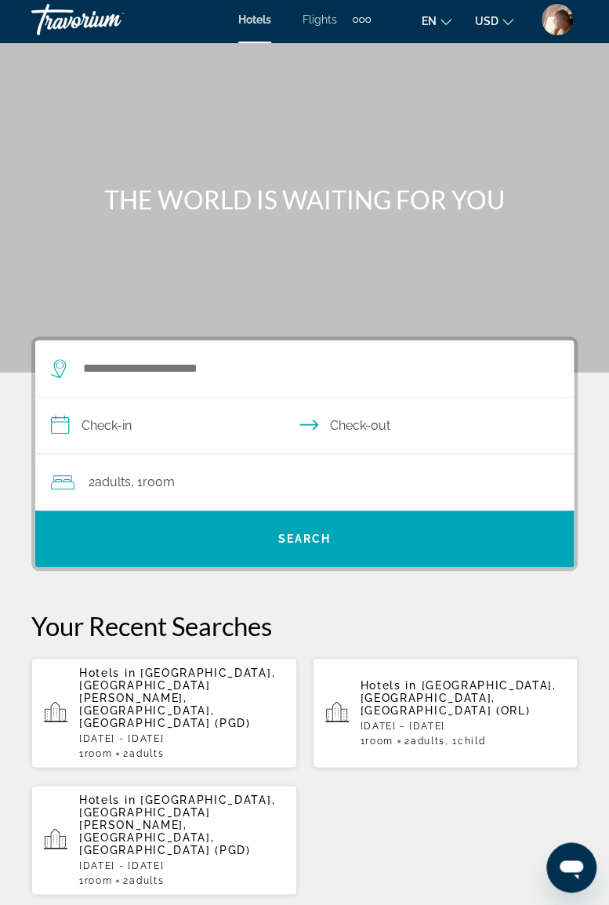
scroll to position [3, 0]
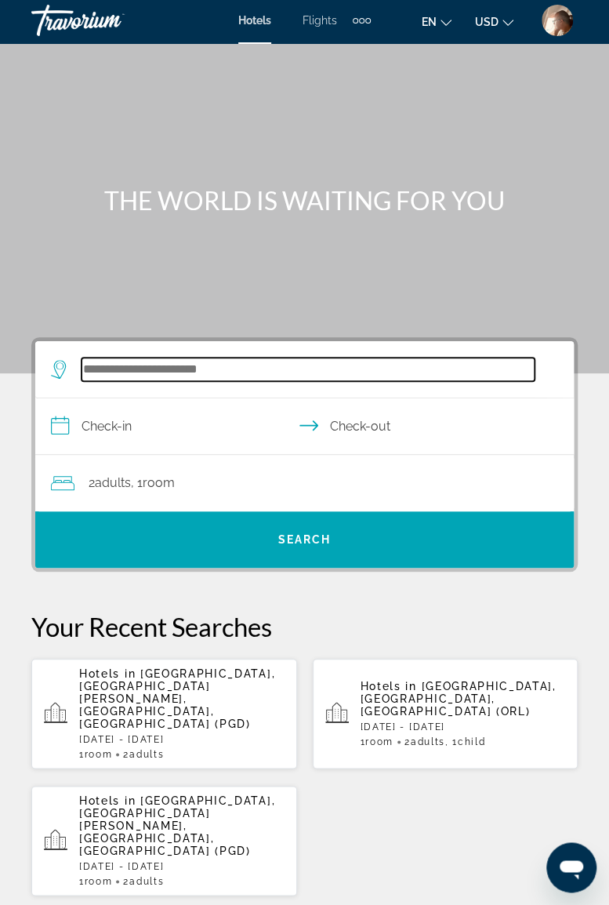
click at [206, 358] on input "Search hotel destination" at bounding box center [308, 370] width 453 height 24
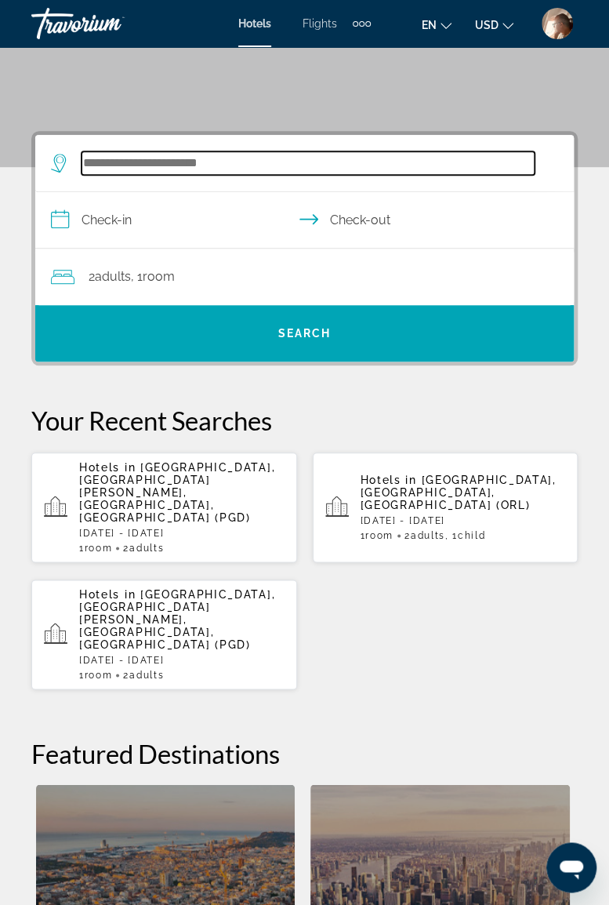
scroll to position [0, 0]
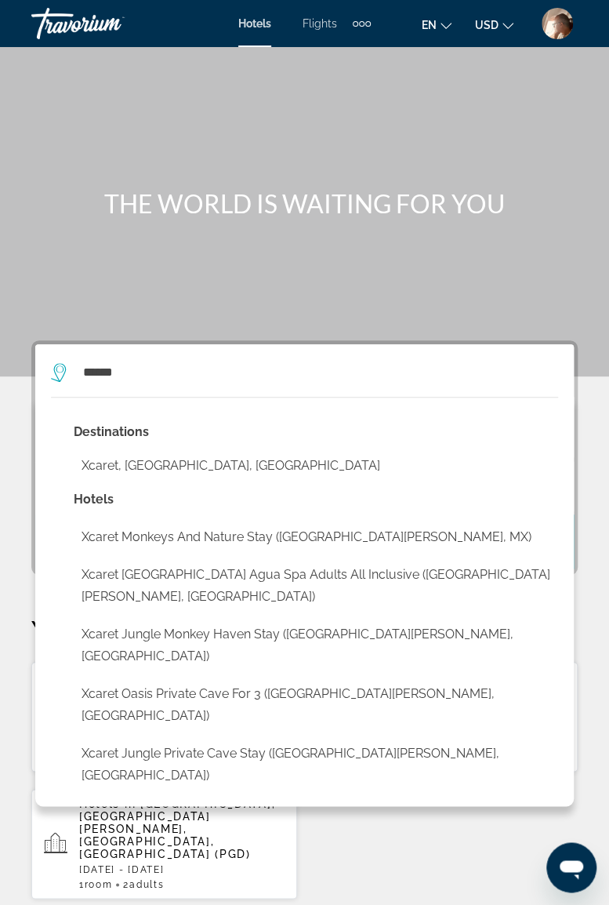
click at [191, 455] on button "Xcaret, Riviera Maya, Mexico" at bounding box center [316, 466] width 485 height 30
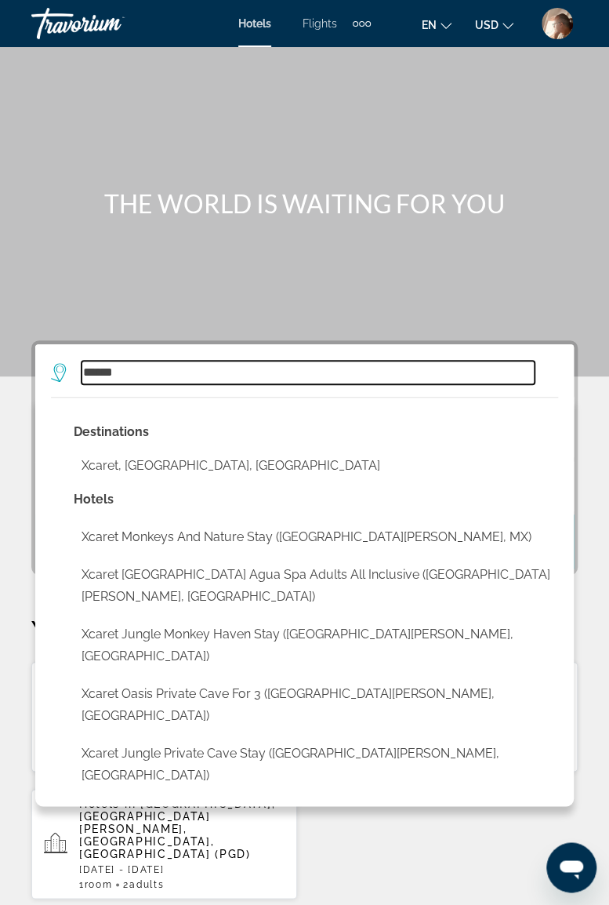
type input "**********"
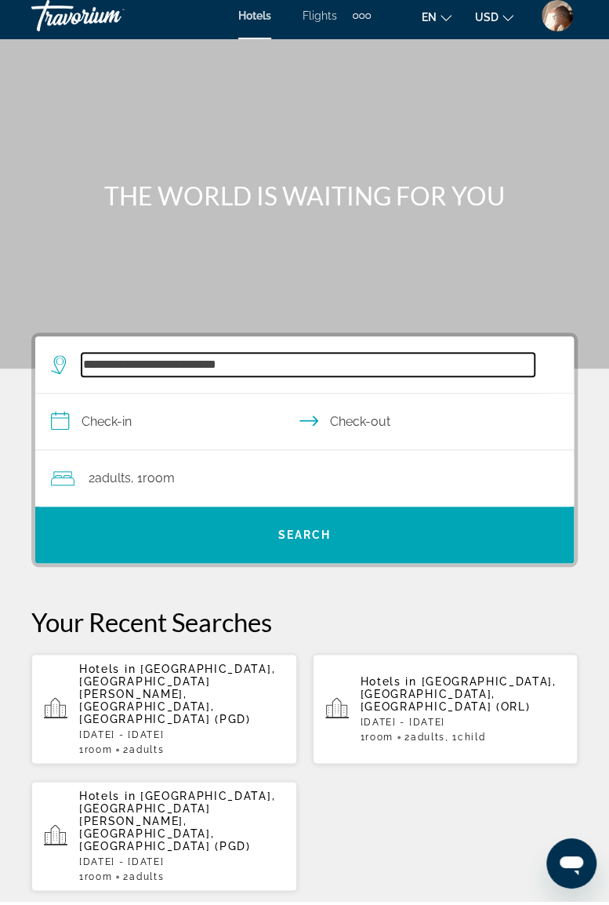
scroll to position [32, 0]
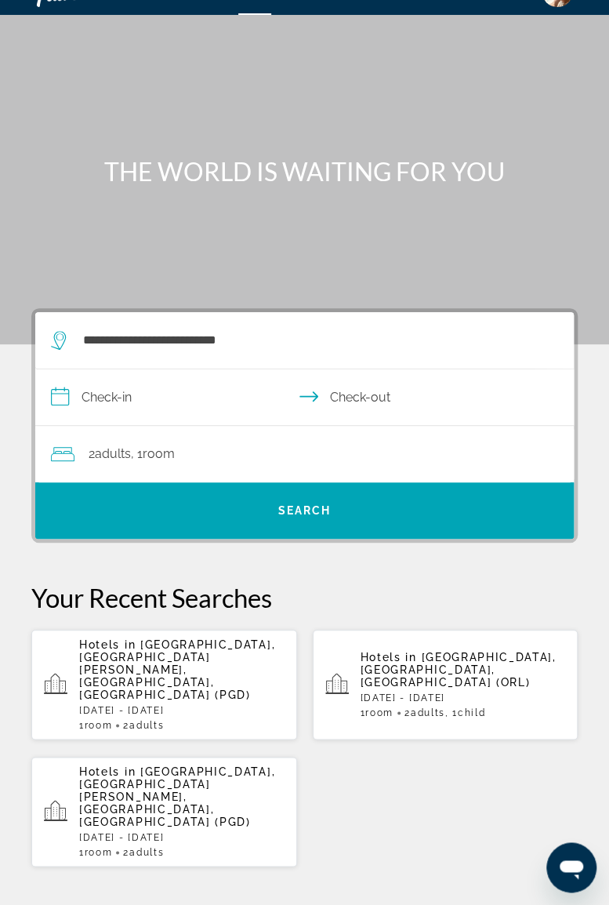
click at [205, 387] on input "**********" at bounding box center [307, 399] width 545 height 60
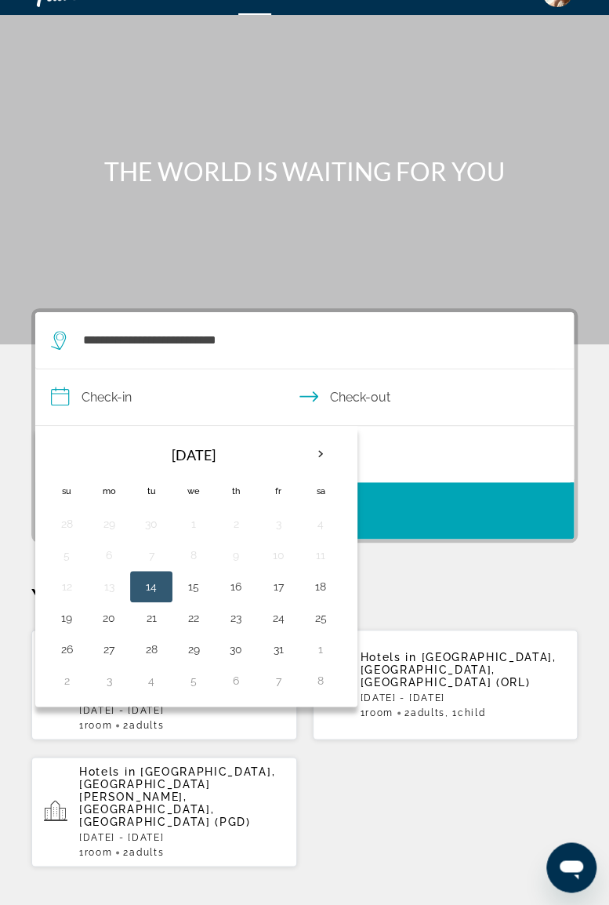
click at [316, 453] on th "Next month" at bounding box center [321, 454] width 42 height 34
click at [320, 450] on th "Next month" at bounding box center [321, 454] width 42 height 34
click at [318, 456] on th "Next month" at bounding box center [321, 454] width 42 height 34
click at [329, 447] on th "Next month" at bounding box center [321, 454] width 42 height 34
click at [62, 463] on th "Previous month" at bounding box center [66, 454] width 42 height 34
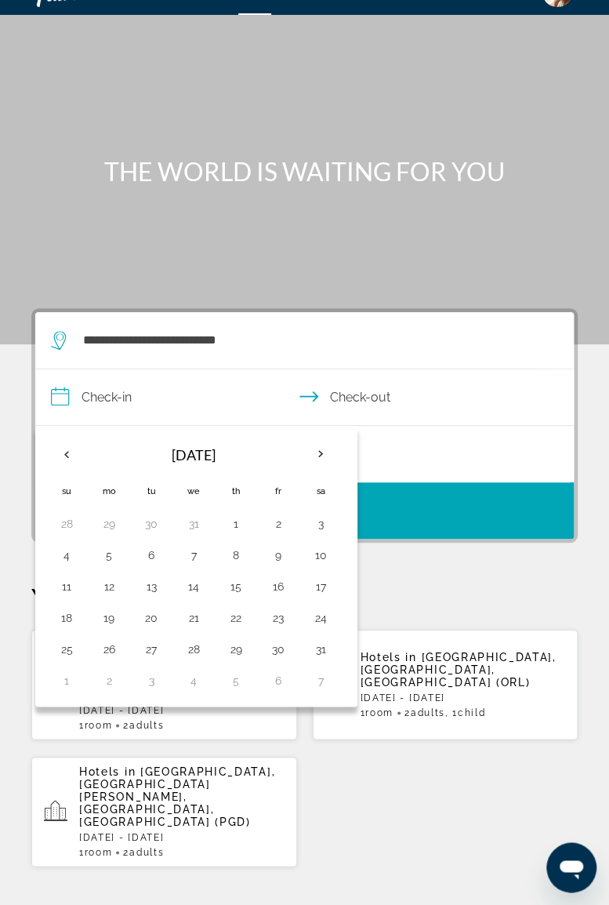
click at [238, 643] on button "29" at bounding box center [235, 649] width 25 height 22
click at [158, 682] on button "3" at bounding box center [151, 681] width 25 height 22
type input "**********"
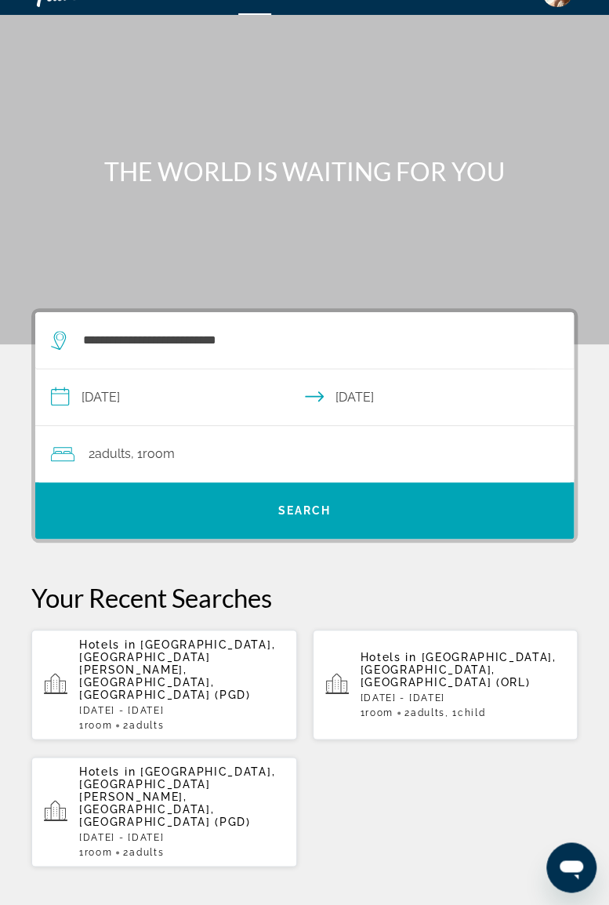
click at [327, 456] on div "2 Adult Adults , 1 Room rooms" at bounding box center [312, 454] width 523 height 22
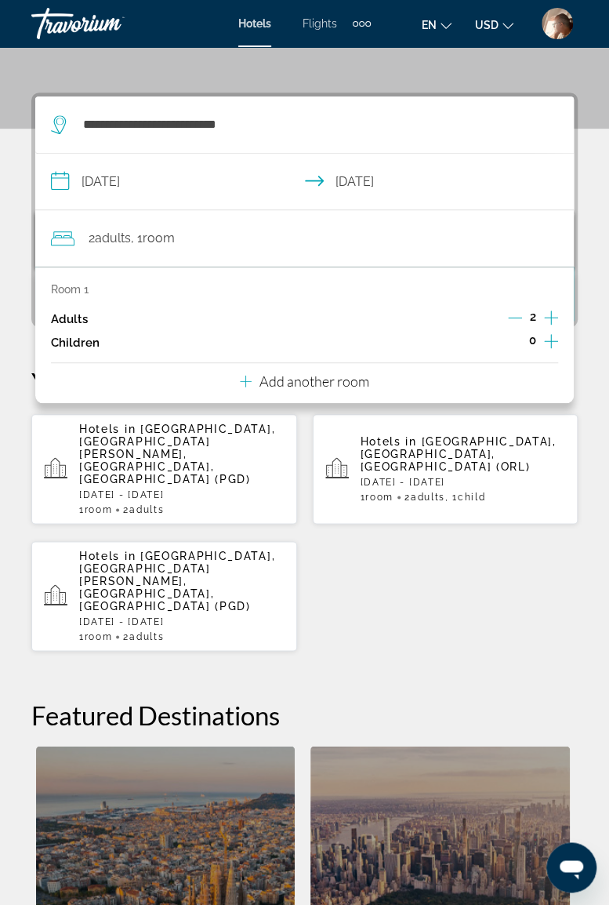
scroll to position [289, 0]
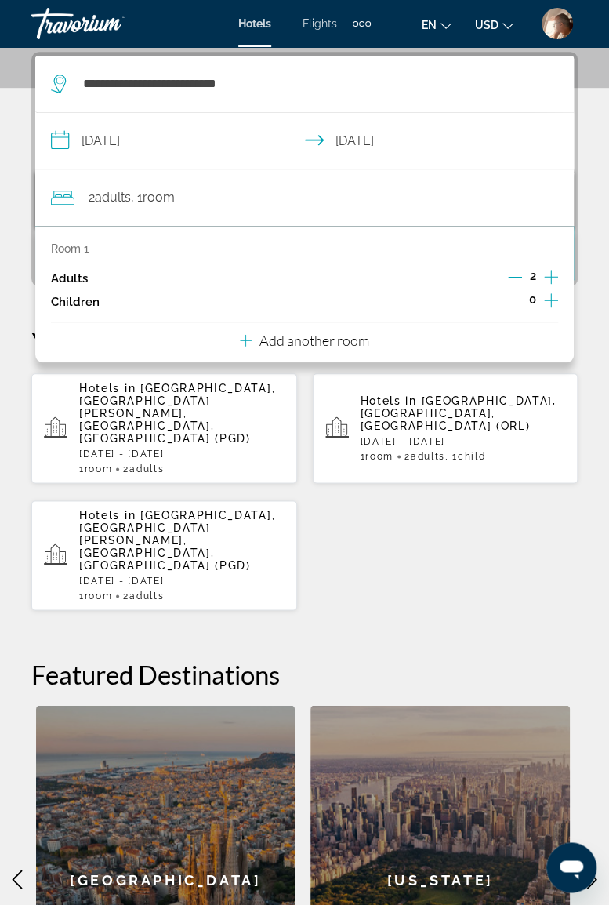
click at [320, 350] on button "Add another room" at bounding box center [304, 338] width 129 height 32
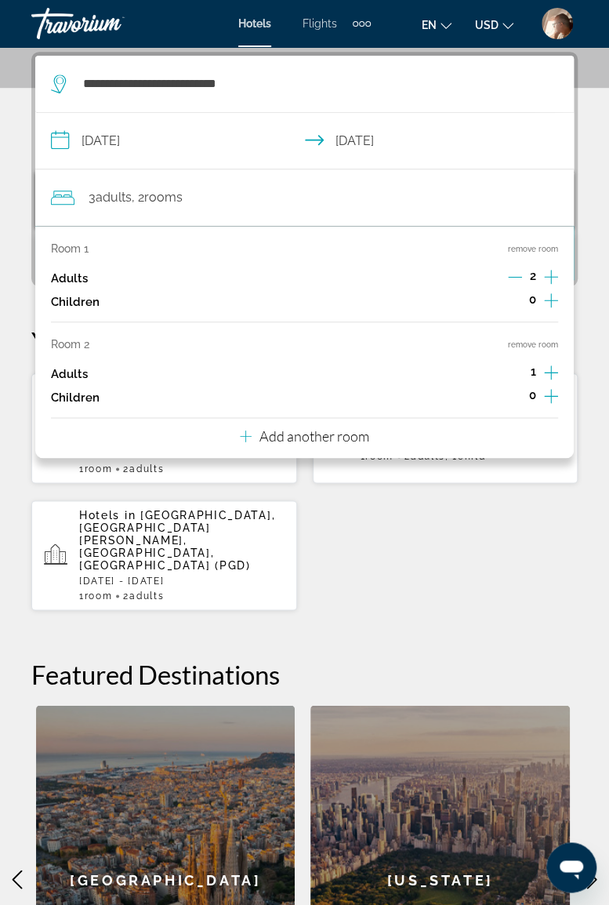
click at [340, 438] on p "Add another room" at bounding box center [315, 435] width 110 height 17
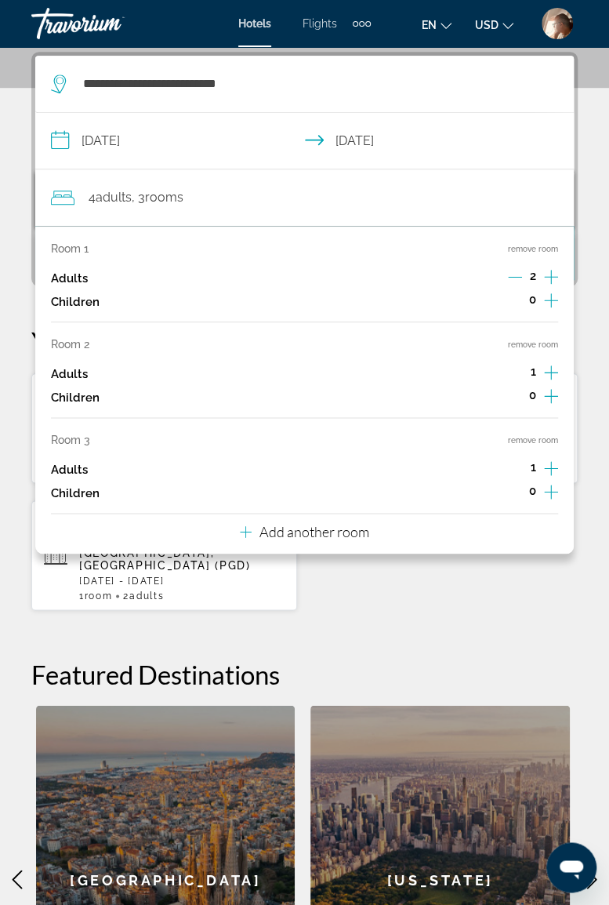
click at [547, 365] on icon "Increment adults" at bounding box center [551, 372] width 14 height 19
click at [552, 463] on icon "Increment adults" at bounding box center [551, 468] width 14 height 19
click at [535, 602] on div "**********" at bounding box center [304, 552] width 609 height 1001
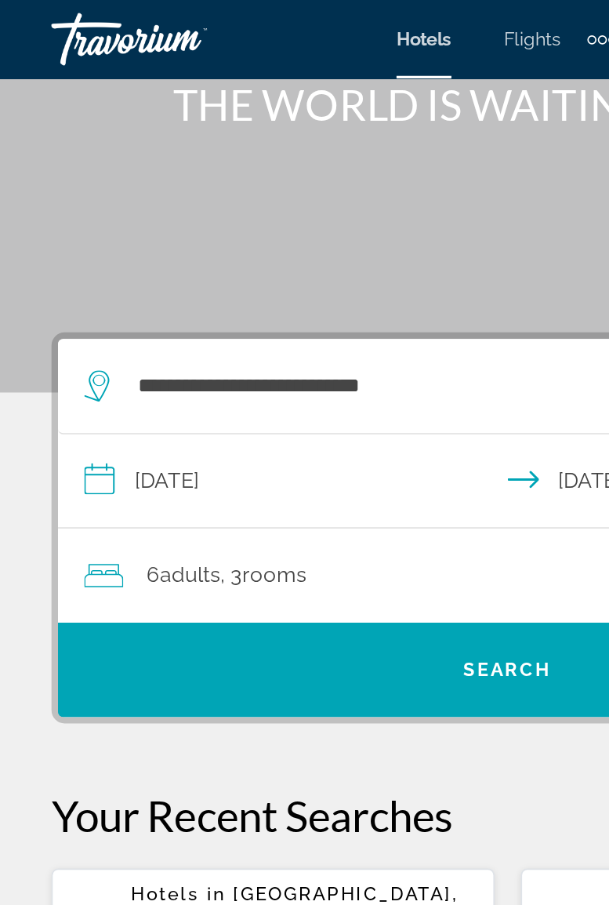
scroll to position [131, 0]
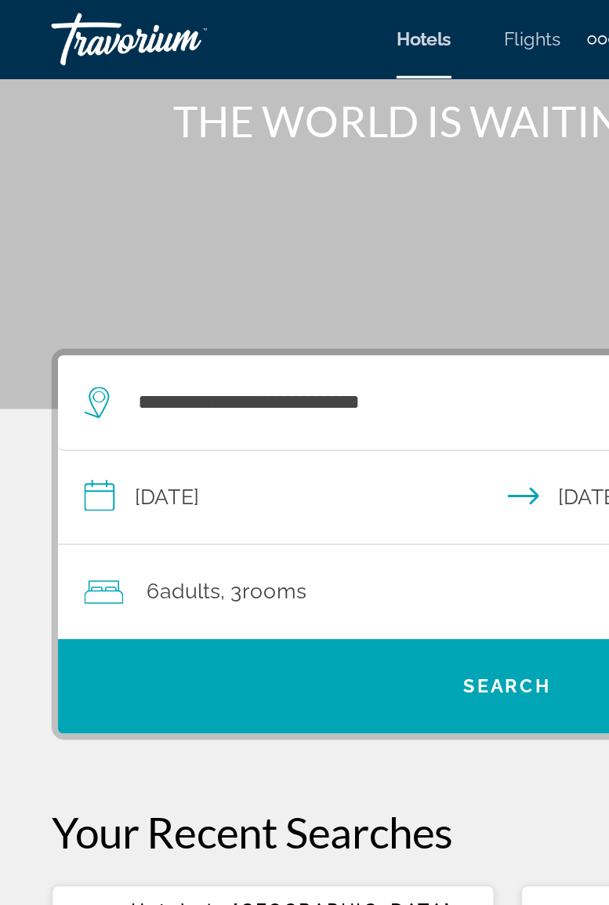
click at [270, 410] on span "Search" at bounding box center [304, 412] width 539 height 38
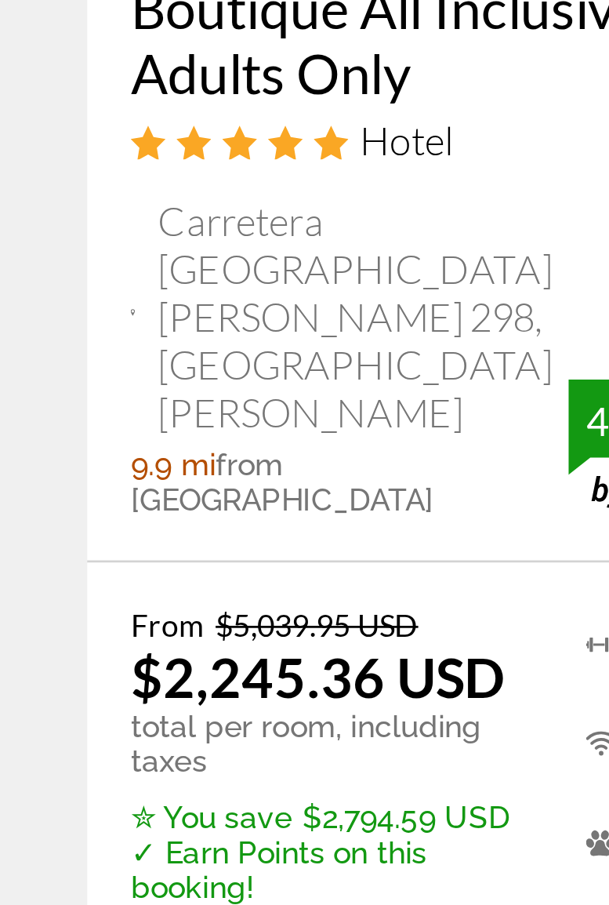
scroll to position [5, 0]
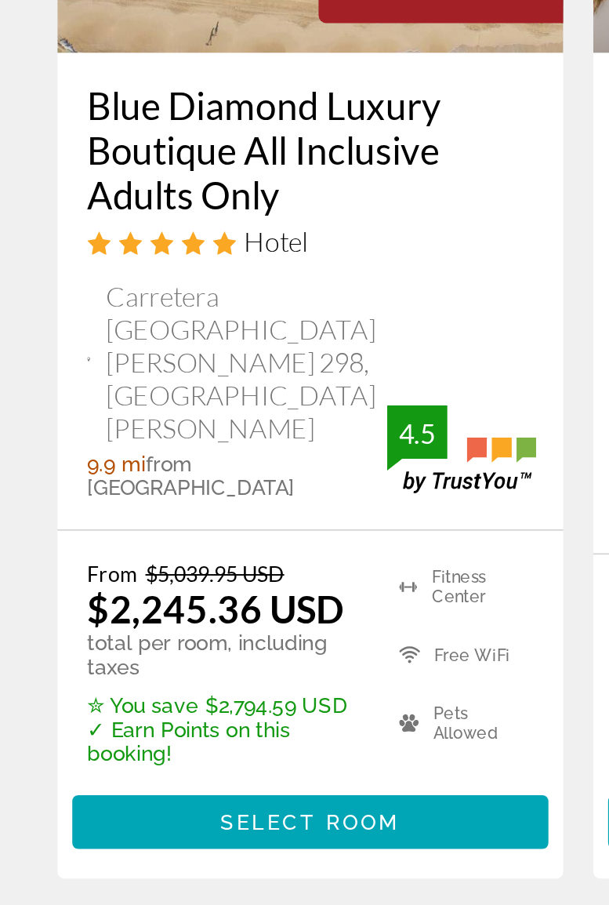
click at [198, 840] on span "Select Room" at bounding box center [164, 846] width 94 height 13
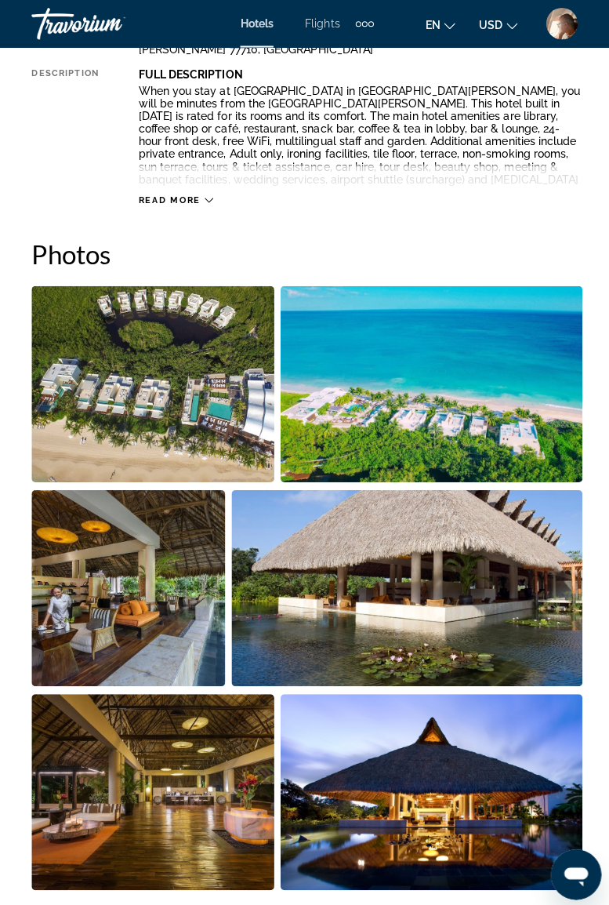
scroll to position [899, 0]
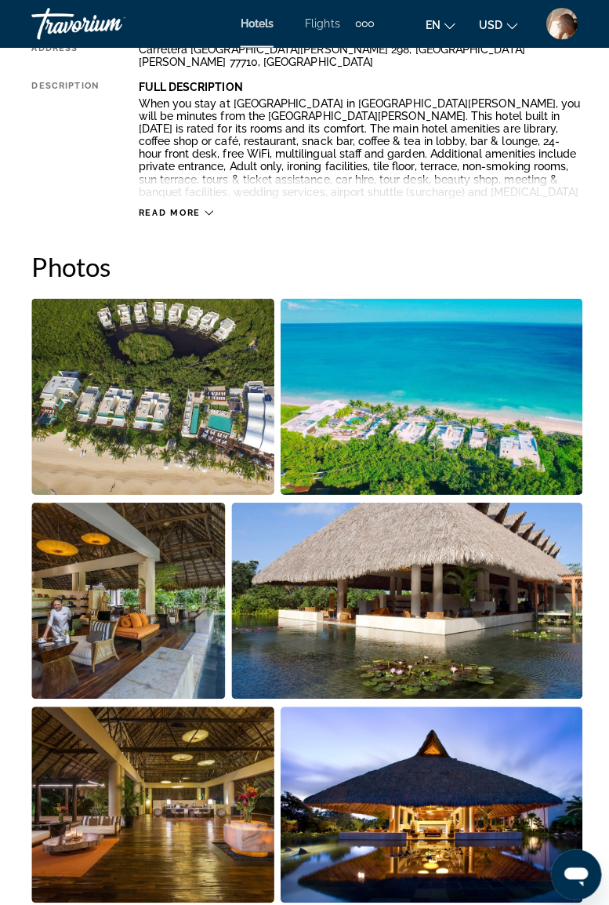
click at [196, 378] on img "Open full-screen image slider" at bounding box center [151, 393] width 241 height 194
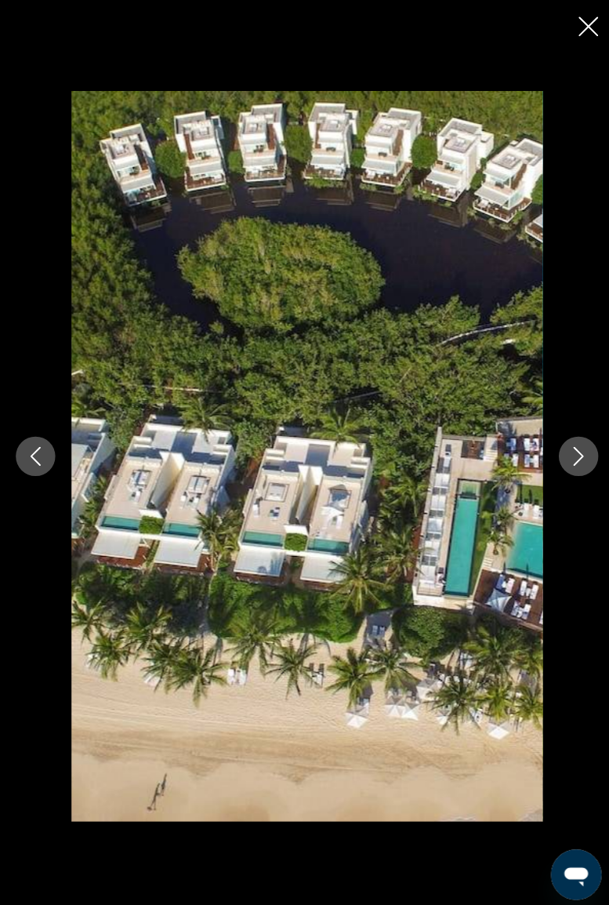
click at [575, 459] on icon "Next image" at bounding box center [574, 452] width 19 height 19
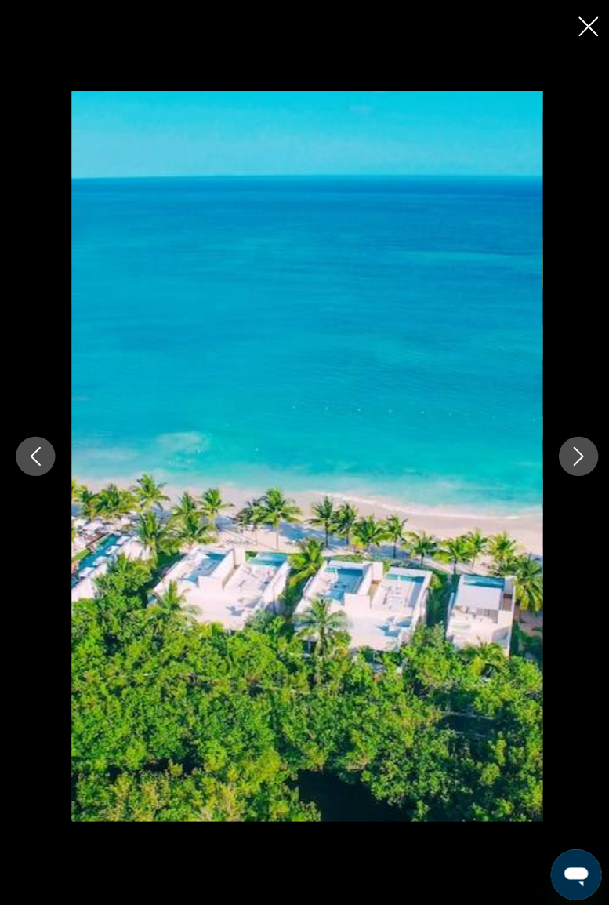
click at [569, 458] on icon "Next image" at bounding box center [574, 452] width 19 height 19
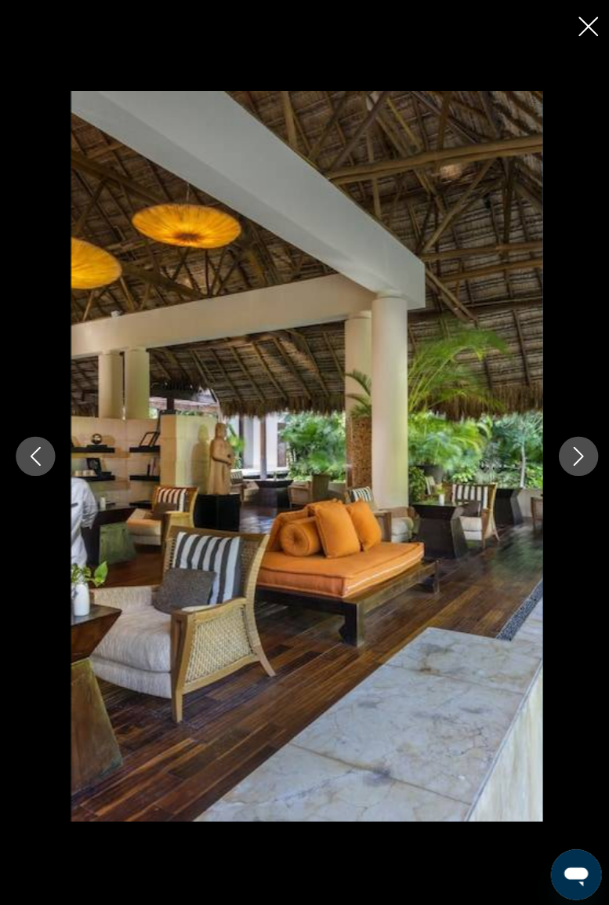
click at [567, 459] on icon "Next image" at bounding box center [574, 452] width 19 height 19
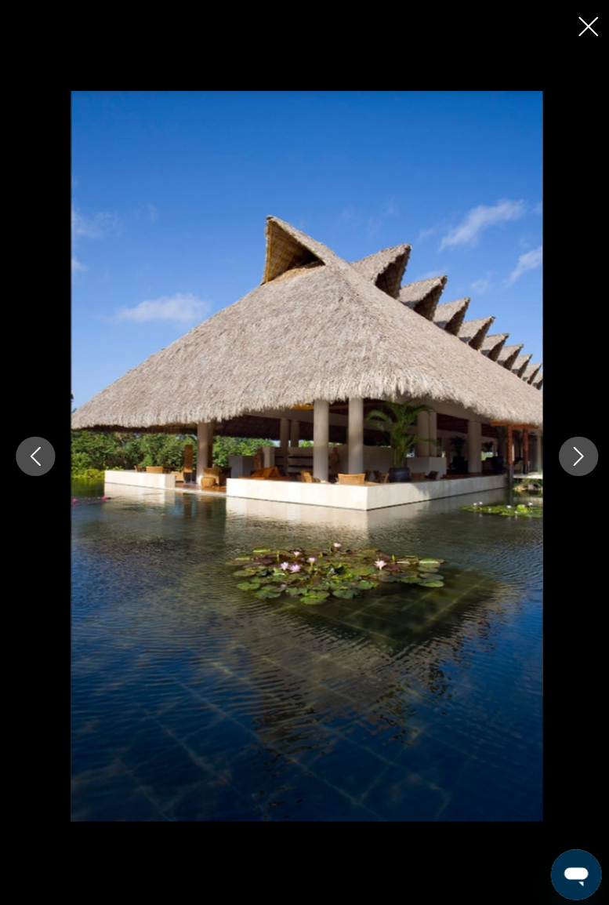
click at [560, 450] on button "Next image" at bounding box center [573, 452] width 39 height 39
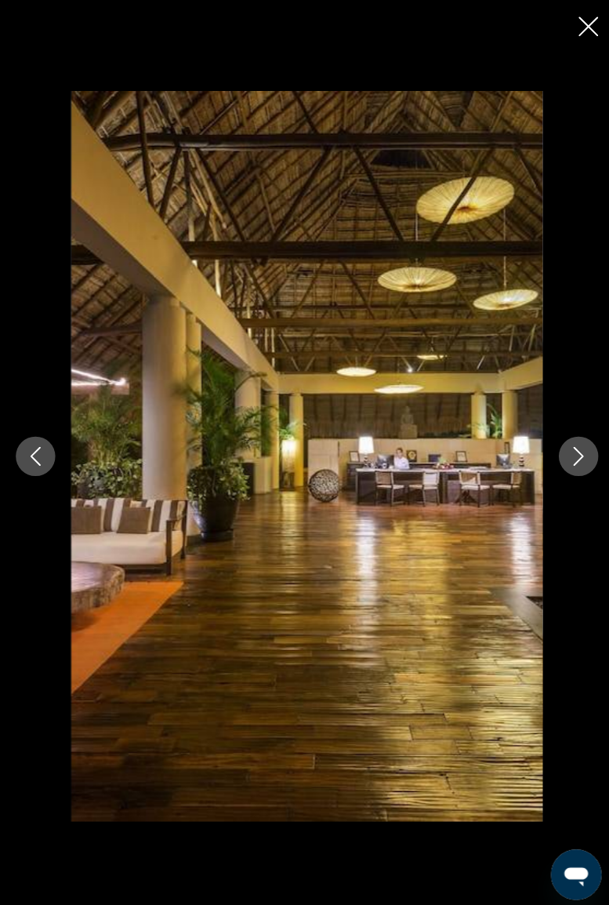
click at [580, 459] on icon "Next image" at bounding box center [574, 452] width 19 height 19
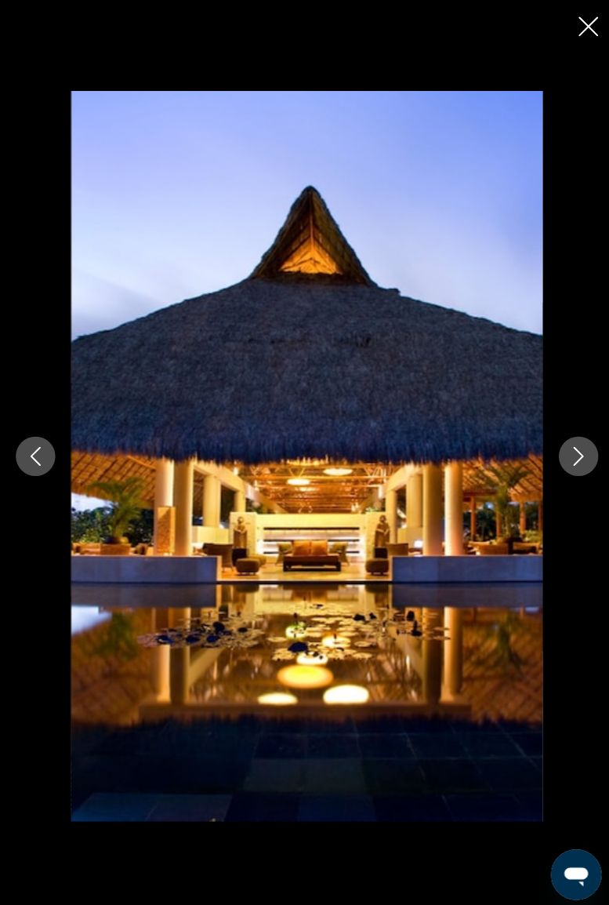
click at [577, 459] on icon "Next image" at bounding box center [574, 452] width 19 height 19
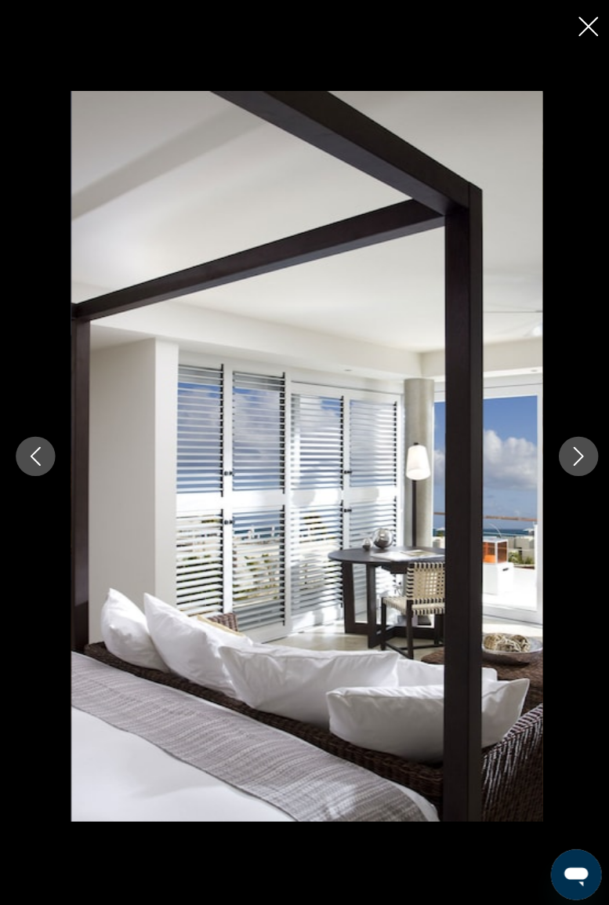
click at [572, 463] on button "Next image" at bounding box center [573, 452] width 39 height 39
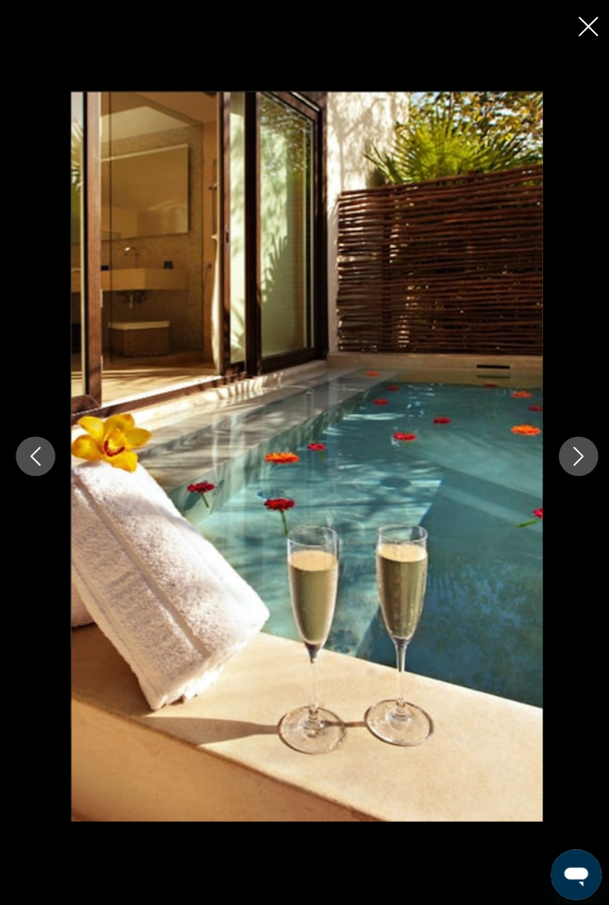
click at [573, 455] on icon "Next image" at bounding box center [574, 452] width 19 height 19
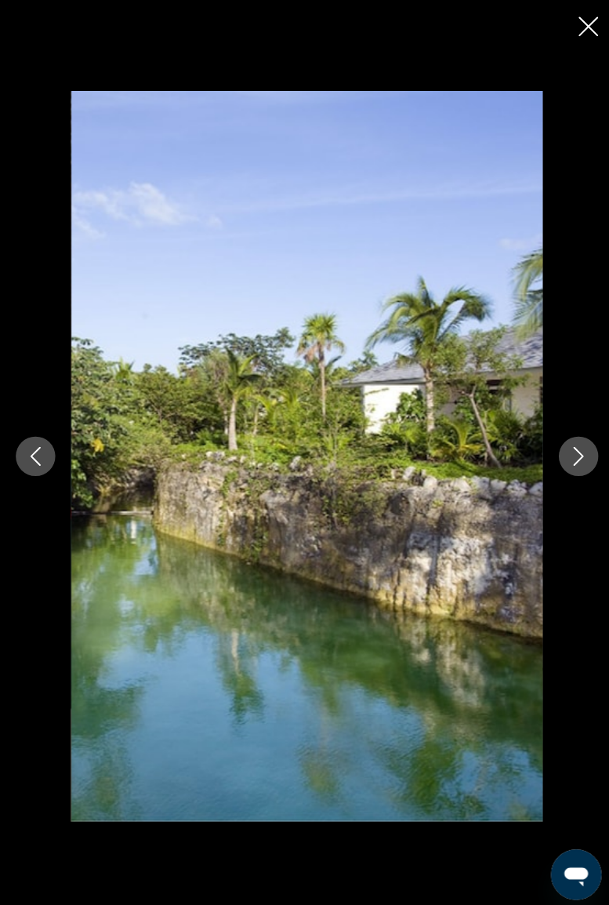
click at [569, 455] on icon "Next image" at bounding box center [574, 452] width 19 height 19
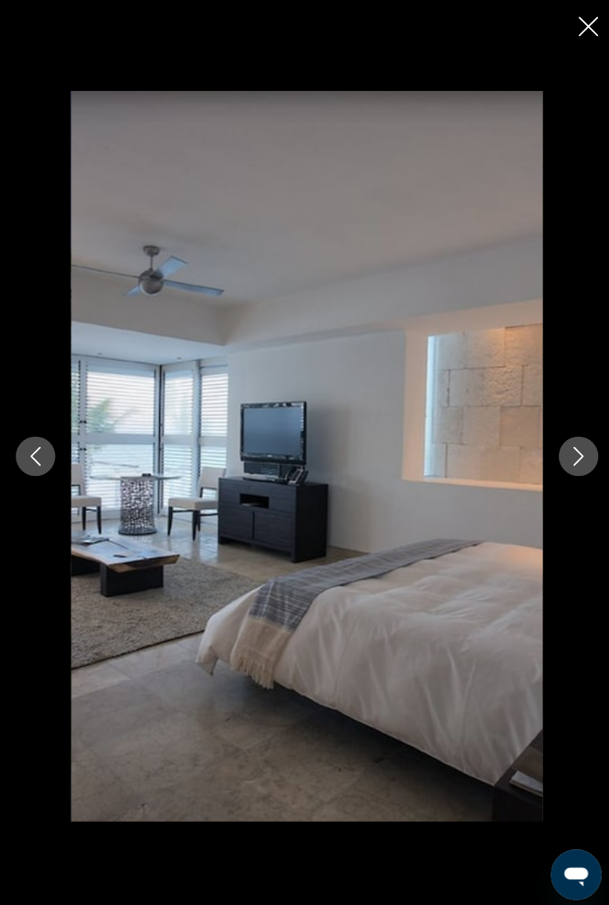
click at [563, 457] on button "Next image" at bounding box center [573, 452] width 39 height 39
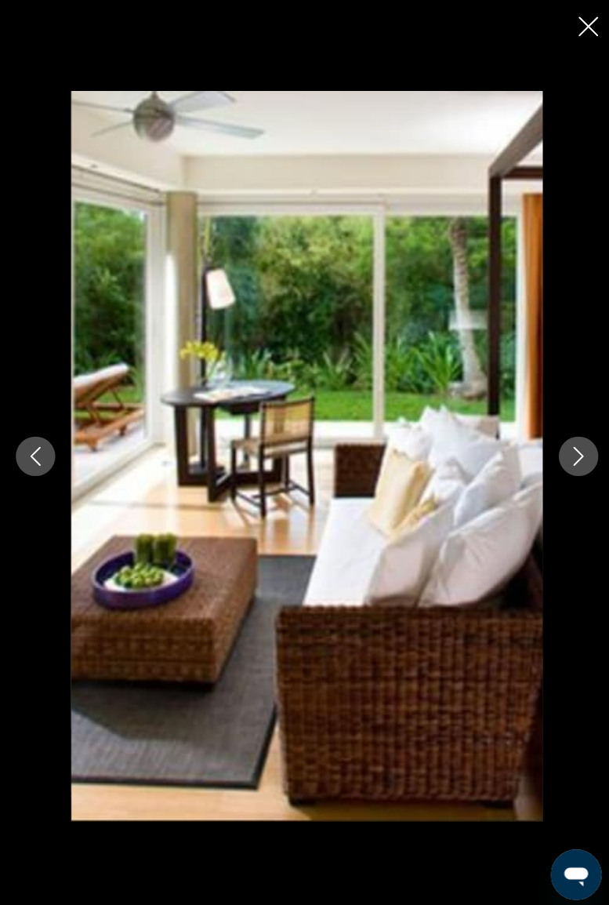
click at [569, 459] on icon "Next image" at bounding box center [574, 452] width 10 height 19
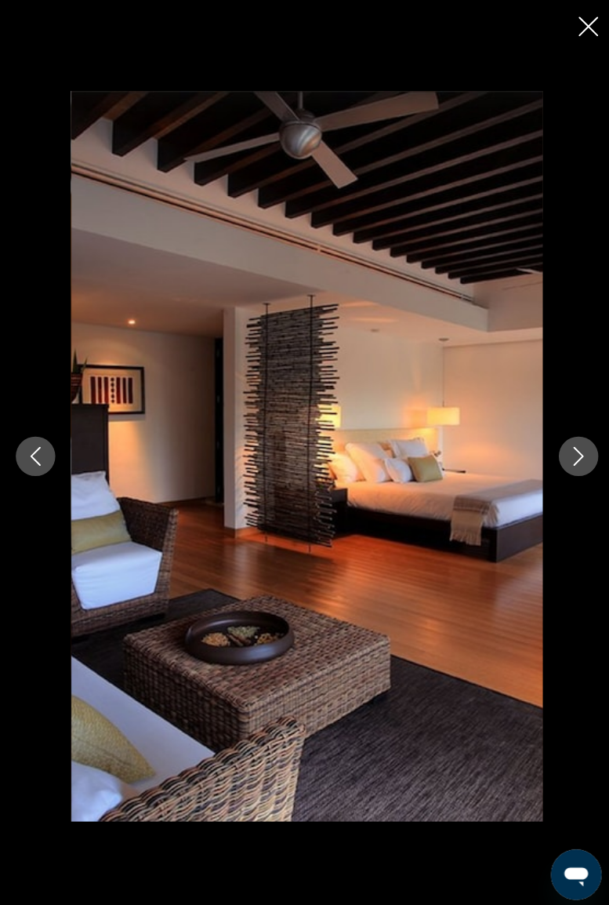
click at [565, 467] on button "Next image" at bounding box center [573, 452] width 39 height 39
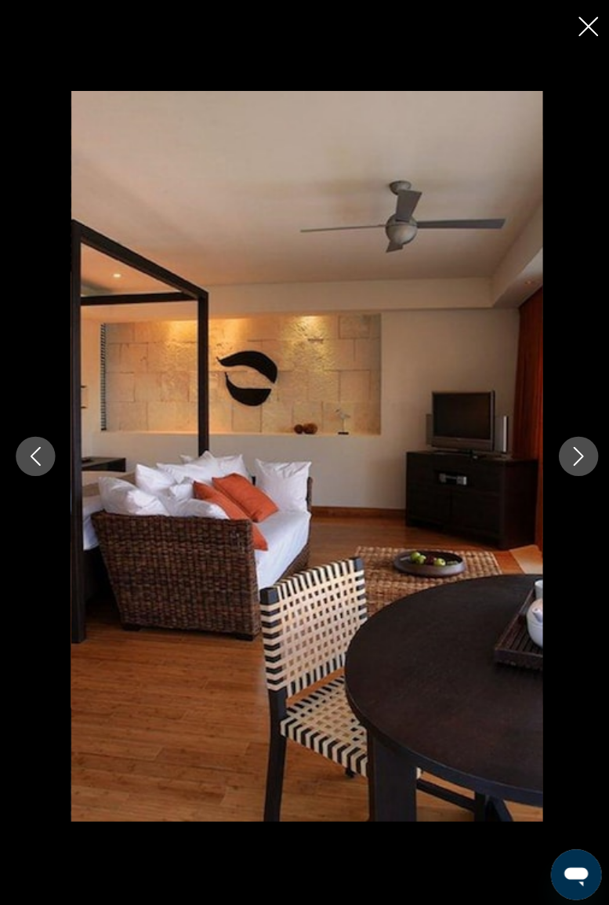
click at [577, 455] on icon "Next image" at bounding box center [574, 452] width 19 height 19
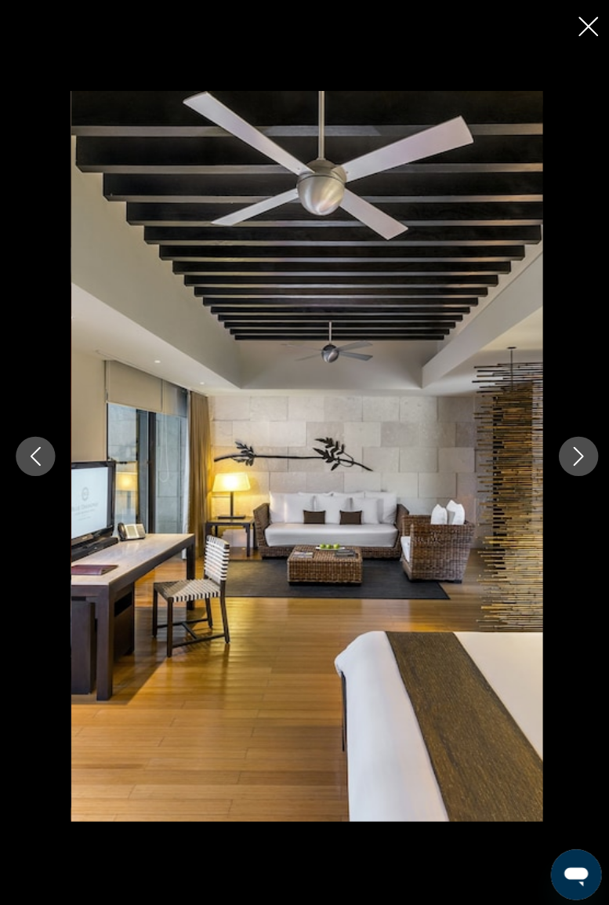
click at [571, 464] on button "Next image" at bounding box center [573, 452] width 39 height 39
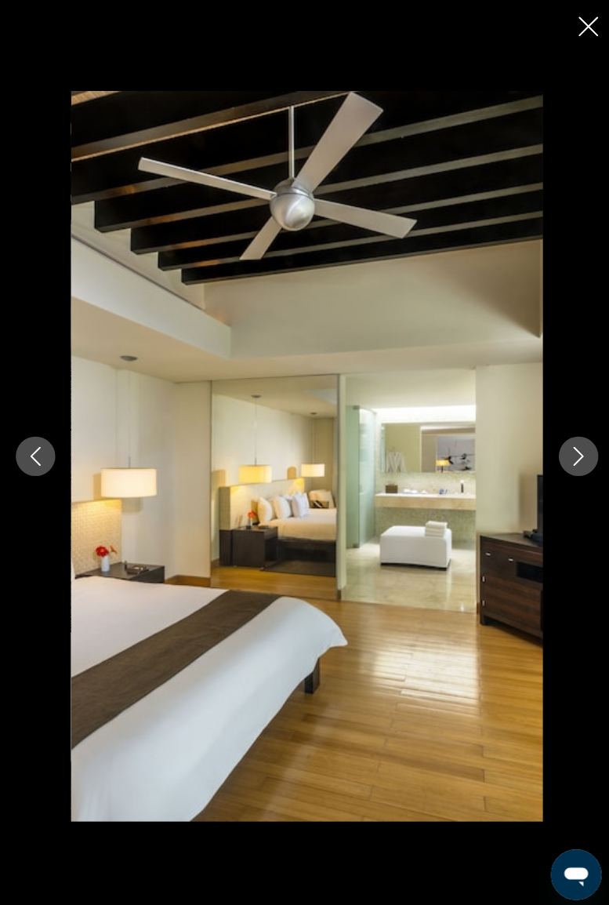
click at [560, 466] on button "Next image" at bounding box center [573, 452] width 39 height 39
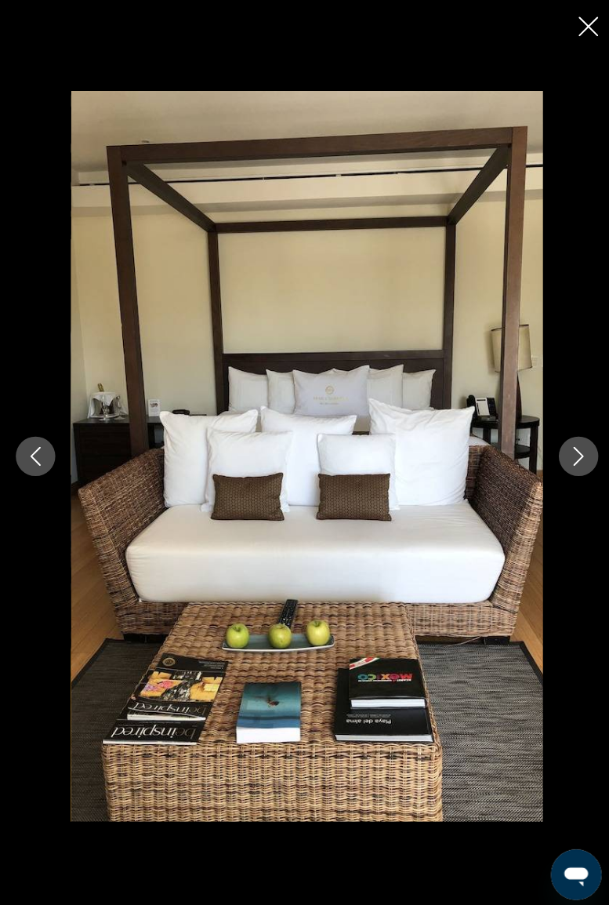
click at [565, 456] on icon "Next image" at bounding box center [574, 452] width 19 height 19
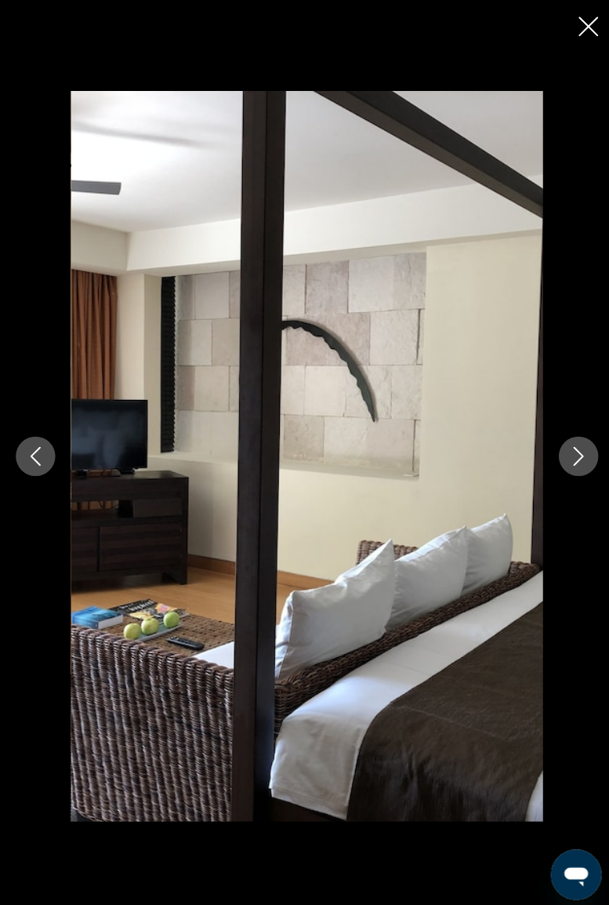
click at [559, 455] on button "Next image" at bounding box center [573, 452] width 39 height 39
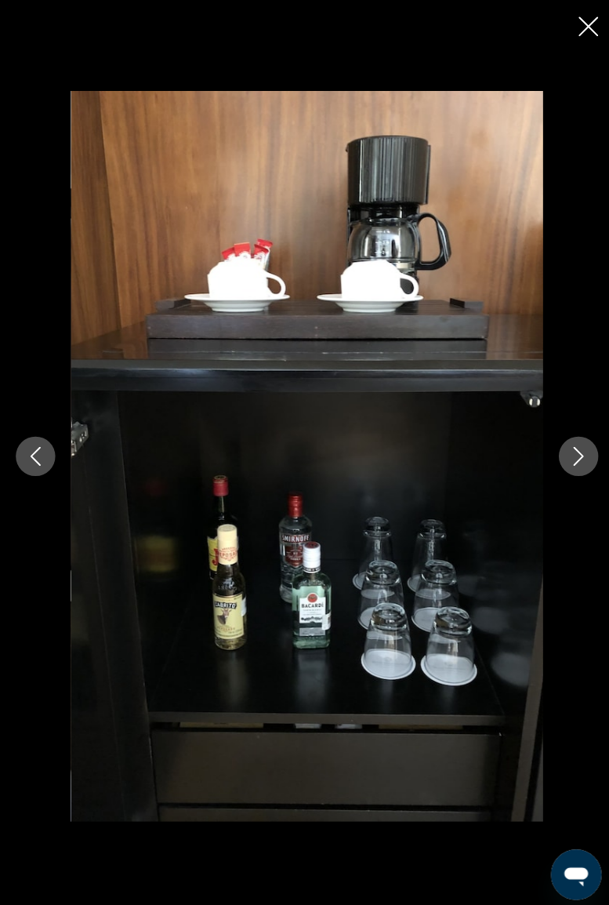
click at [561, 463] on button "Next image" at bounding box center [573, 452] width 39 height 39
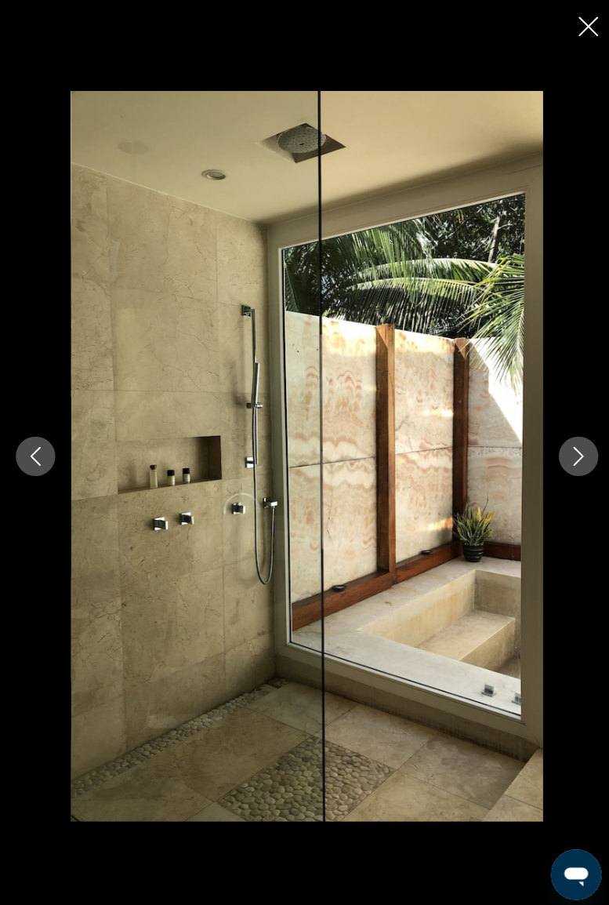
click at [571, 463] on button "Next image" at bounding box center [573, 452] width 39 height 39
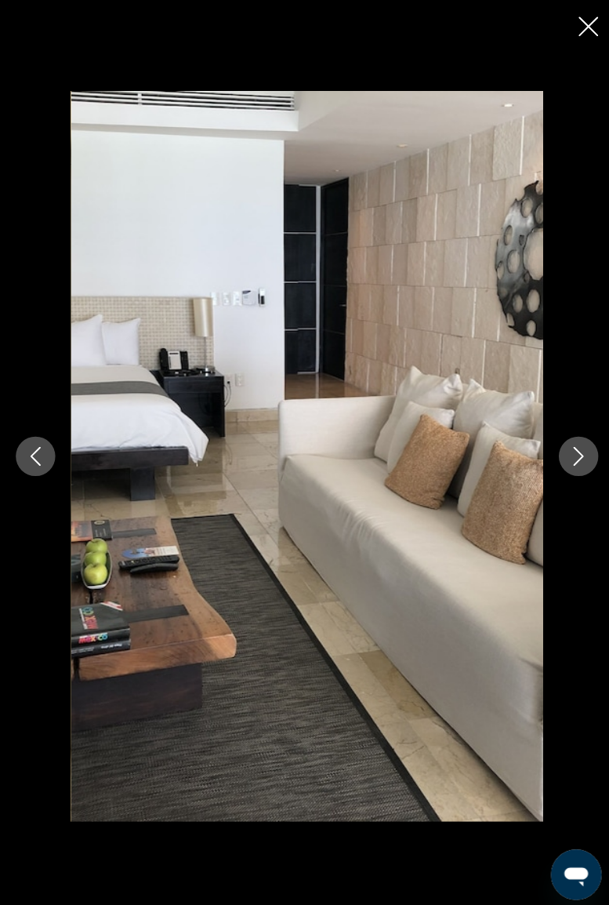
click at [565, 461] on icon "Next image" at bounding box center [574, 452] width 19 height 19
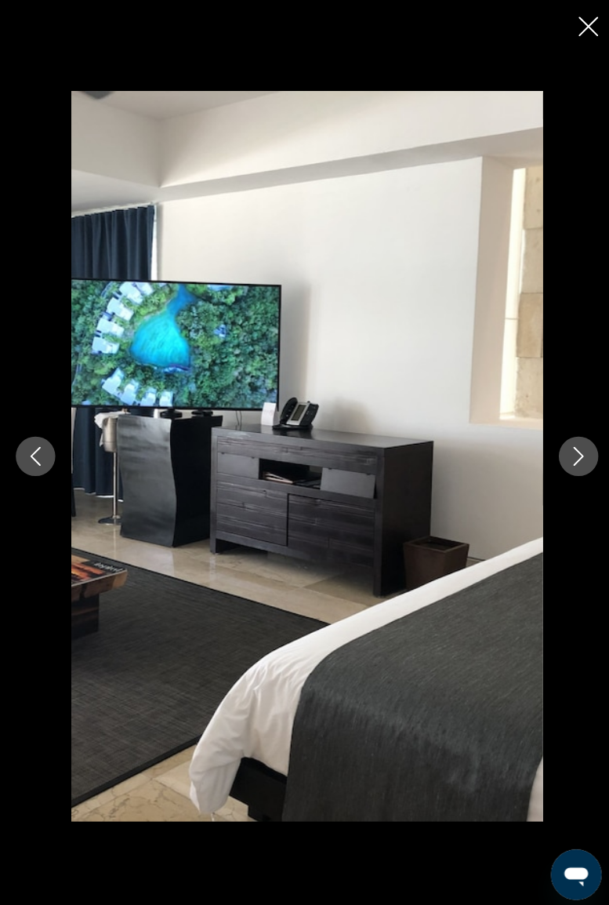
click at [560, 458] on button "Next image" at bounding box center [573, 452] width 39 height 39
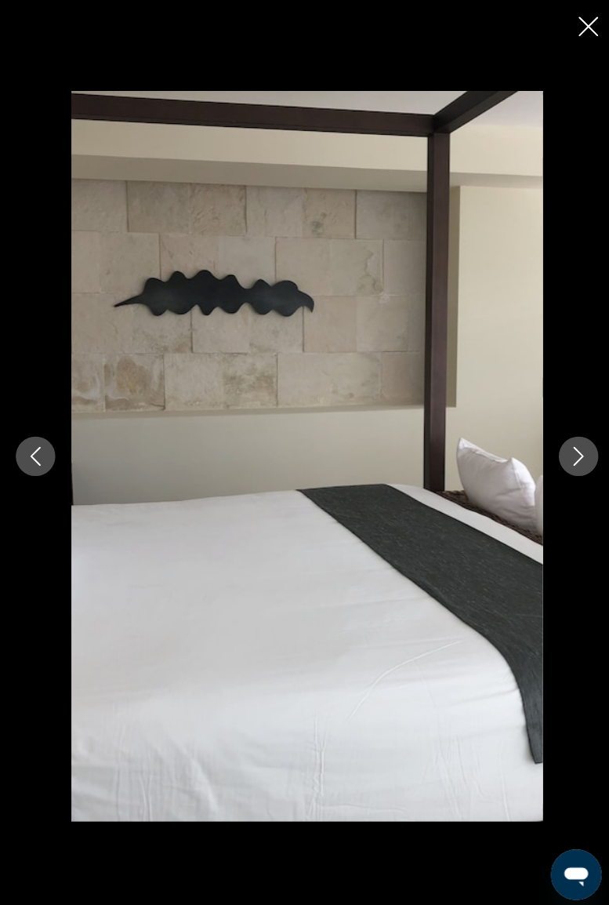
click at [579, 444] on icon "Next image" at bounding box center [574, 452] width 19 height 19
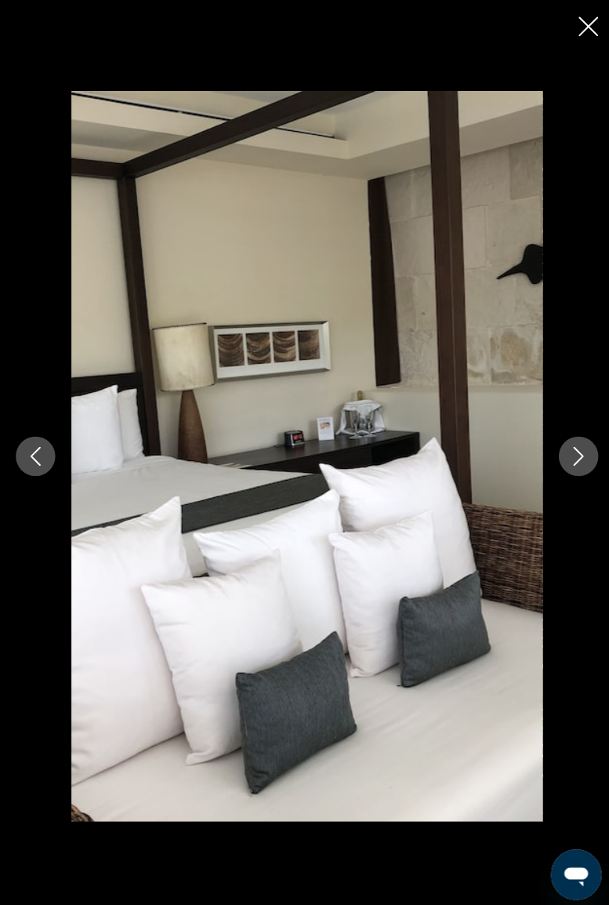
click at [579, 459] on icon "Next image" at bounding box center [574, 452] width 19 height 19
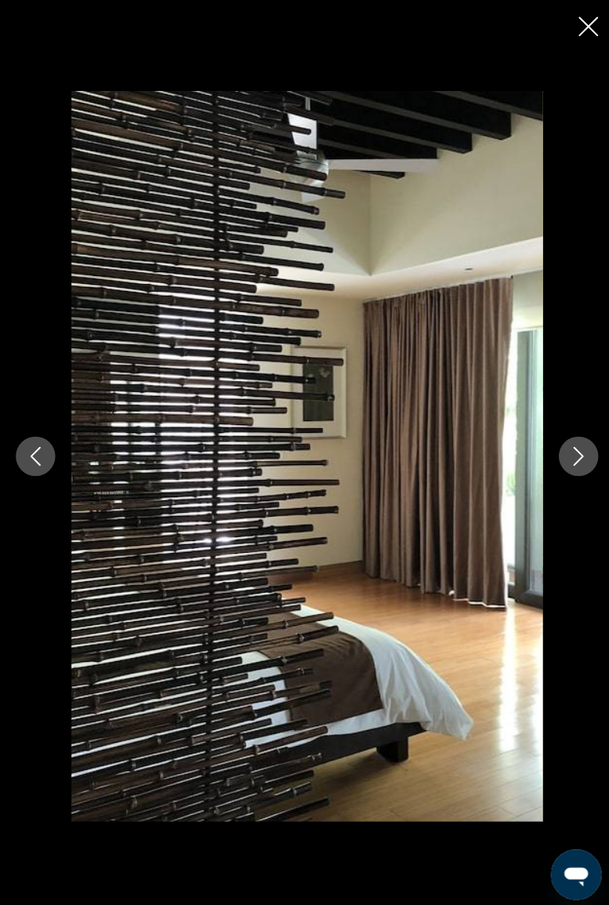
click at [572, 464] on button "Next image" at bounding box center [573, 452] width 39 height 39
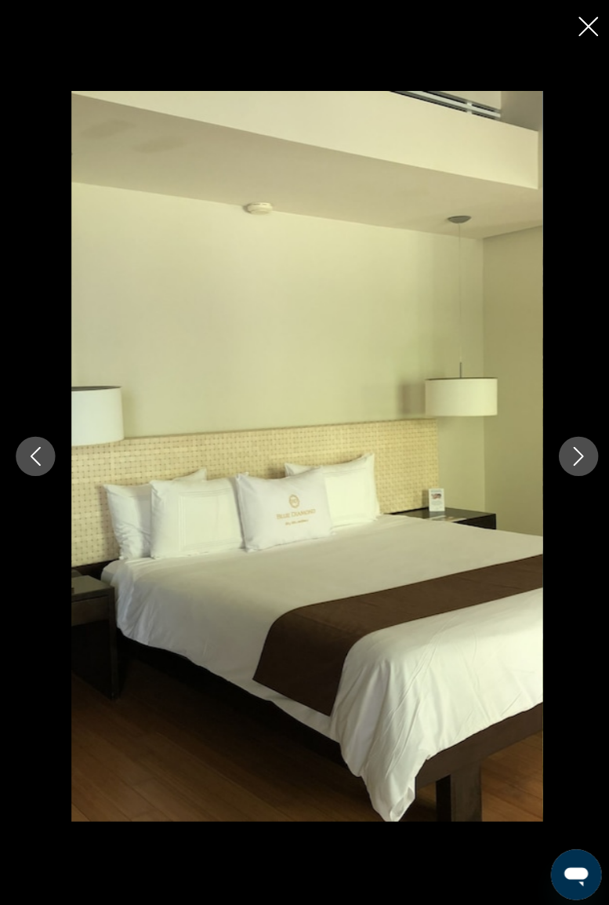
click at [581, 463] on button "Next image" at bounding box center [573, 452] width 39 height 39
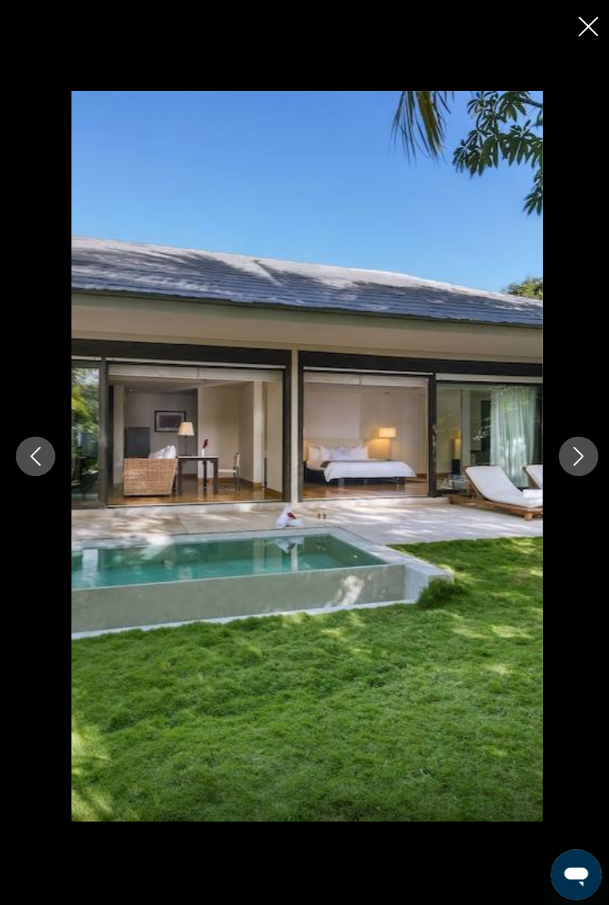
click at [572, 453] on icon "Next image" at bounding box center [574, 452] width 19 height 19
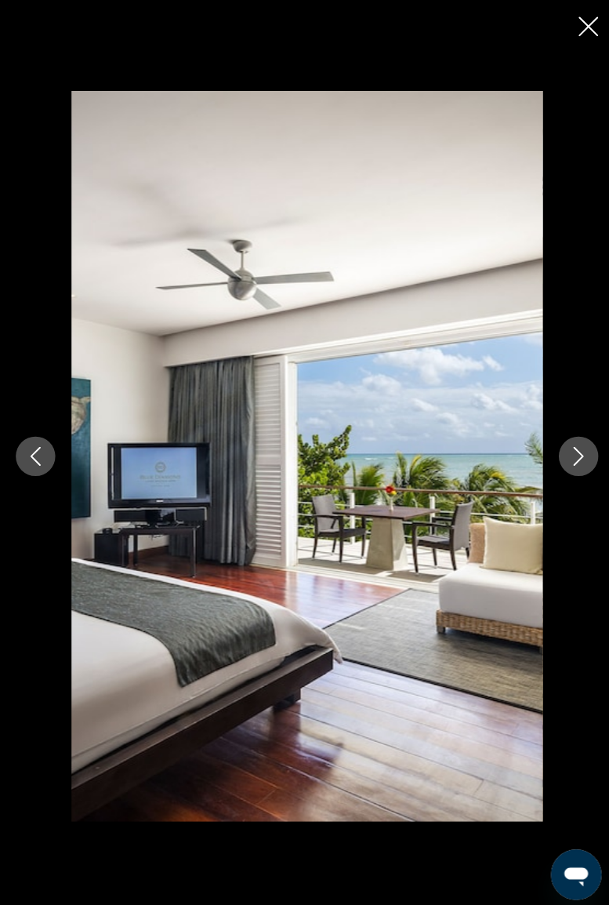
click at [579, 458] on icon "Next image" at bounding box center [574, 452] width 19 height 19
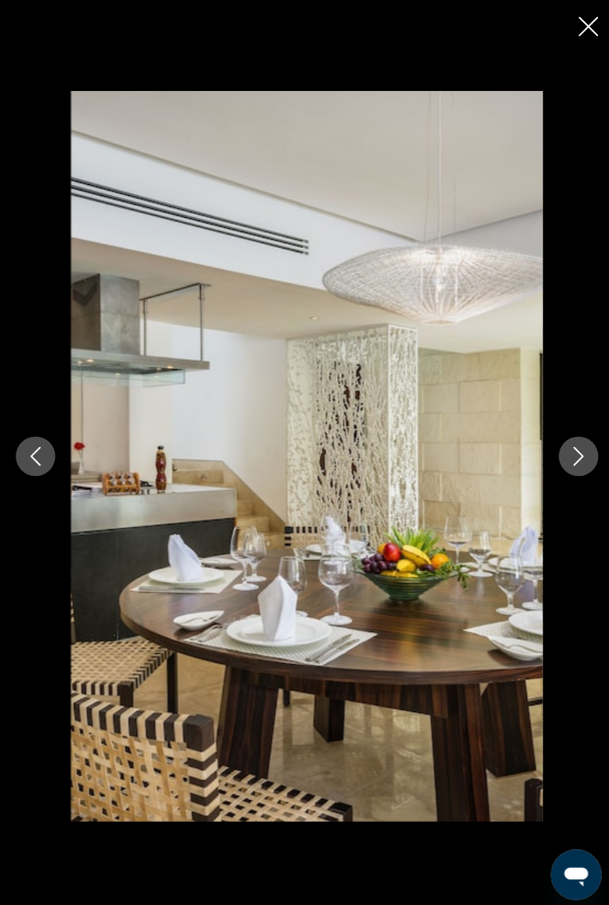
click at [586, 447] on button "Next image" at bounding box center [573, 452] width 39 height 39
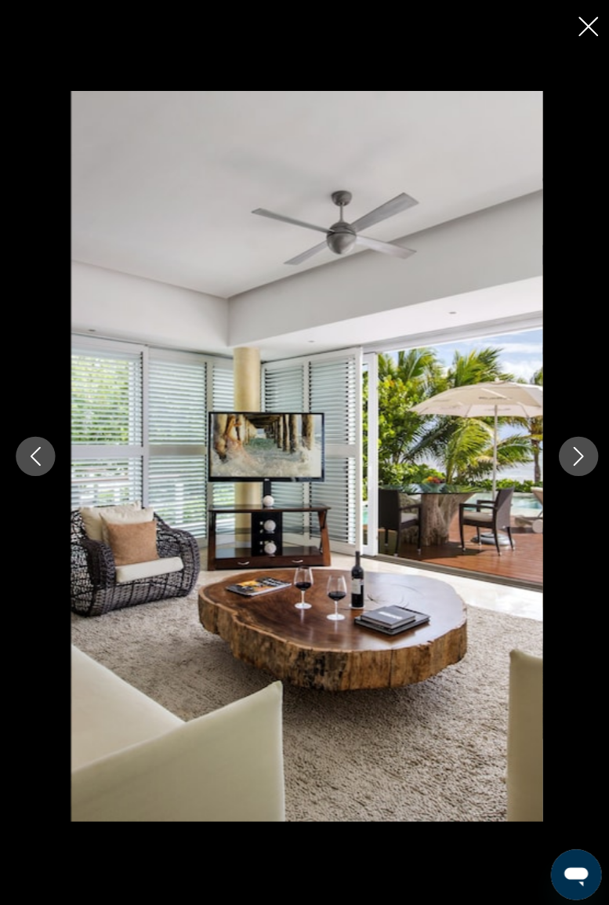
click at [582, 458] on icon "Next image" at bounding box center [574, 452] width 19 height 19
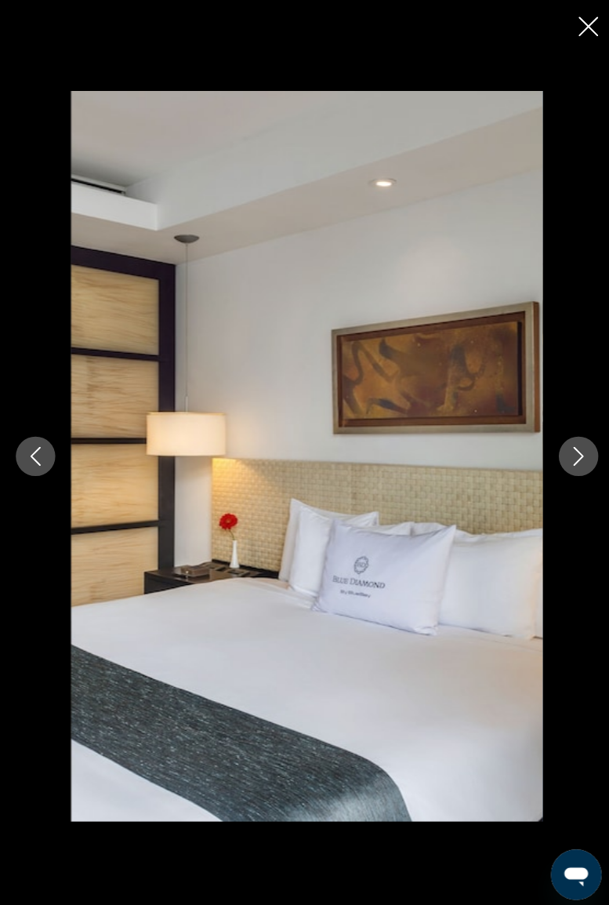
click at [568, 457] on icon "Next image" at bounding box center [574, 452] width 19 height 19
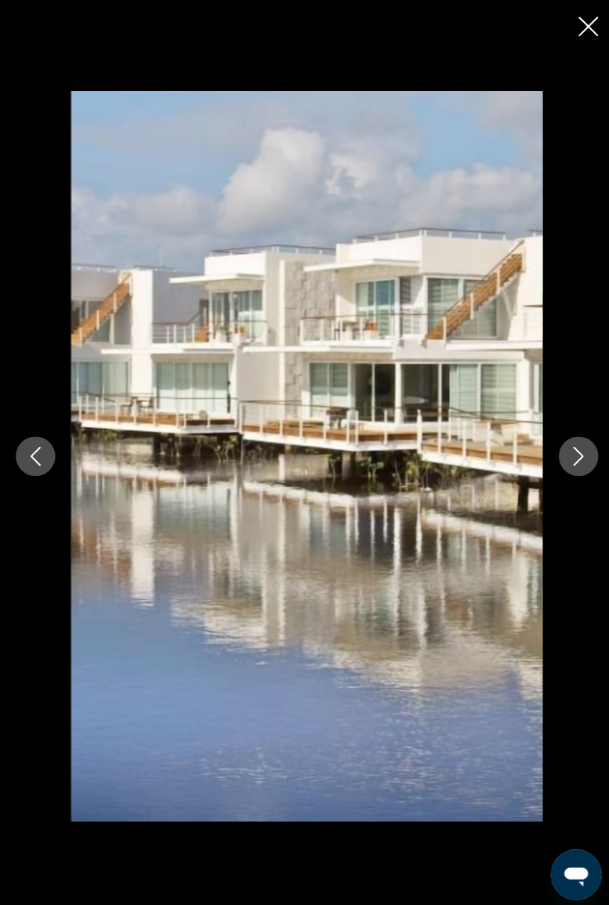
click at [39, 453] on icon "Previous image" at bounding box center [35, 452] width 19 height 19
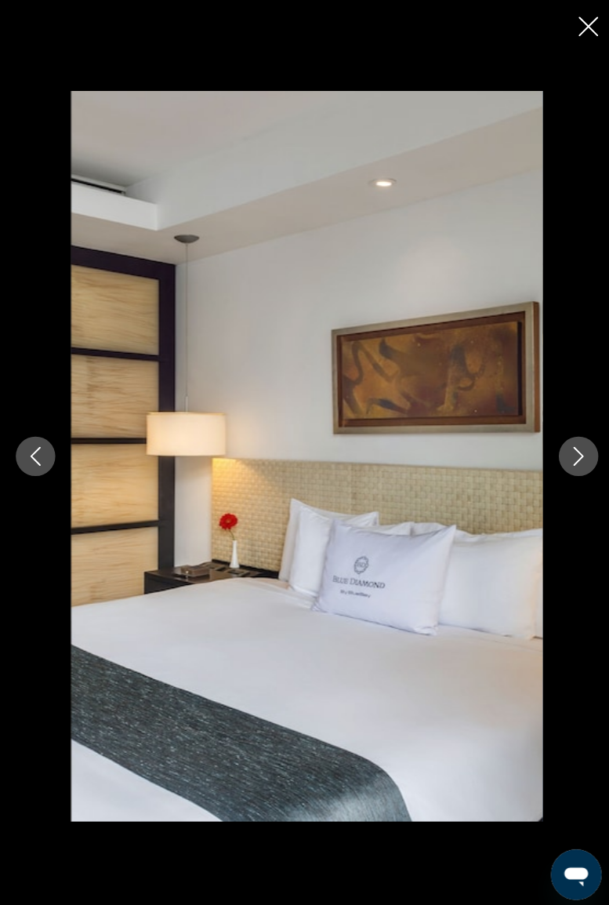
click at [579, 438] on button "Next image" at bounding box center [573, 452] width 39 height 39
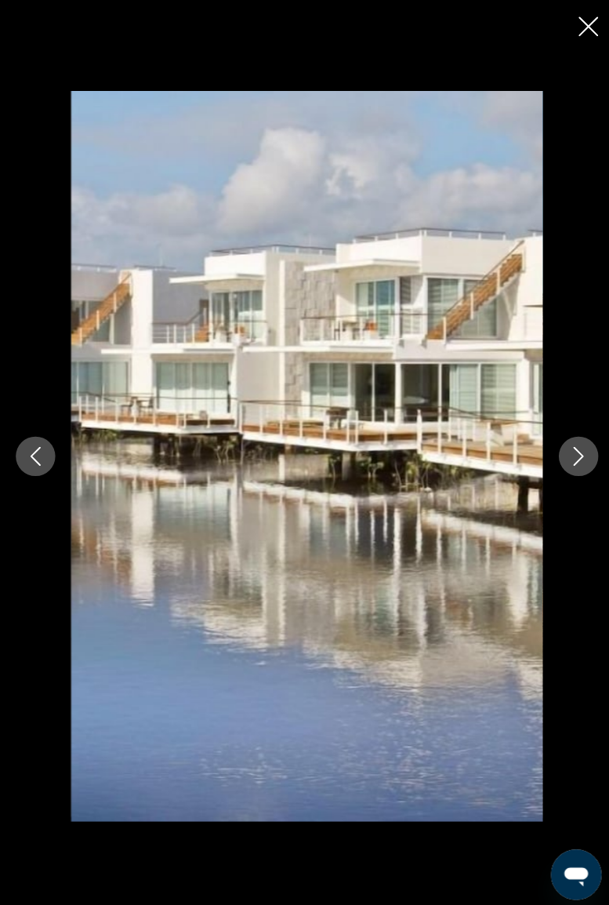
click at [569, 442] on button "Next image" at bounding box center [573, 452] width 39 height 39
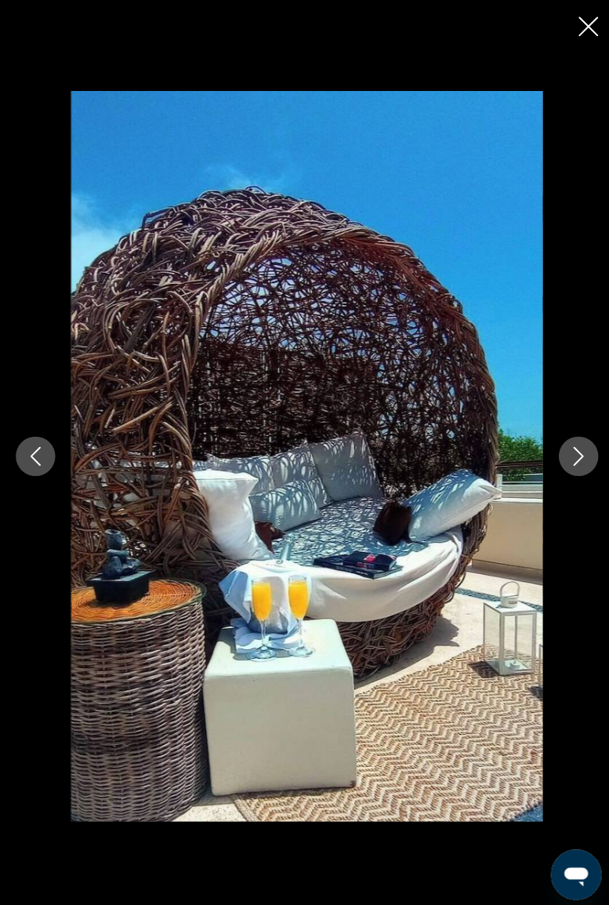
click at [569, 447] on icon "Next image" at bounding box center [574, 452] width 19 height 19
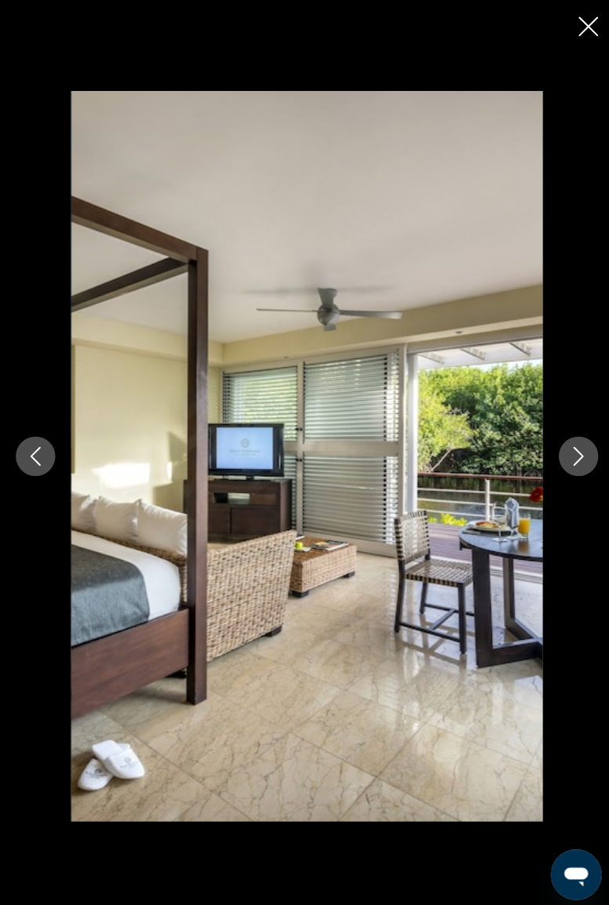
click at [565, 462] on button "Next image" at bounding box center [573, 452] width 39 height 39
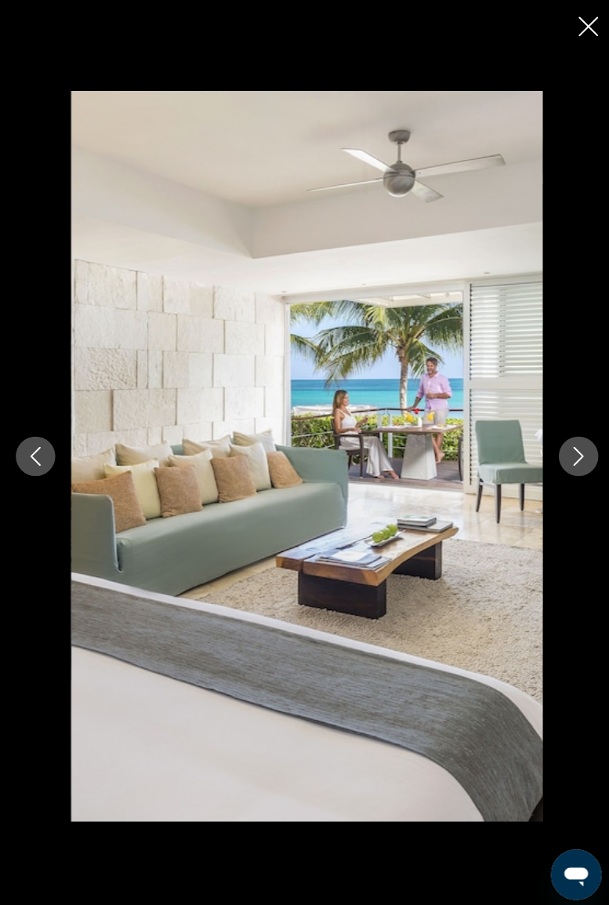
click at [572, 469] on button "Next image" at bounding box center [573, 452] width 39 height 39
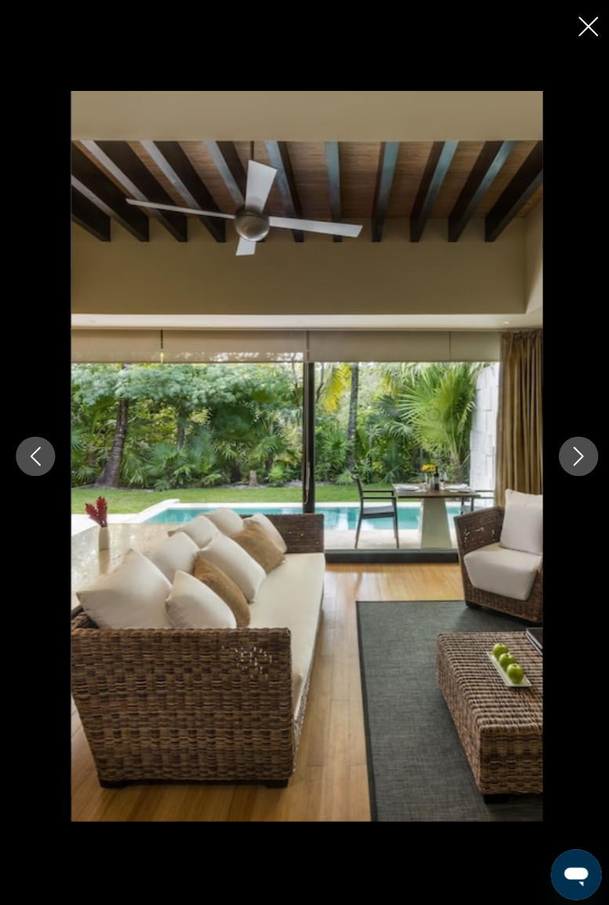
click at [576, 470] on button "Next image" at bounding box center [573, 452] width 39 height 39
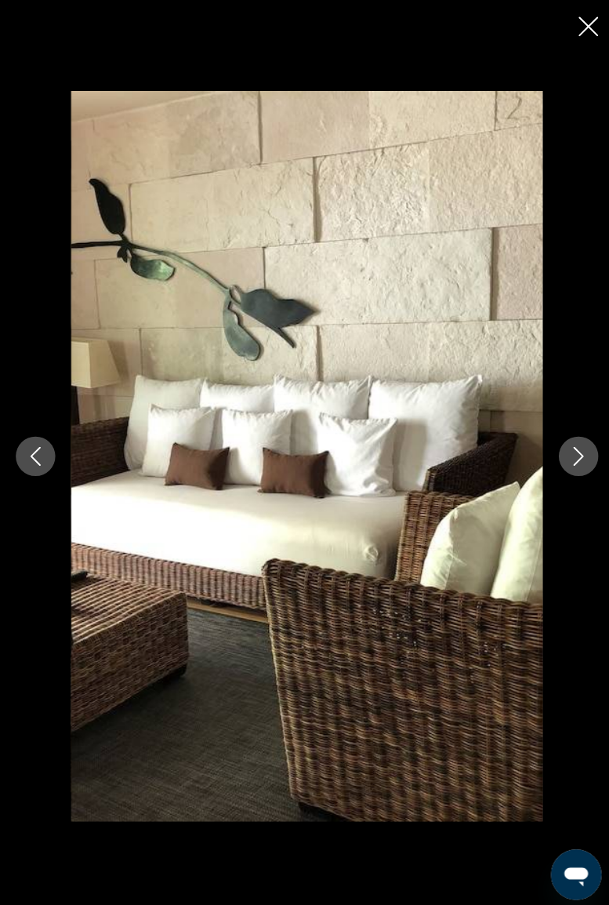
click at [571, 465] on button "Next image" at bounding box center [573, 452] width 39 height 39
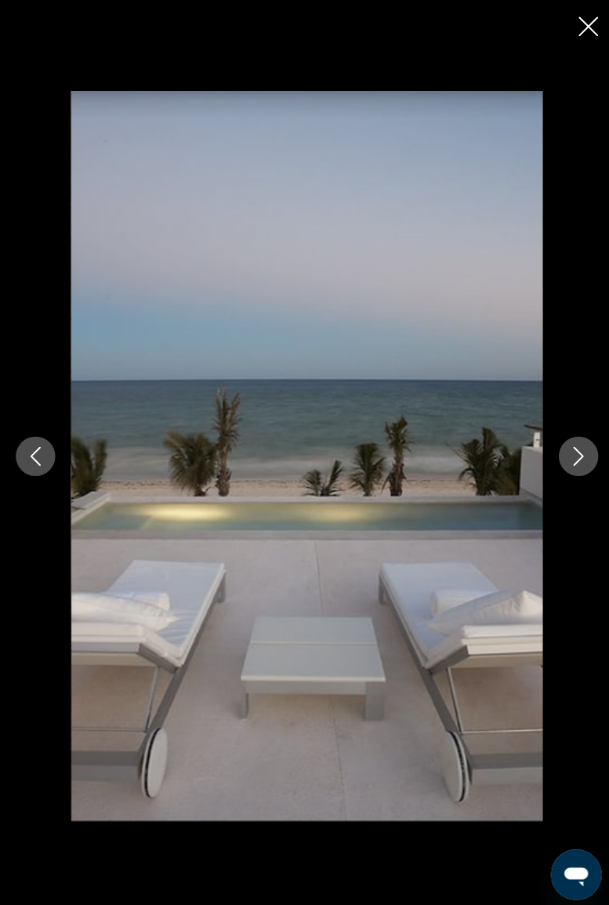
click at [582, 17] on icon "Close slideshow" at bounding box center [584, 26] width 20 height 20
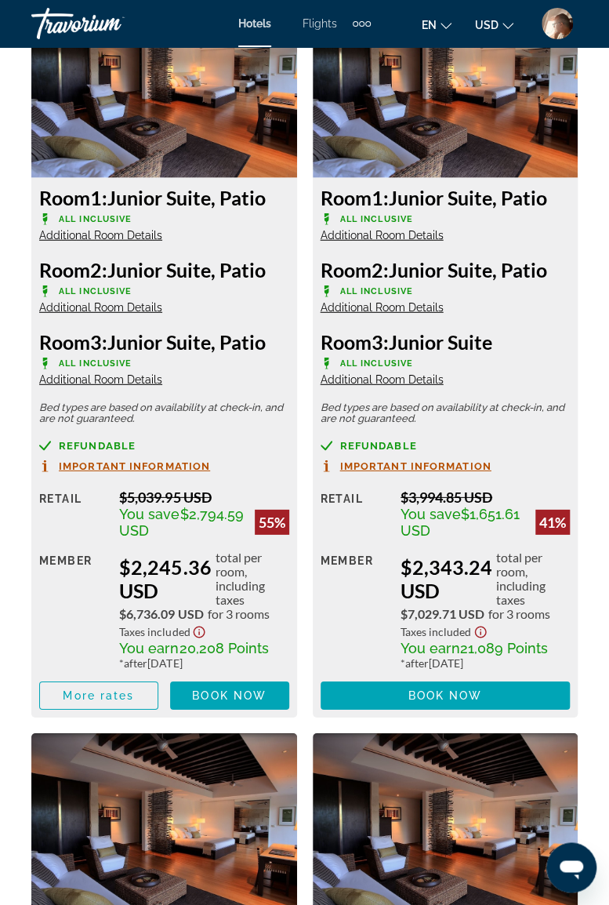
scroll to position [2930, 0]
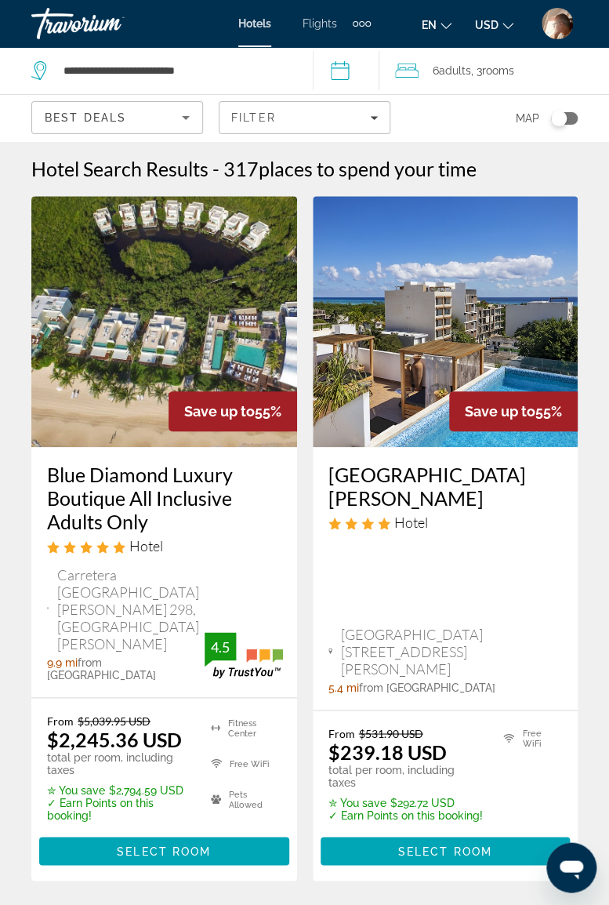
click at [378, 114] on icon "Filters" at bounding box center [374, 118] width 8 height 8
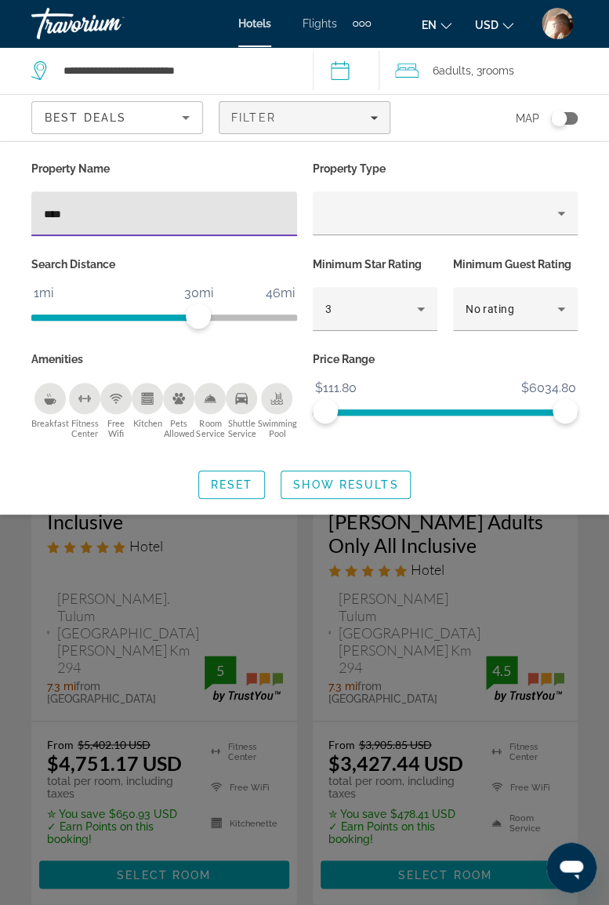
type input "*****"
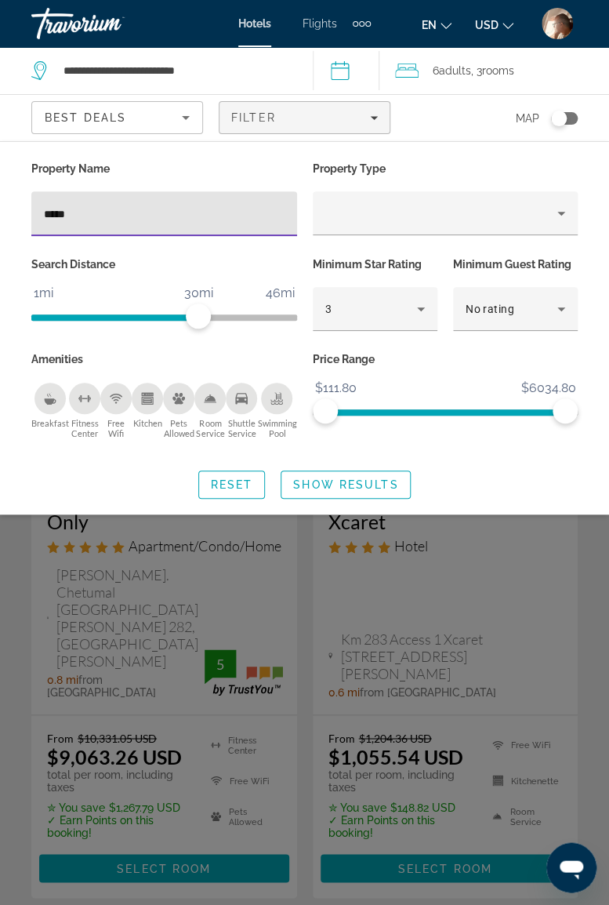
click at [590, 555] on div "Search widget" at bounding box center [304, 570] width 609 height 670
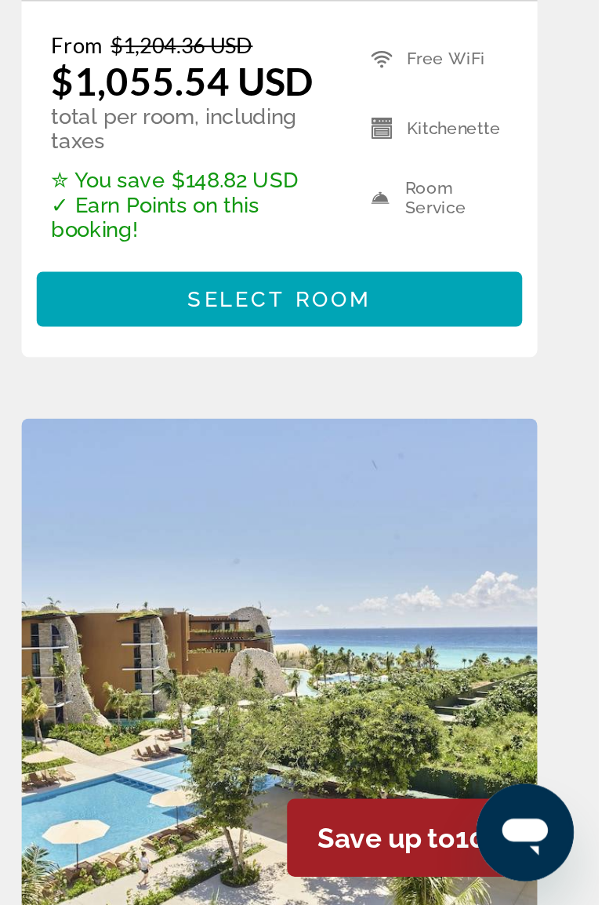
scroll to position [480, 0]
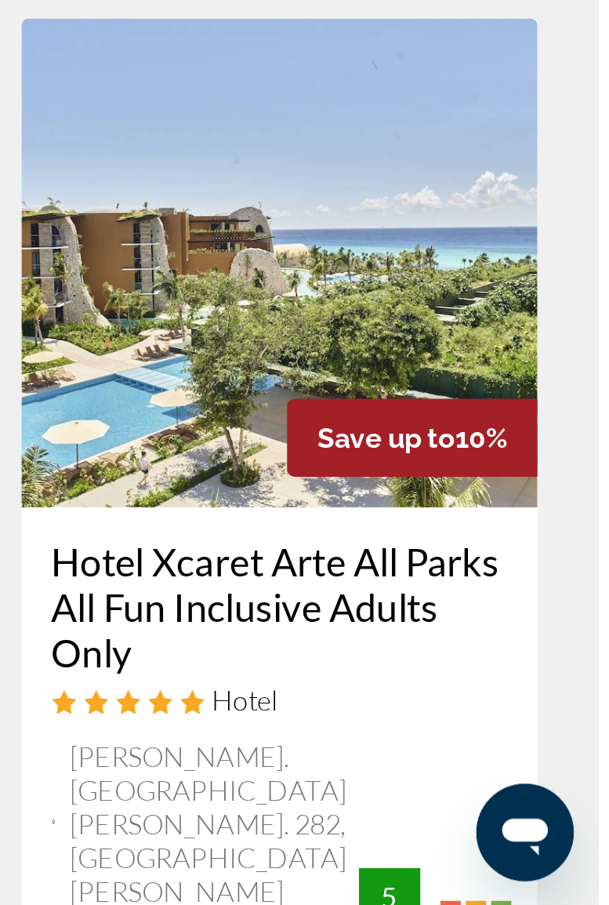
click at [601, 579] on div "Hotel Search Results - 5 places to spend your time Save up to 12% La Casa de la…" at bounding box center [304, 774] width 609 height 2195
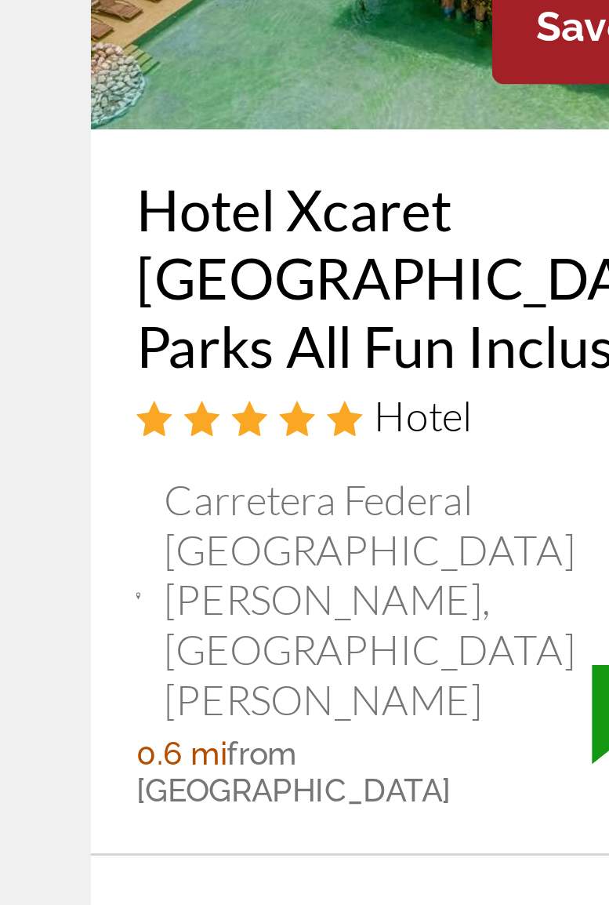
scroll to position [682, 0]
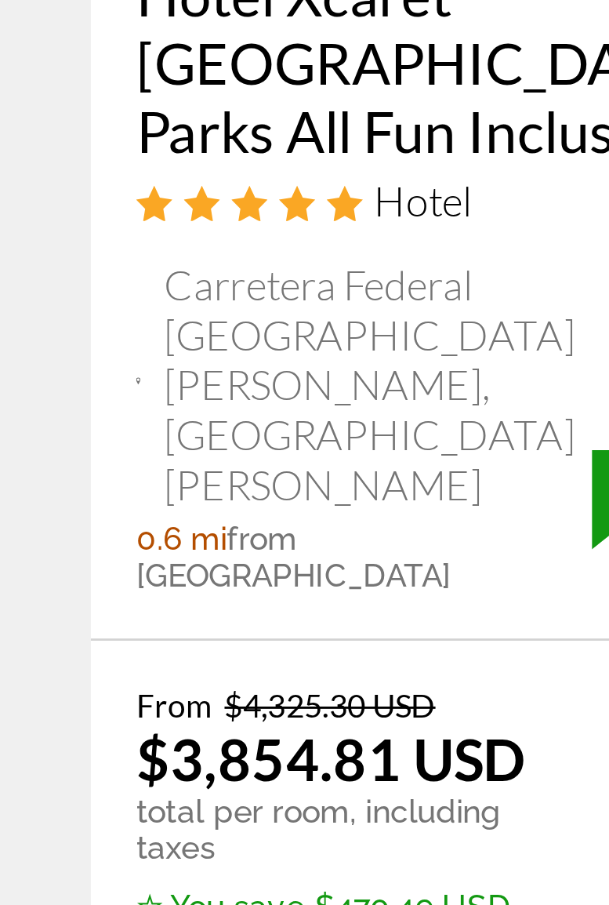
click at [149, 895] on span "Select Room" at bounding box center [164, 901] width 94 height 13
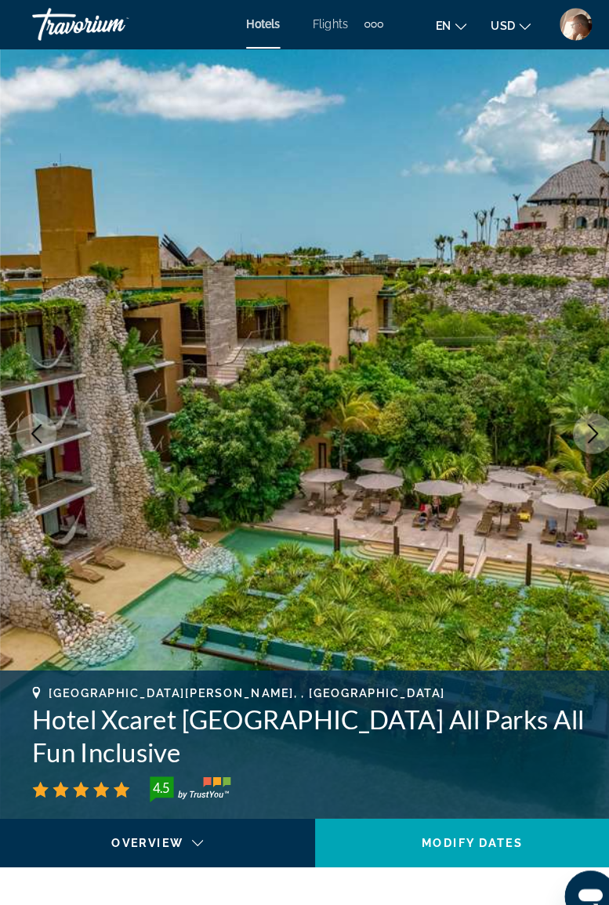
click at [76, 25] on div "Travorium" at bounding box center [109, 23] width 157 height 41
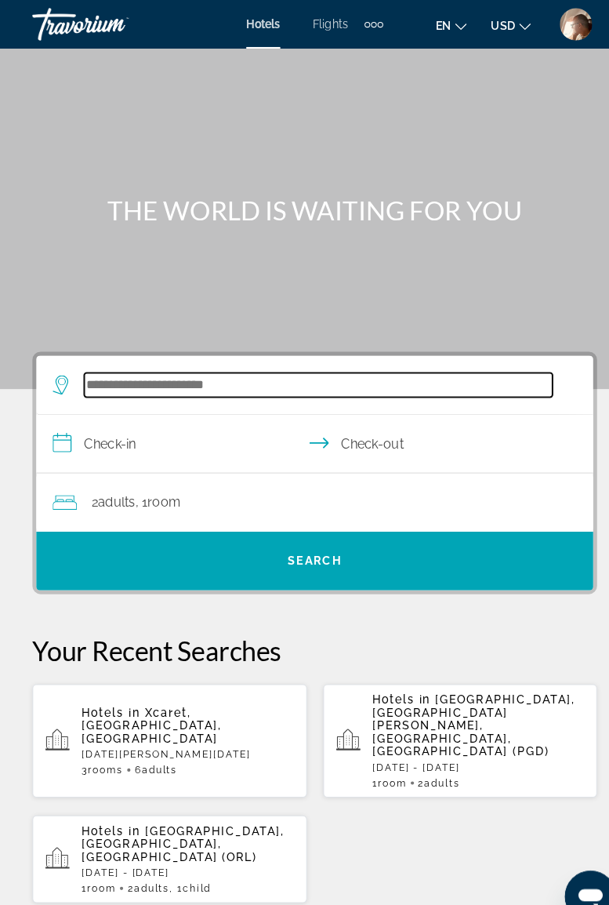
click at [254, 372] on input "Search hotel destination" at bounding box center [308, 373] width 453 height 24
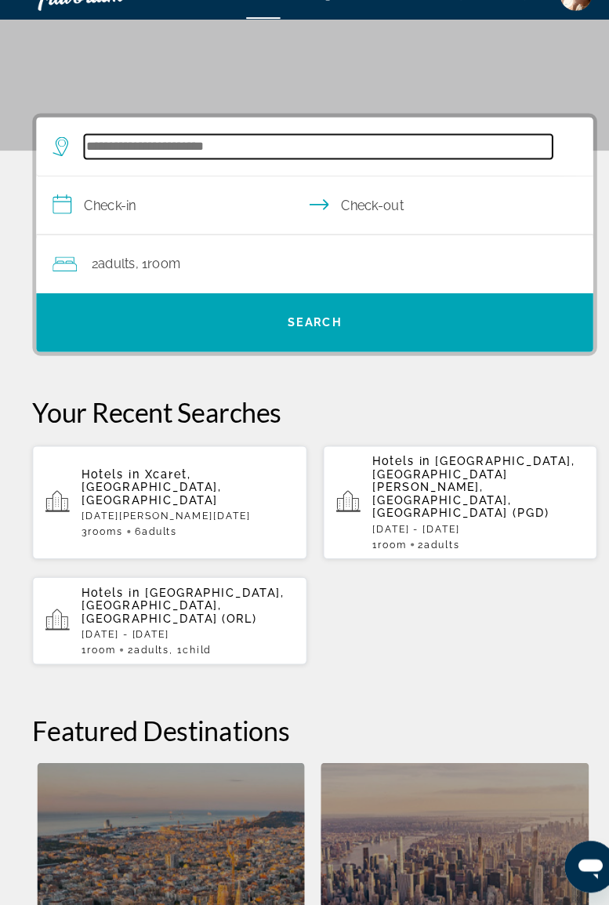
scroll to position [260, 0]
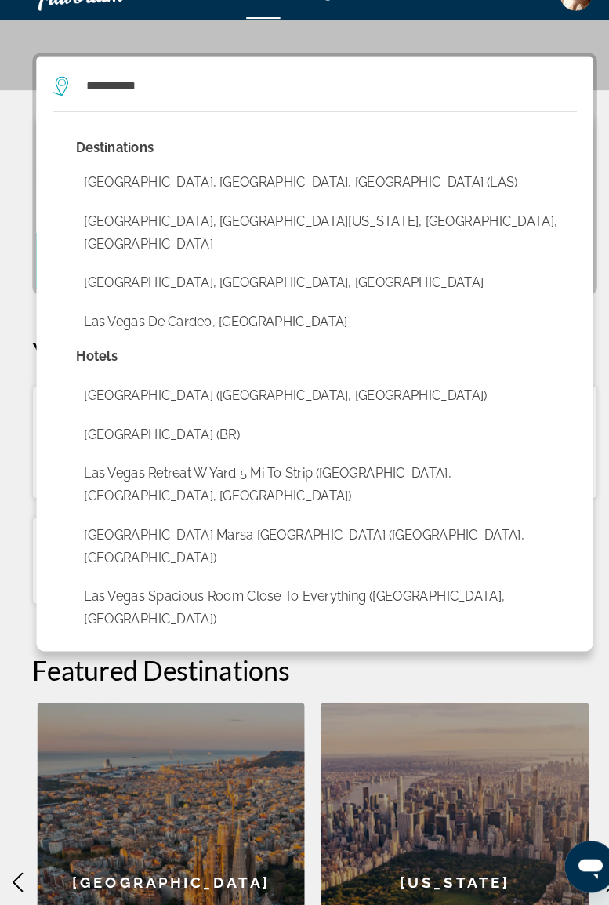
click at [207, 198] on button "Las Vegas, NV, United States (LAS)" at bounding box center [316, 206] width 485 height 30
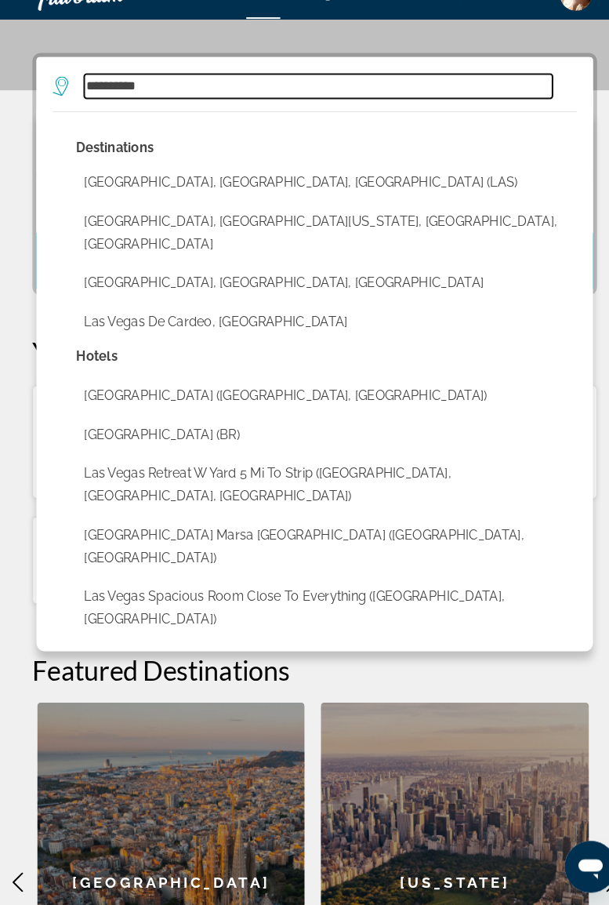
type input "**********"
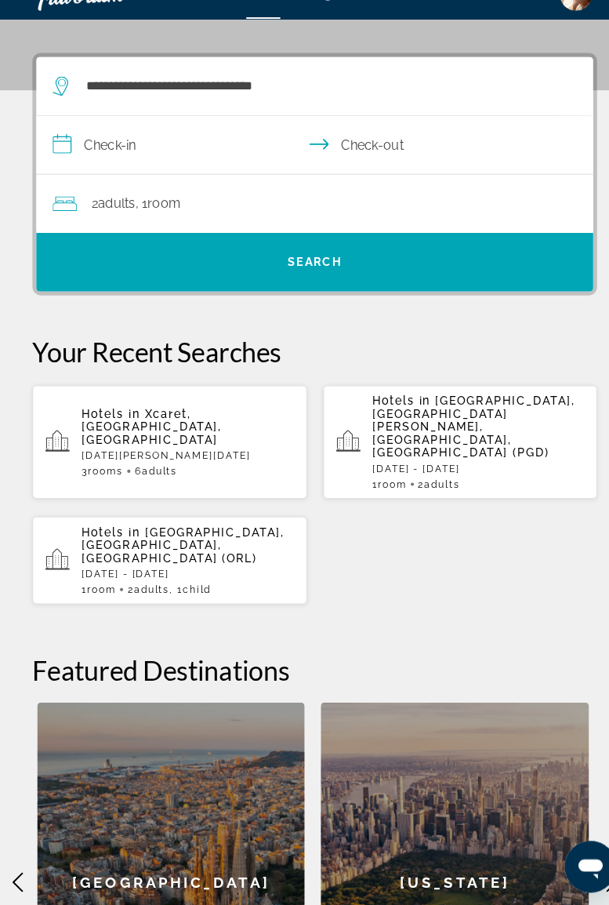
click at [216, 158] on input "**********" at bounding box center [307, 171] width 545 height 60
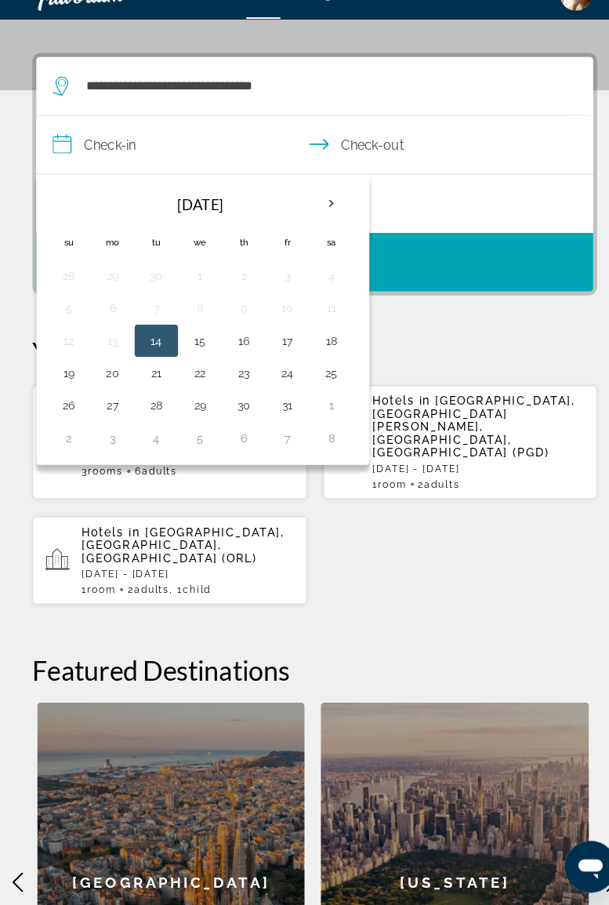
click at [238, 423] on button "30" at bounding box center [235, 421] width 25 height 22
click at [75, 452] on button "2" at bounding box center [66, 452] width 25 height 22
type input "**********"
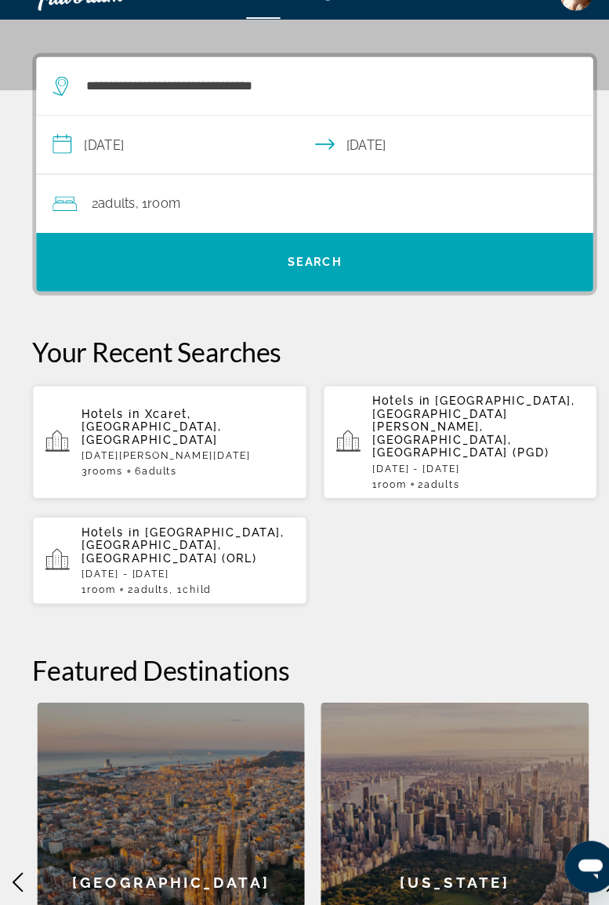
click at [314, 285] on span "Search" at bounding box center [304, 282] width 53 height 13
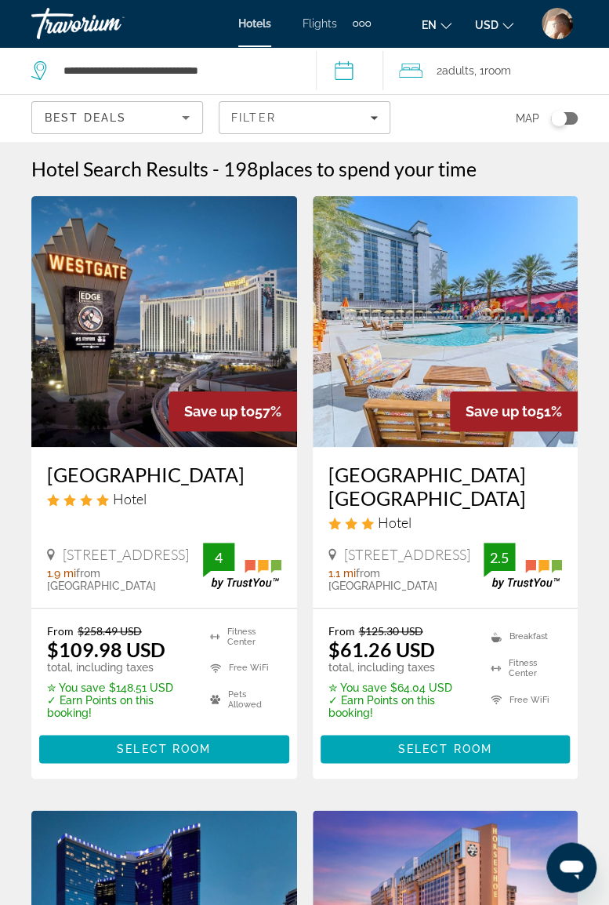
click at [348, 75] on input "**********" at bounding box center [353, 73] width 74 height 52
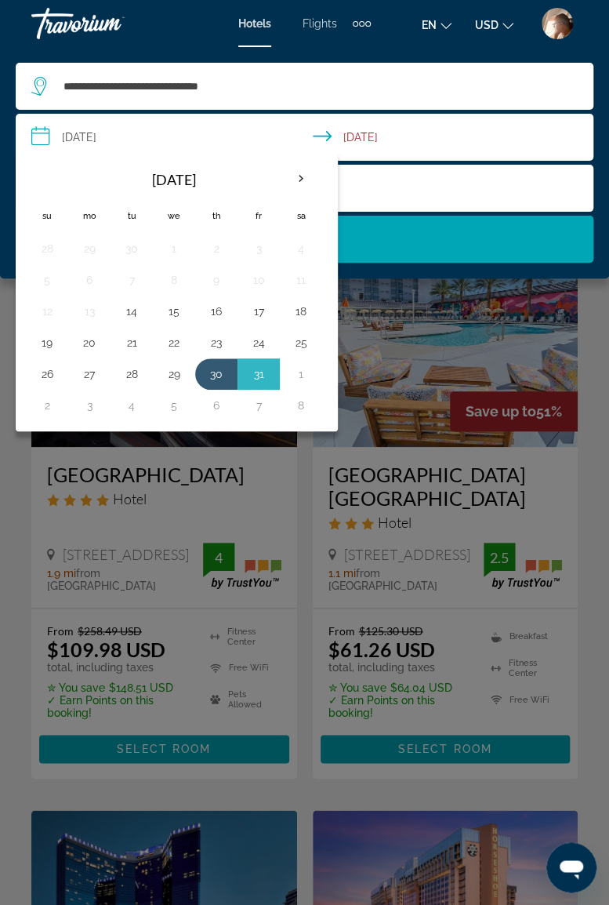
click at [296, 610] on div "Main content" at bounding box center [304, 452] width 609 height 905
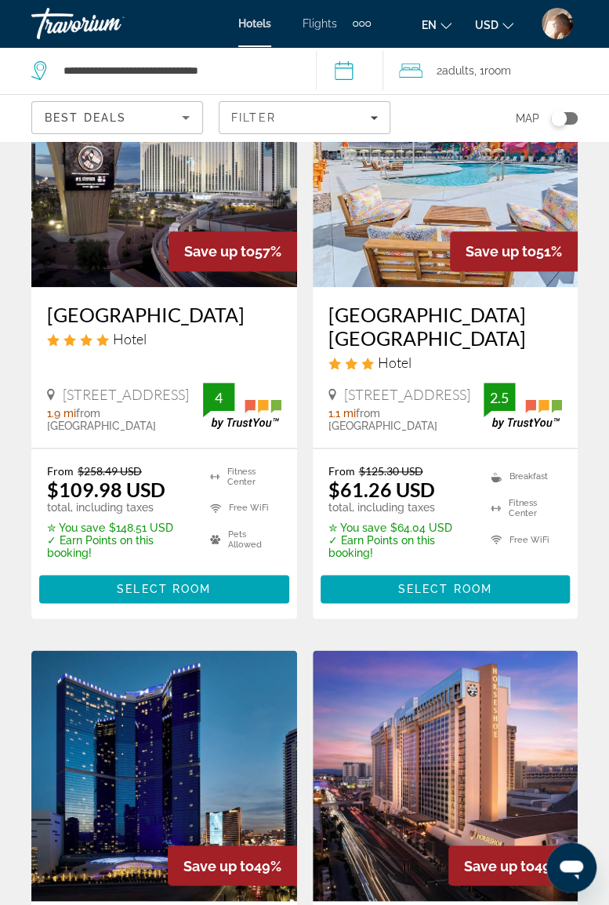
scroll to position [158, 0]
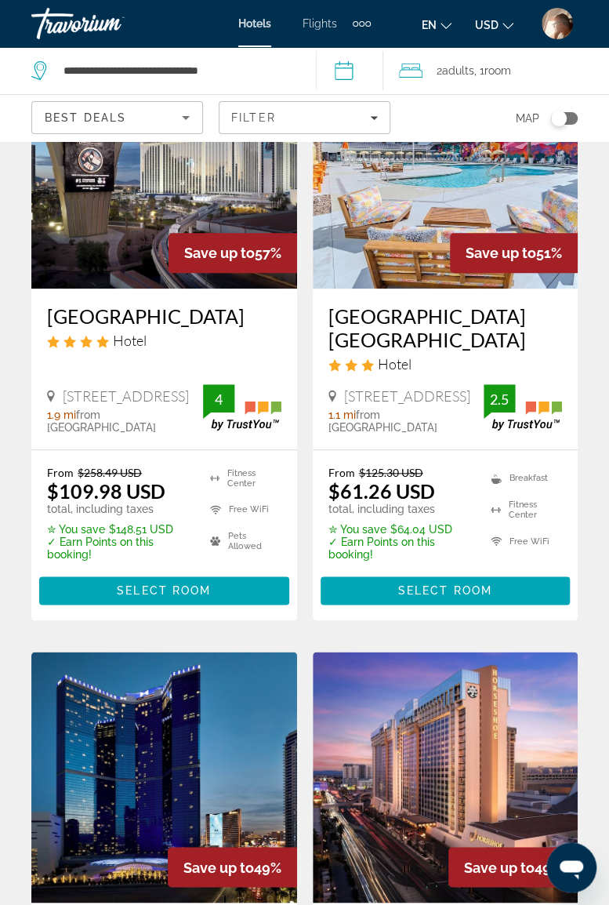
click at [74, 26] on div "Travorium" at bounding box center [109, 23] width 157 height 41
